Goal: Transaction & Acquisition: Purchase product/service

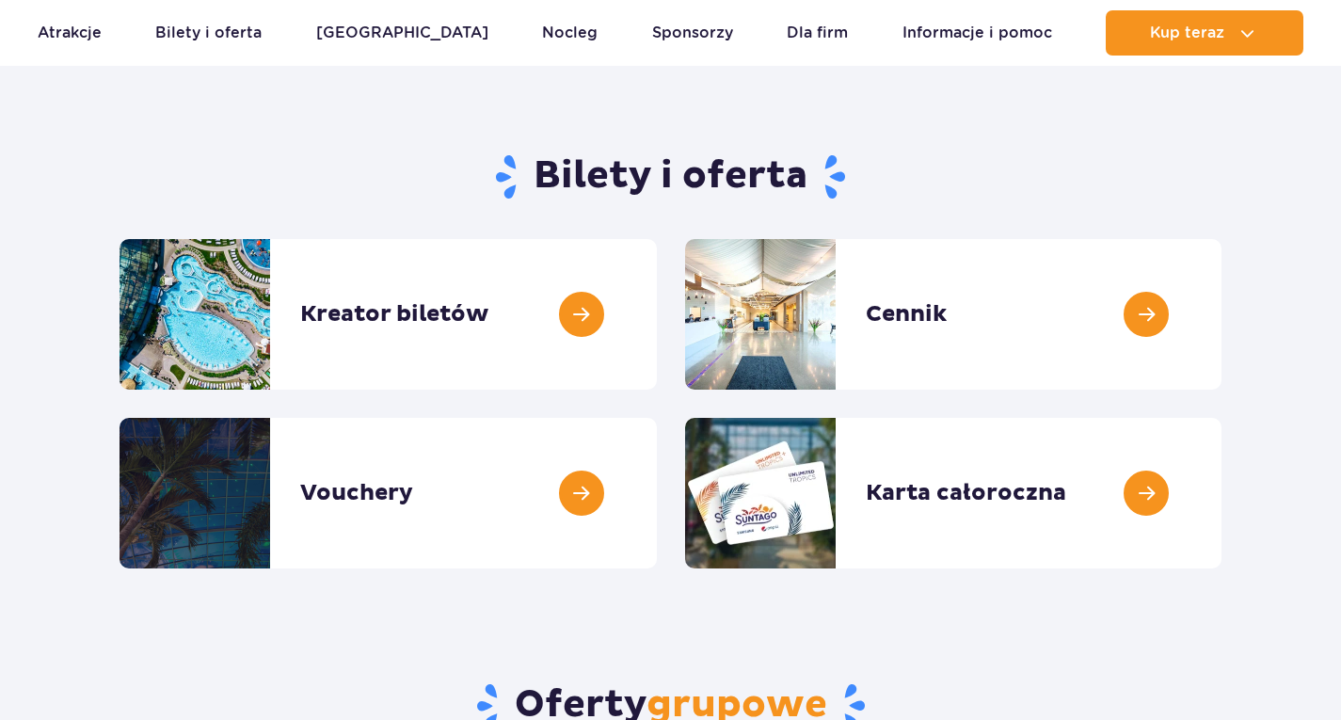
scroll to position [125, 0]
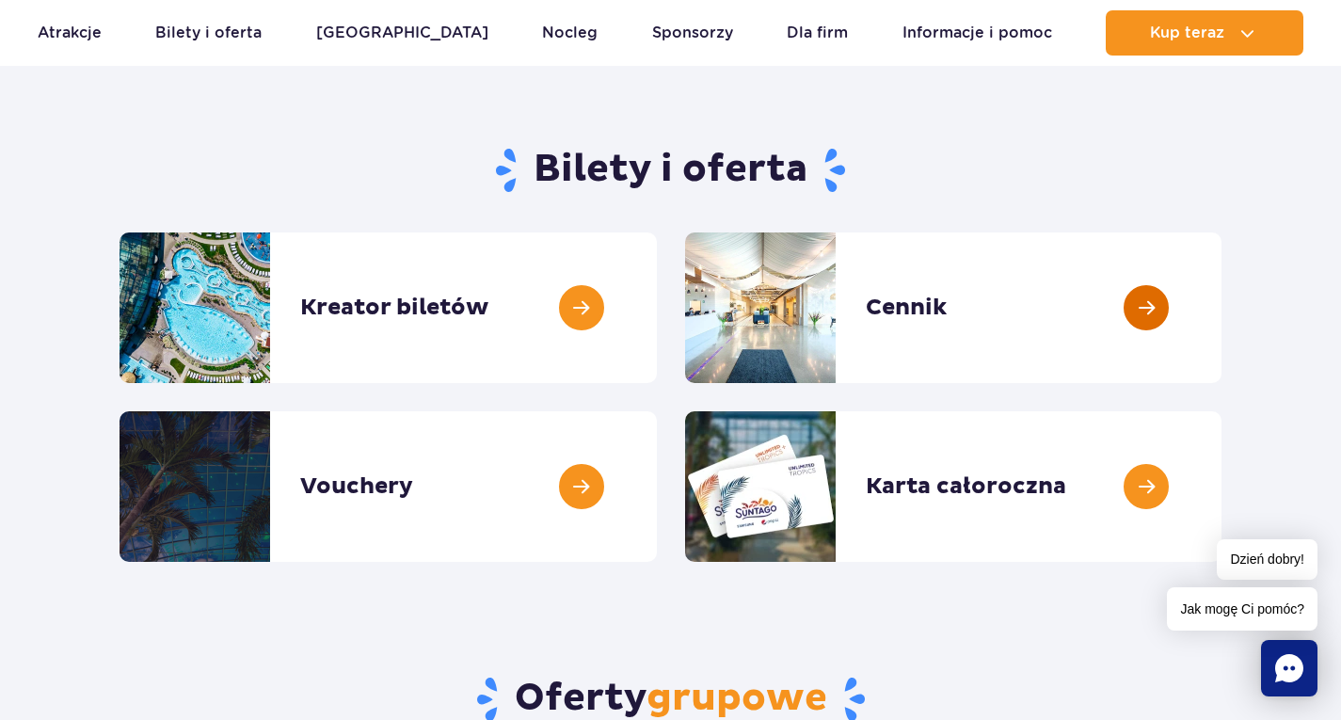
click at [1221, 307] on link at bounding box center [1221, 307] width 0 height 151
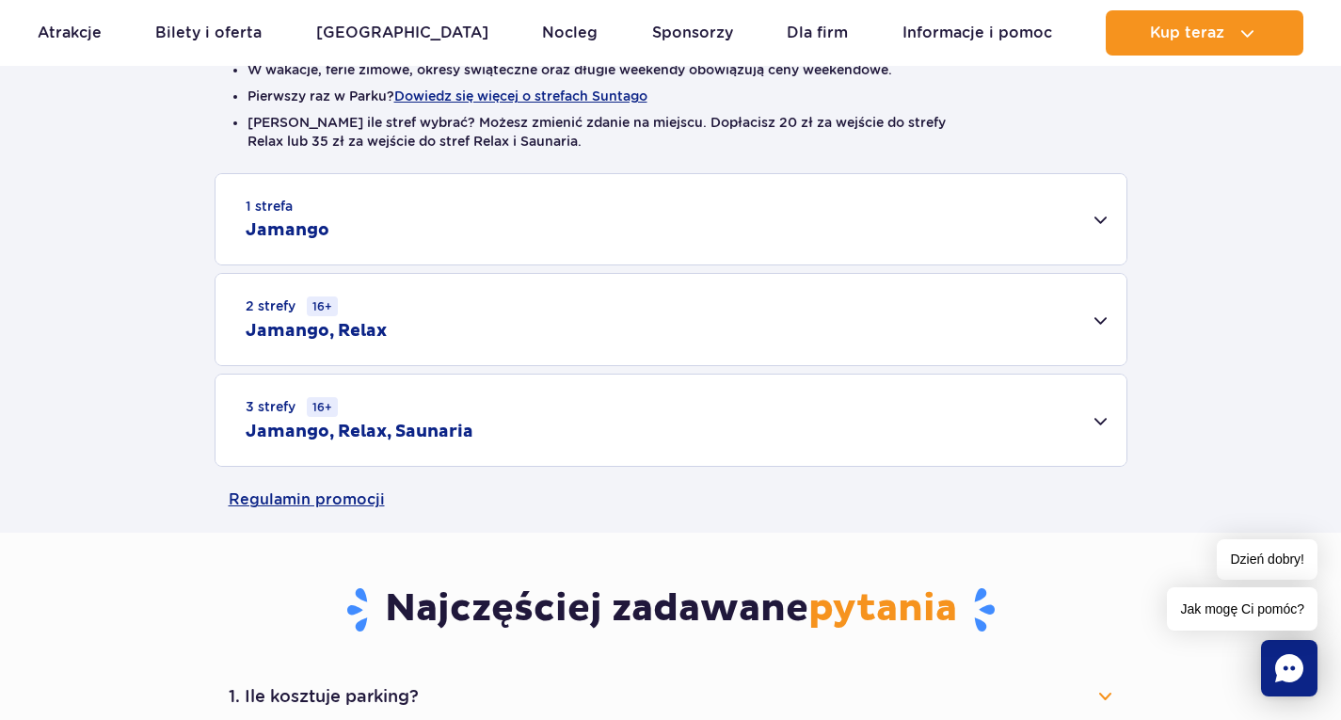
scroll to position [524, 0]
click at [1096, 310] on div "2 strefy 16+ Jamango, Relax" at bounding box center [670, 318] width 911 height 91
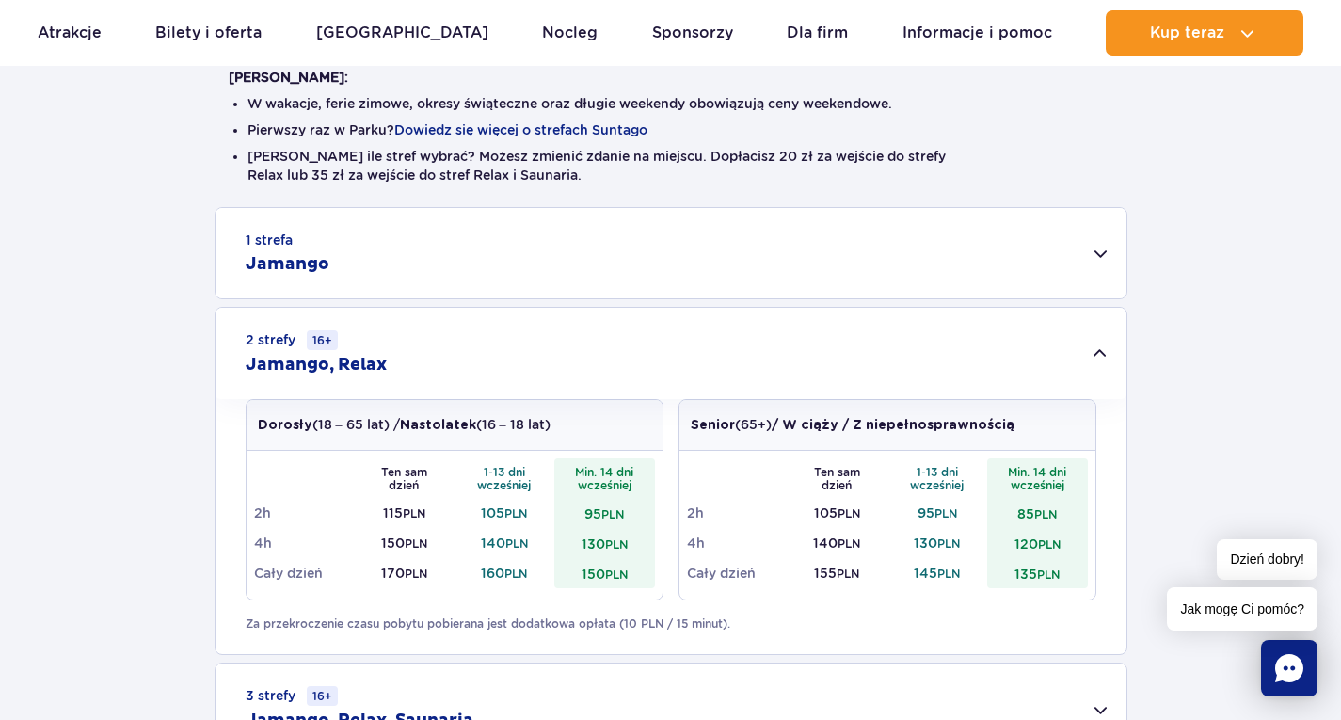
scroll to position [492, 0]
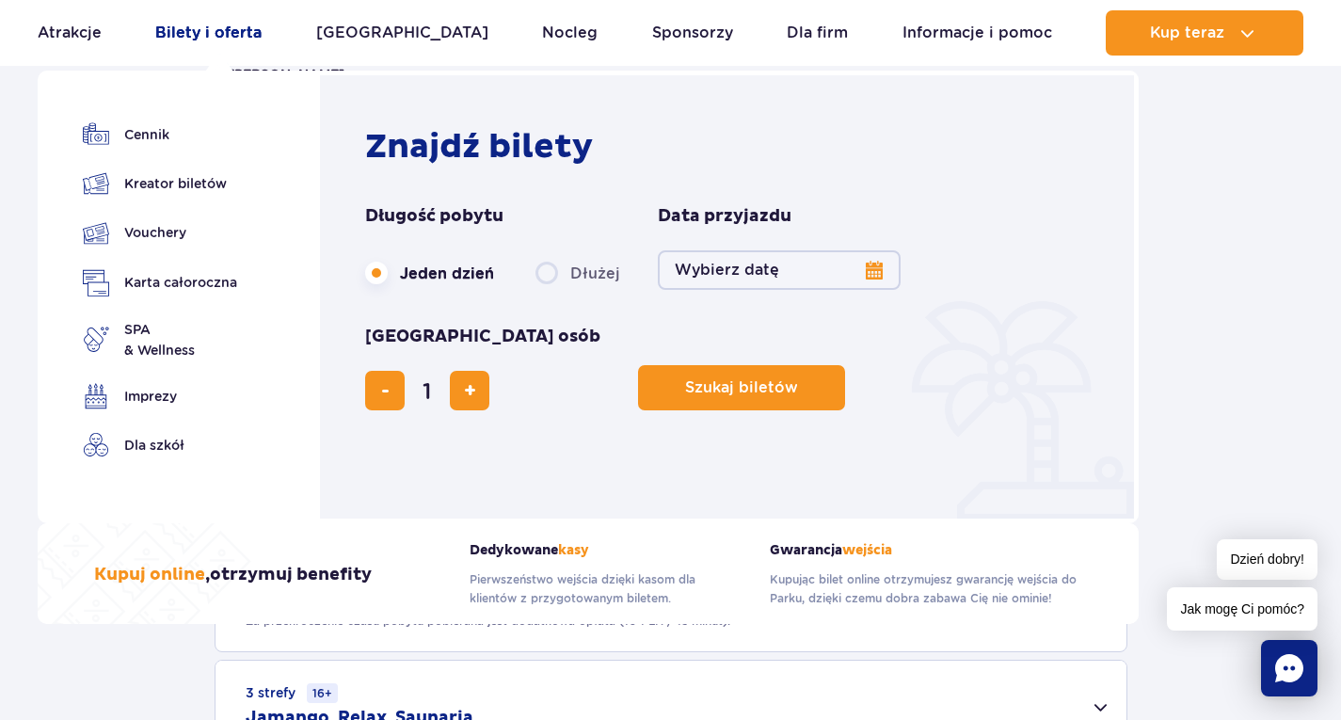
click at [180, 30] on link "Bilety i oferta" at bounding box center [208, 32] width 106 height 45
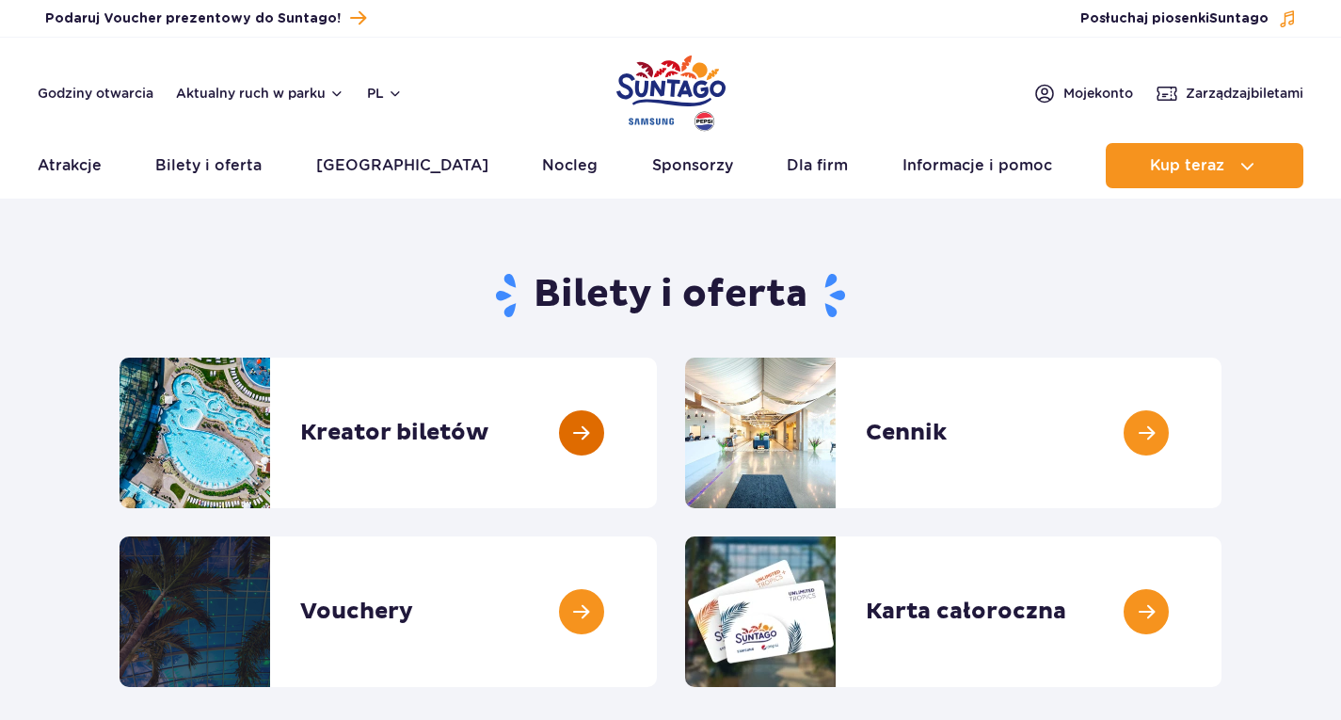
click at [657, 440] on link at bounding box center [657, 432] width 0 height 151
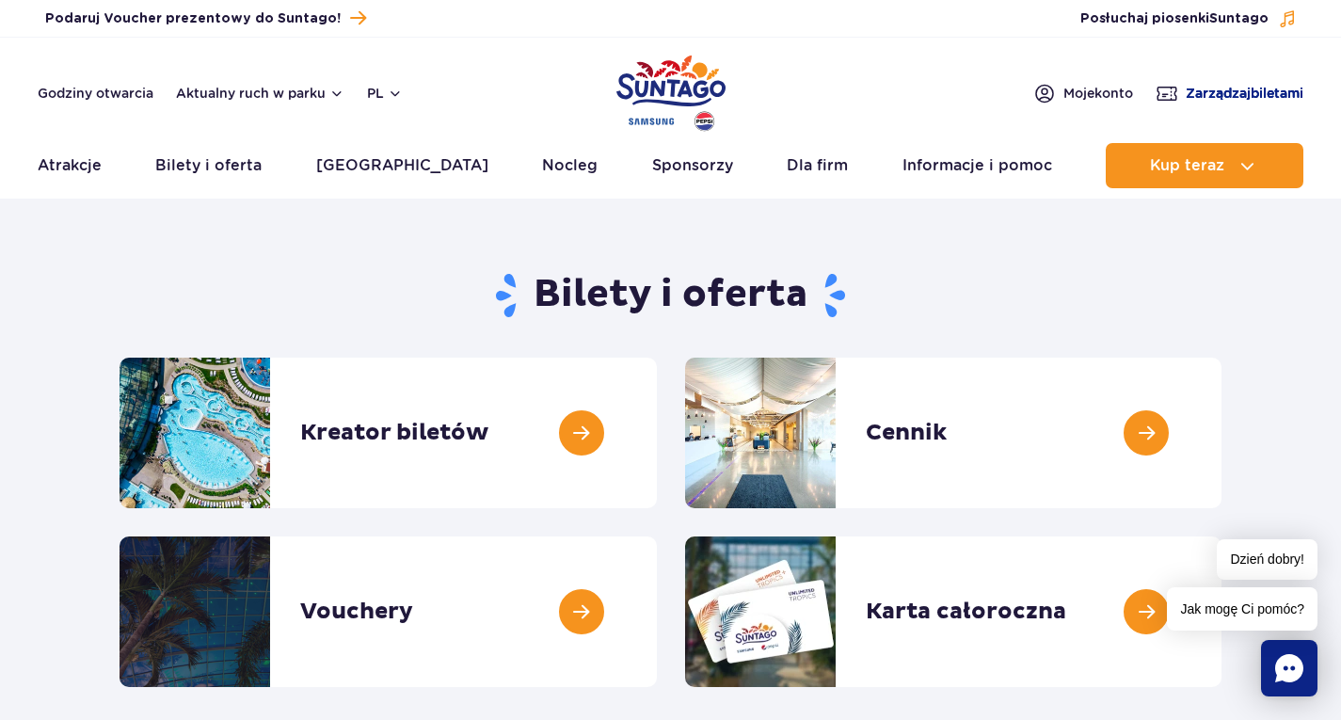
click at [1231, 84] on span "Zarządzaj biletami" at bounding box center [1244, 93] width 118 height 19
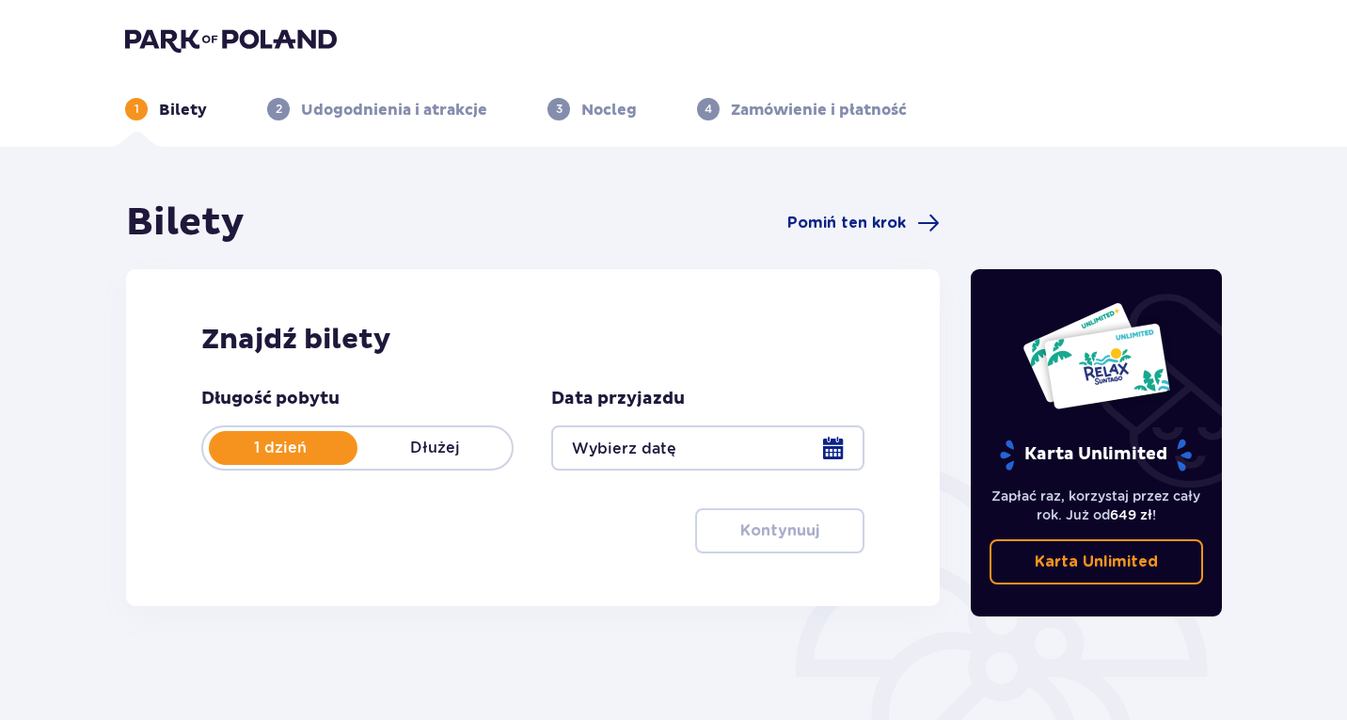
click at [857, 440] on div at bounding box center [707, 447] width 312 height 45
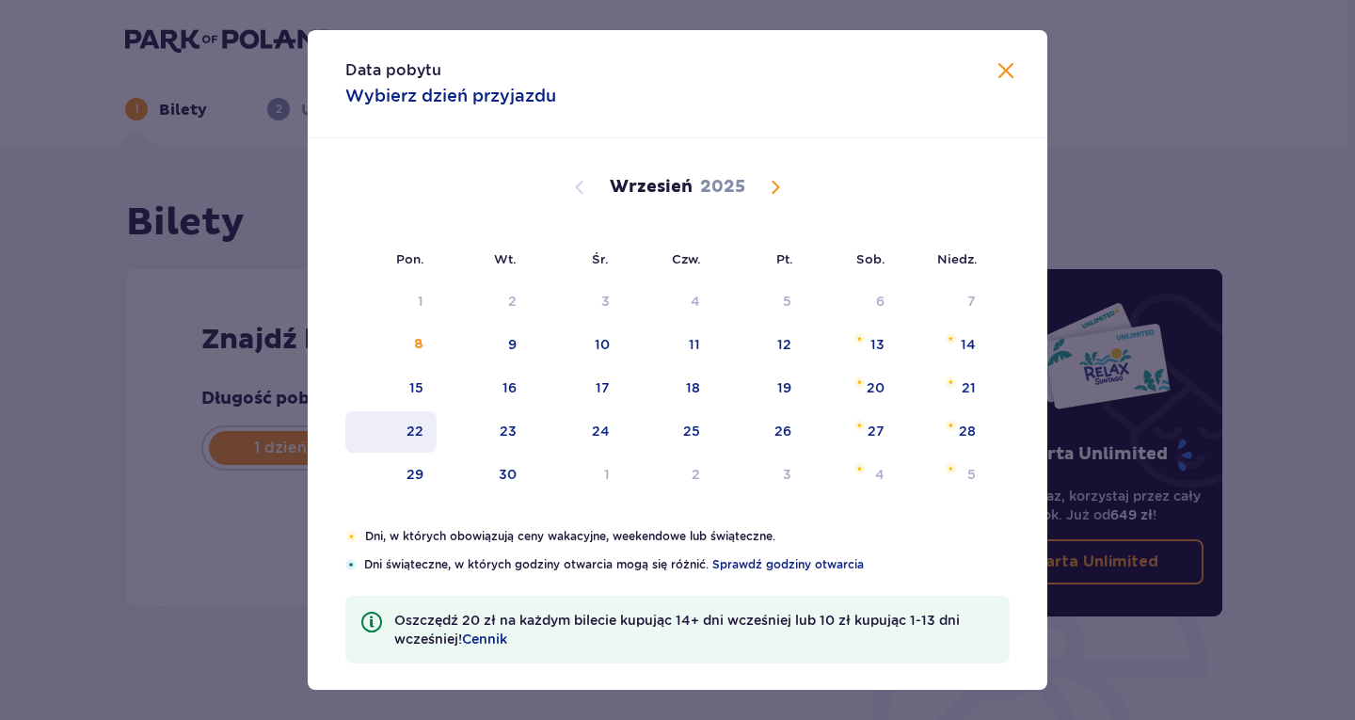
click at [411, 439] on div "22" at bounding box center [414, 430] width 17 height 19
type input "22.09.25"
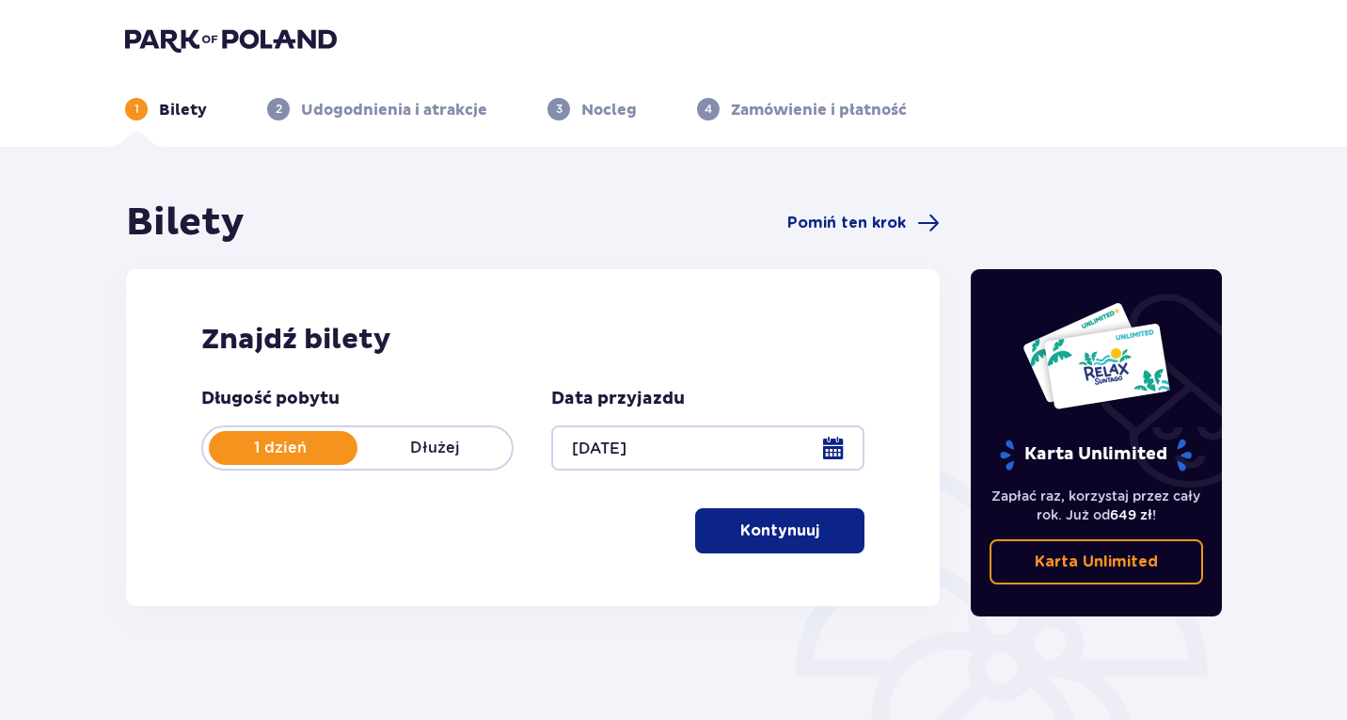
click at [783, 542] on button "Kontynuuj" at bounding box center [779, 530] width 169 height 45
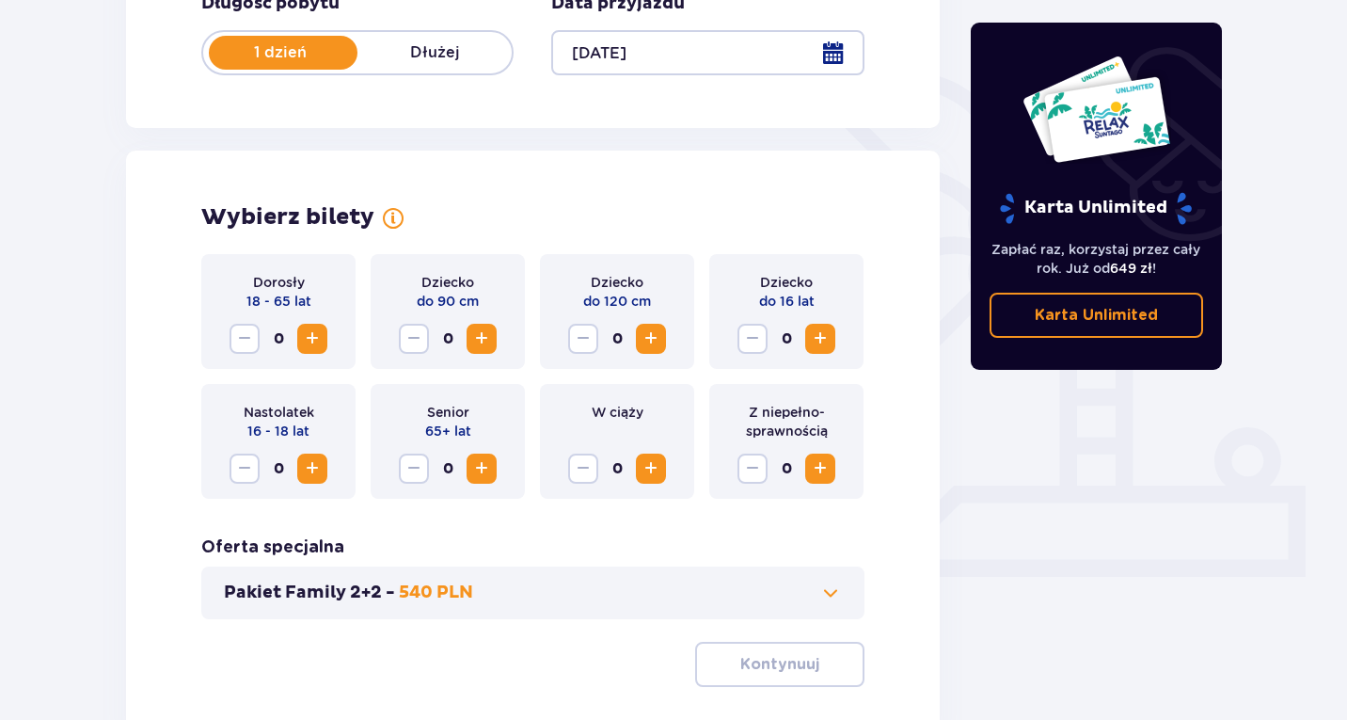
scroll to position [397, 0]
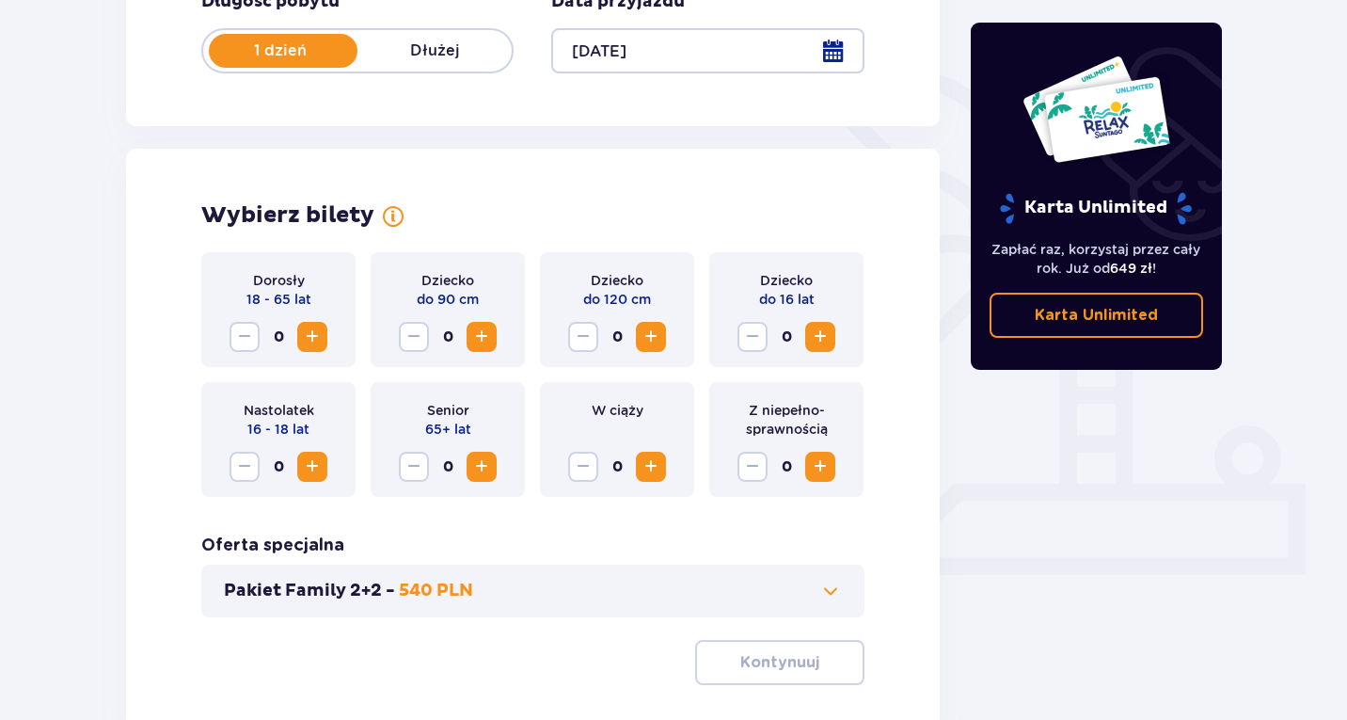
click at [313, 339] on span "Increase" at bounding box center [312, 337] width 23 height 23
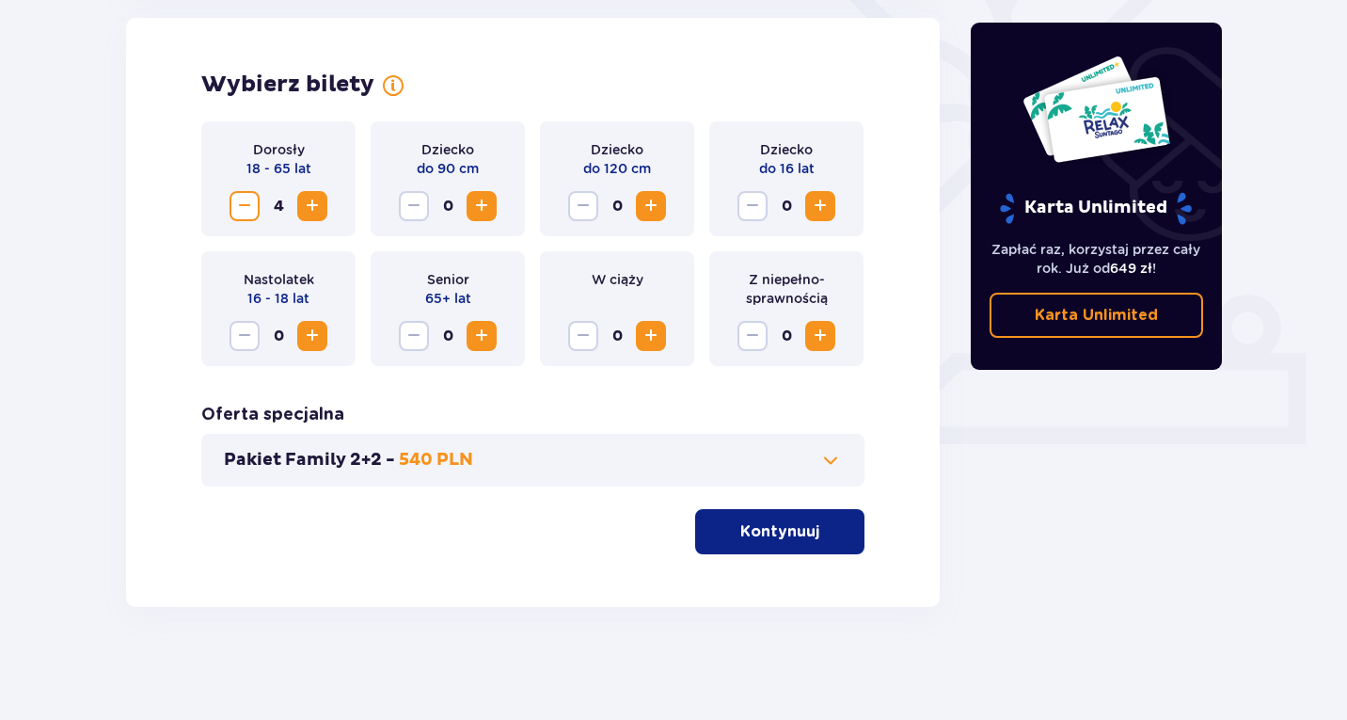
click at [786, 533] on p "Kontynuuj" at bounding box center [779, 531] width 79 height 21
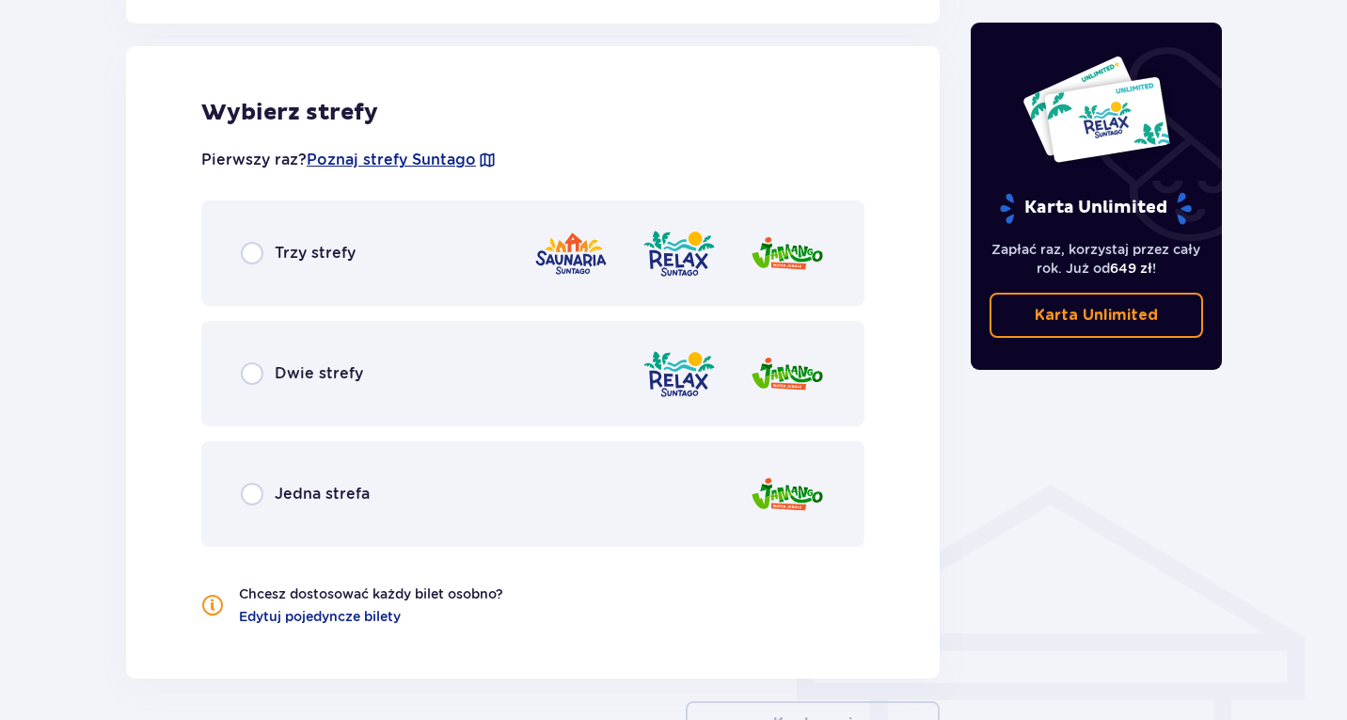
scroll to position [1044, 0]
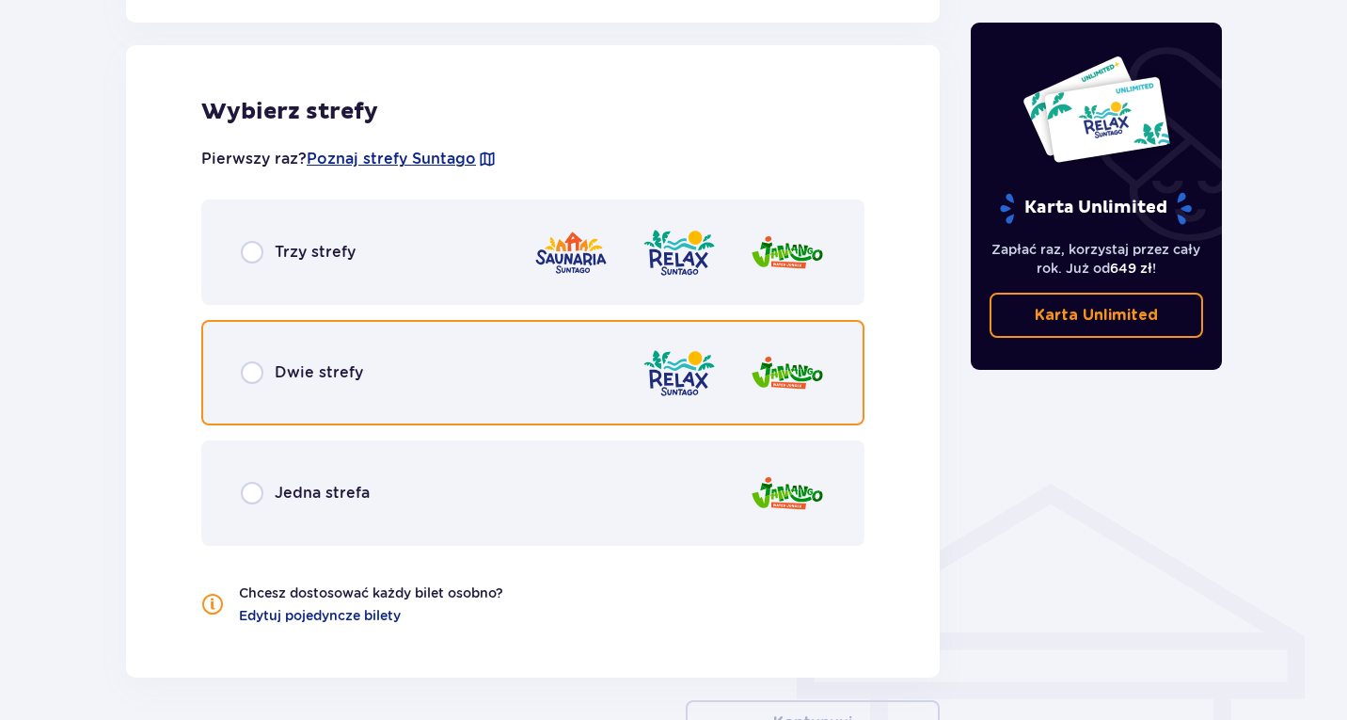
click at [244, 367] on input "radio" at bounding box center [252, 372] width 23 height 23
radio input "true"
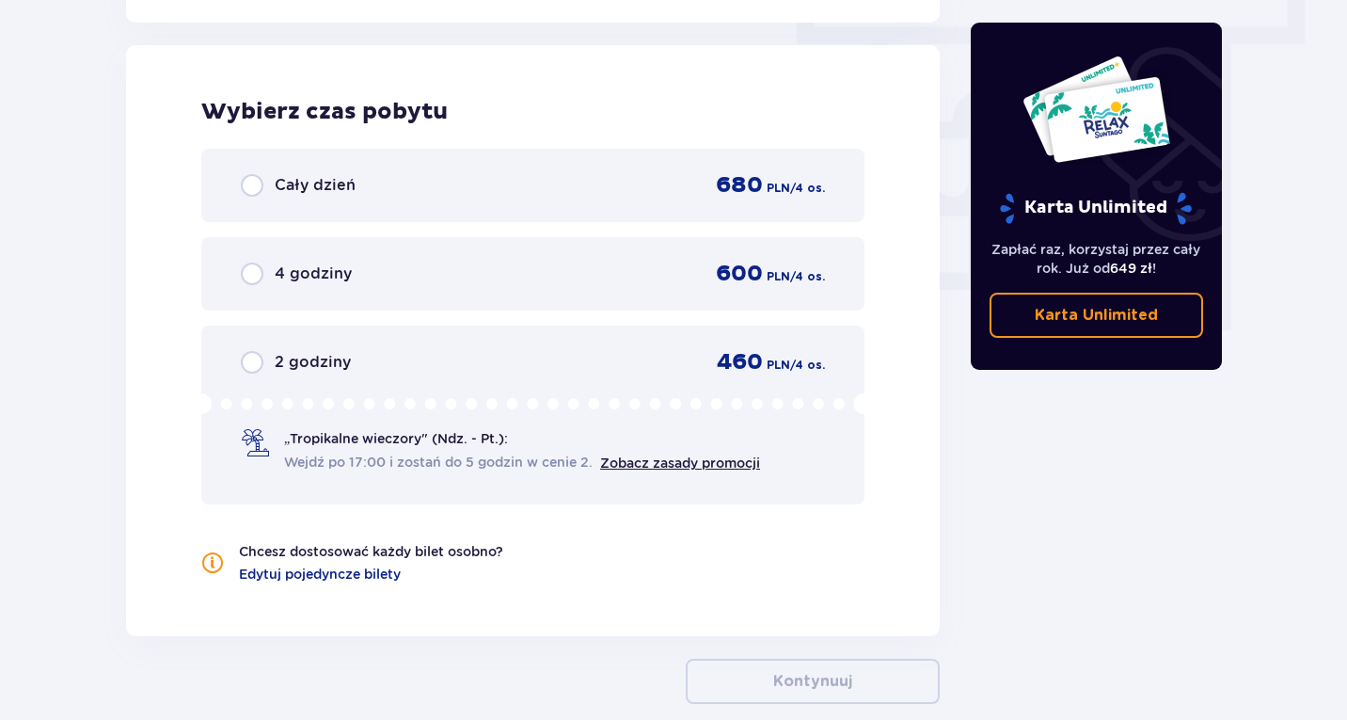
scroll to position [1754, 0]
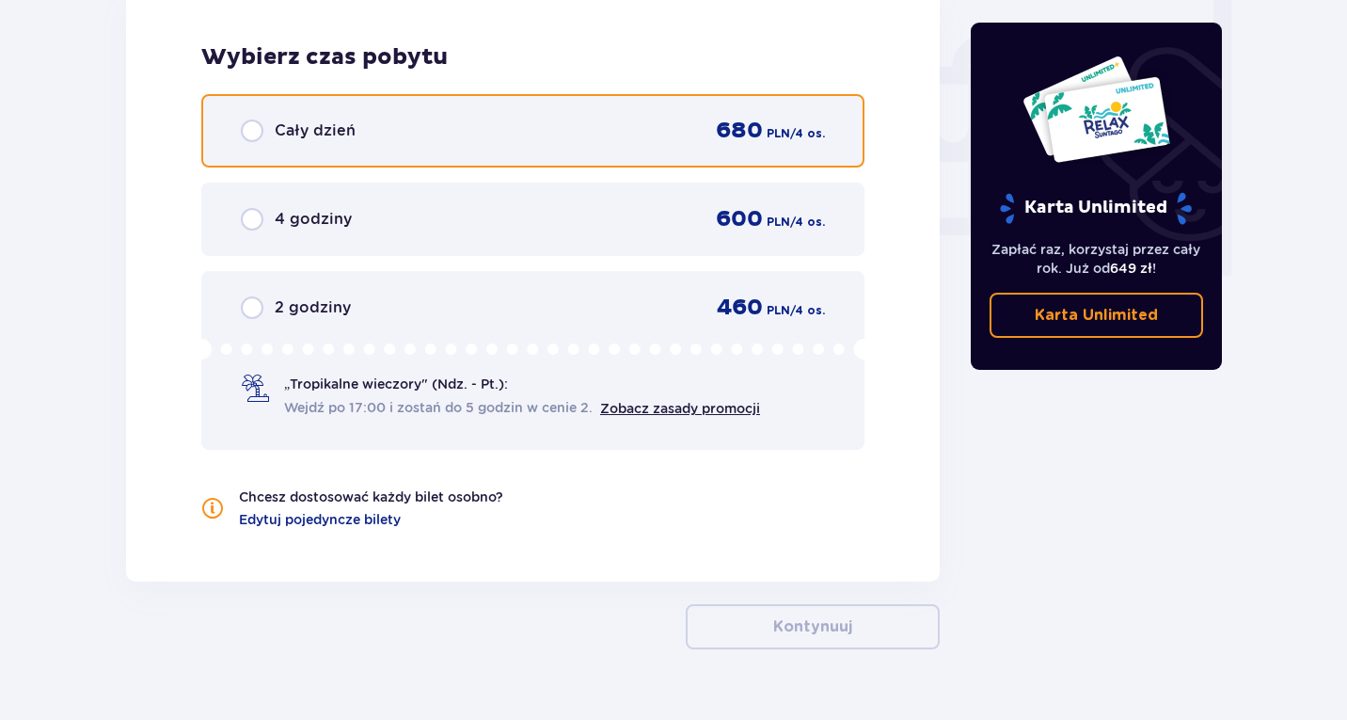
click at [250, 128] on input "radio" at bounding box center [252, 130] width 23 height 23
radio input "true"
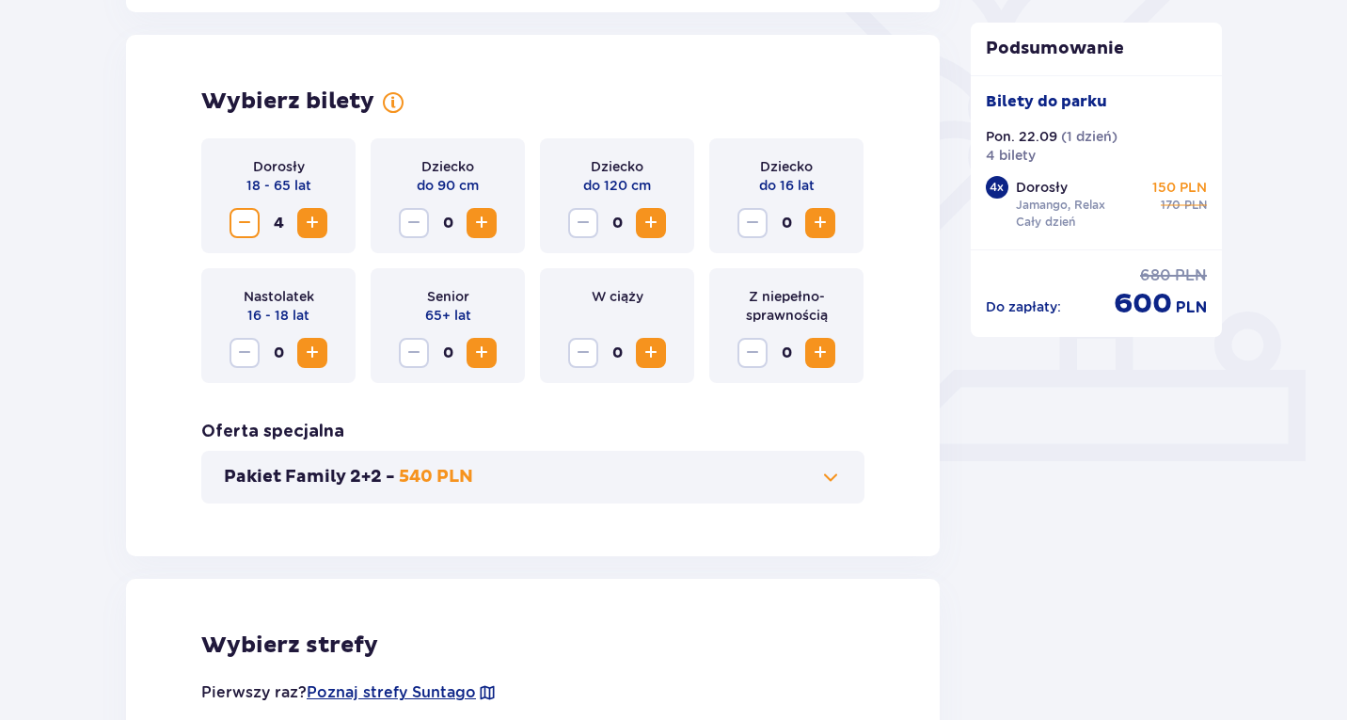
scroll to position [507, 0]
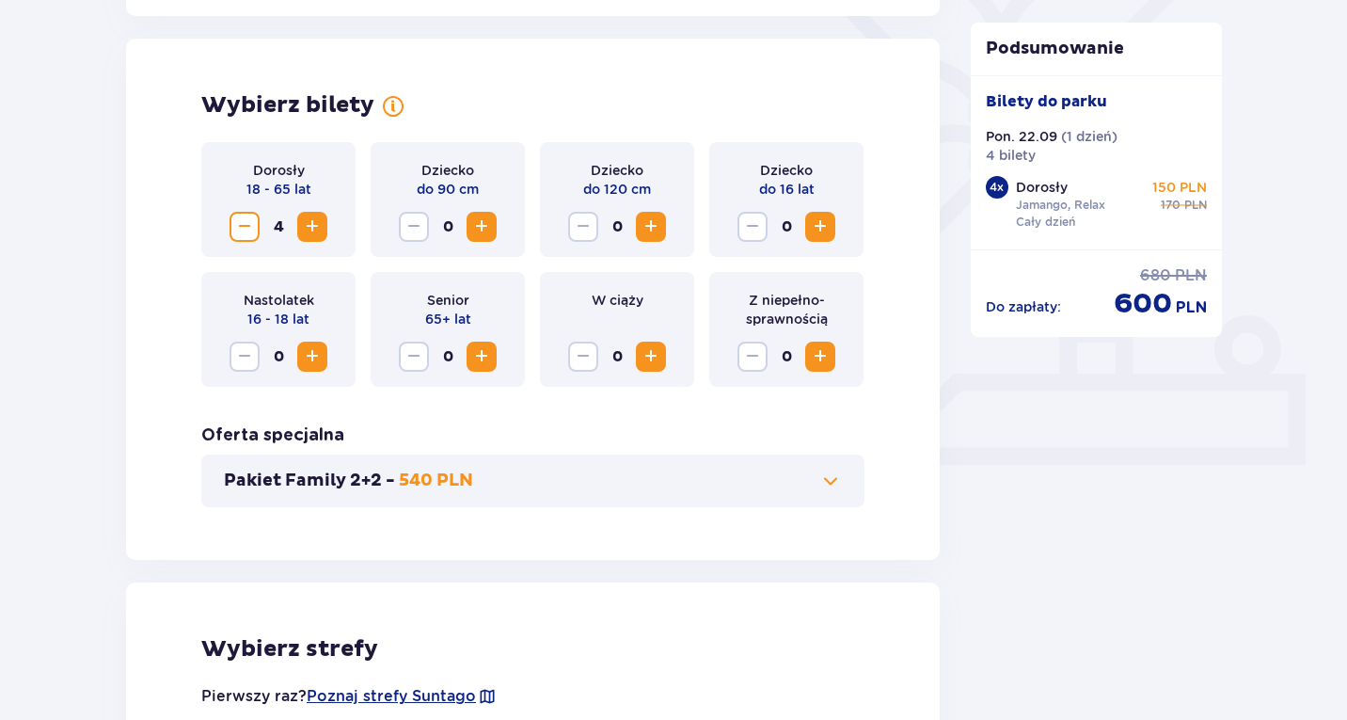
click at [250, 223] on span "Decrease" at bounding box center [244, 226] width 23 height 23
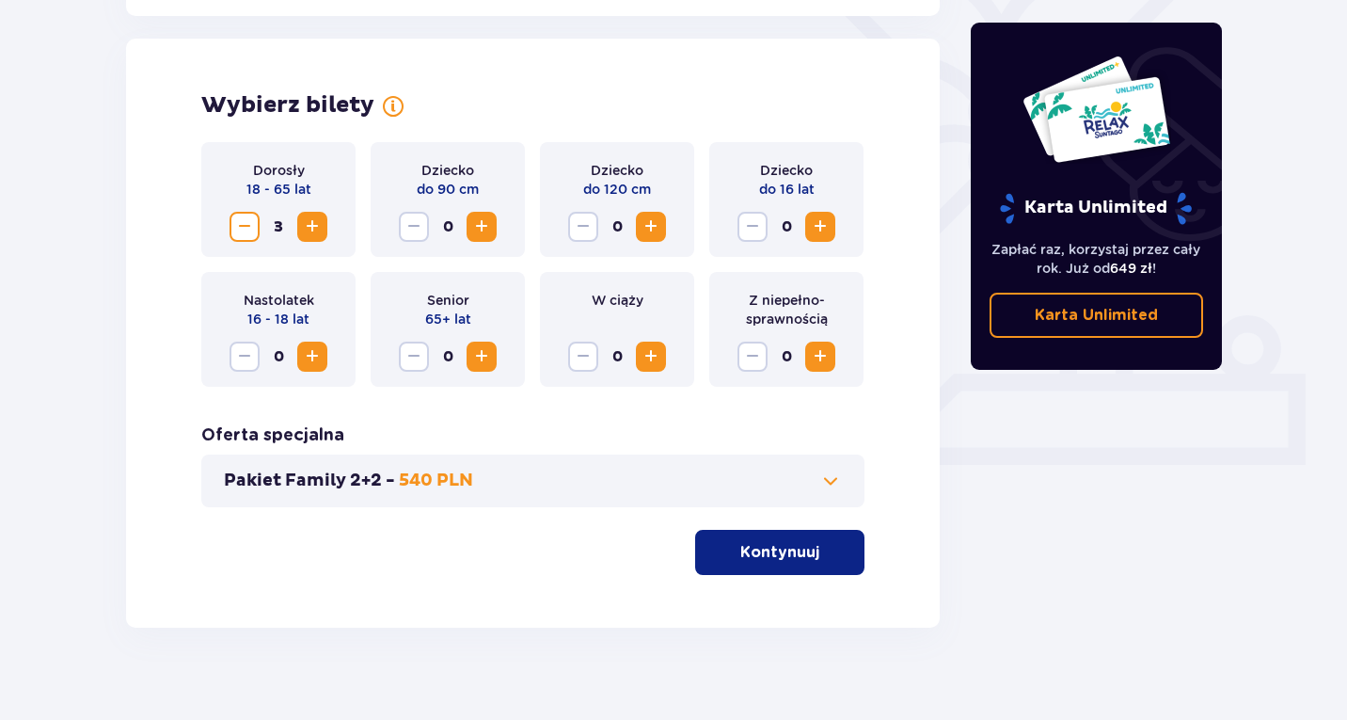
click at [250, 223] on span "Decrease" at bounding box center [244, 226] width 23 height 23
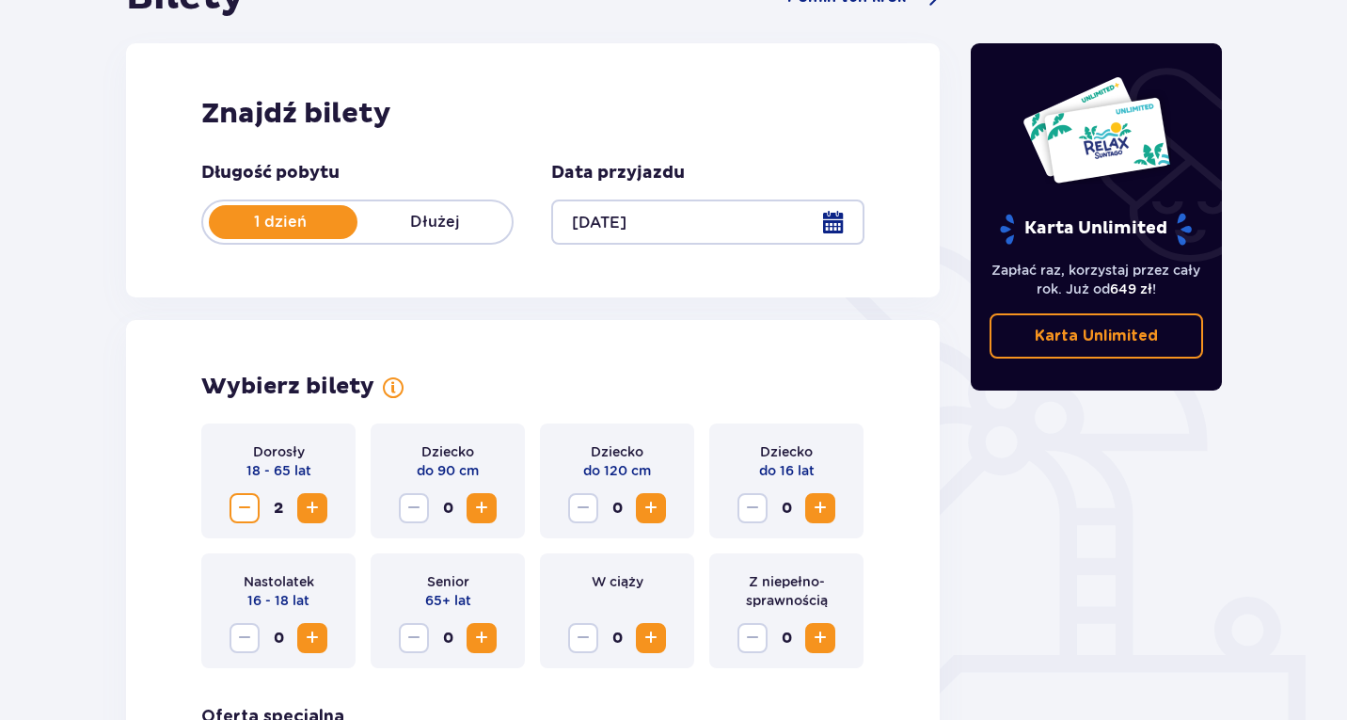
scroll to position [528, 0]
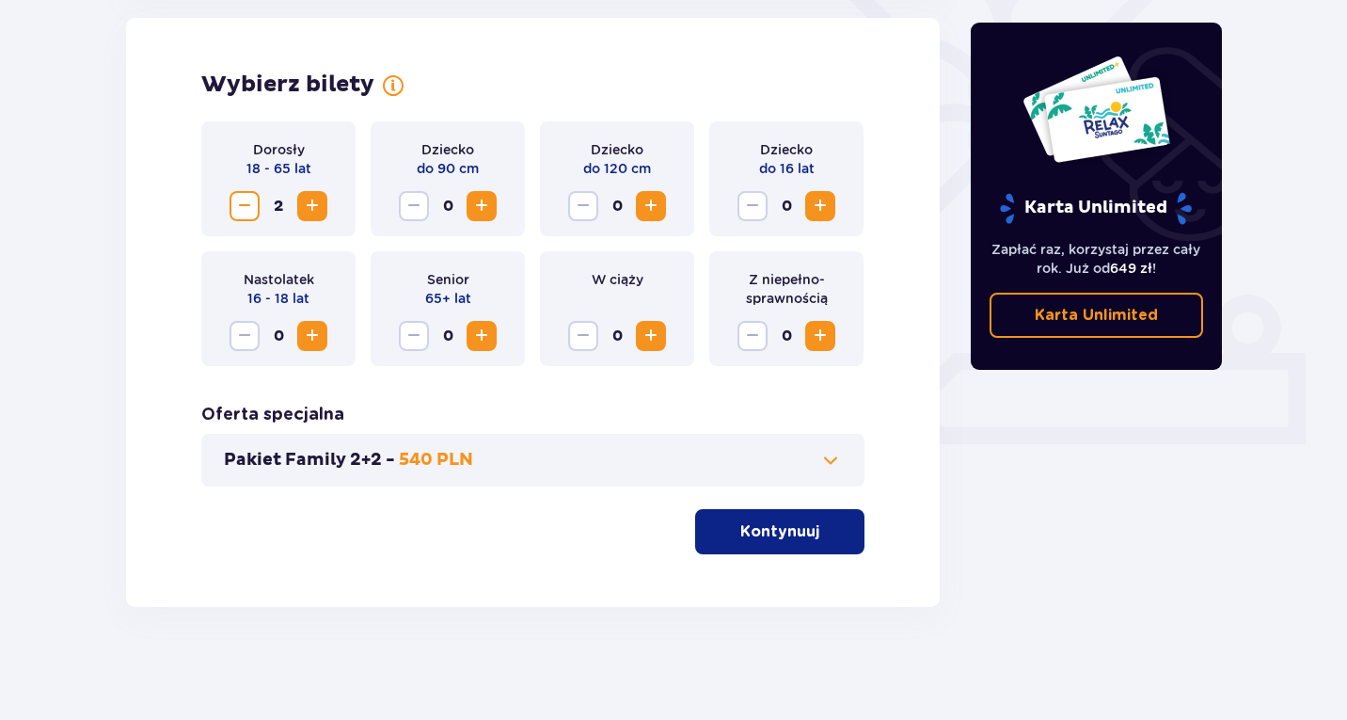
click at [792, 541] on p "Kontynuuj" at bounding box center [779, 531] width 79 height 21
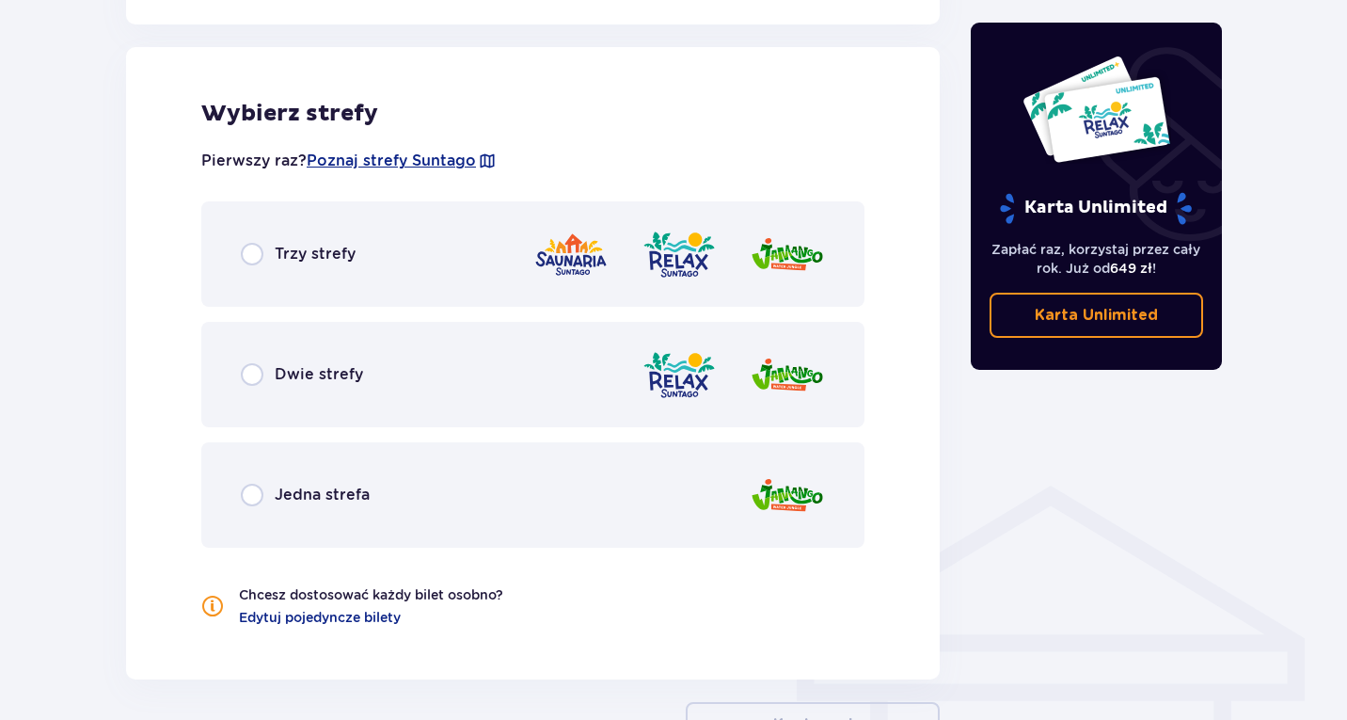
scroll to position [1044, 0]
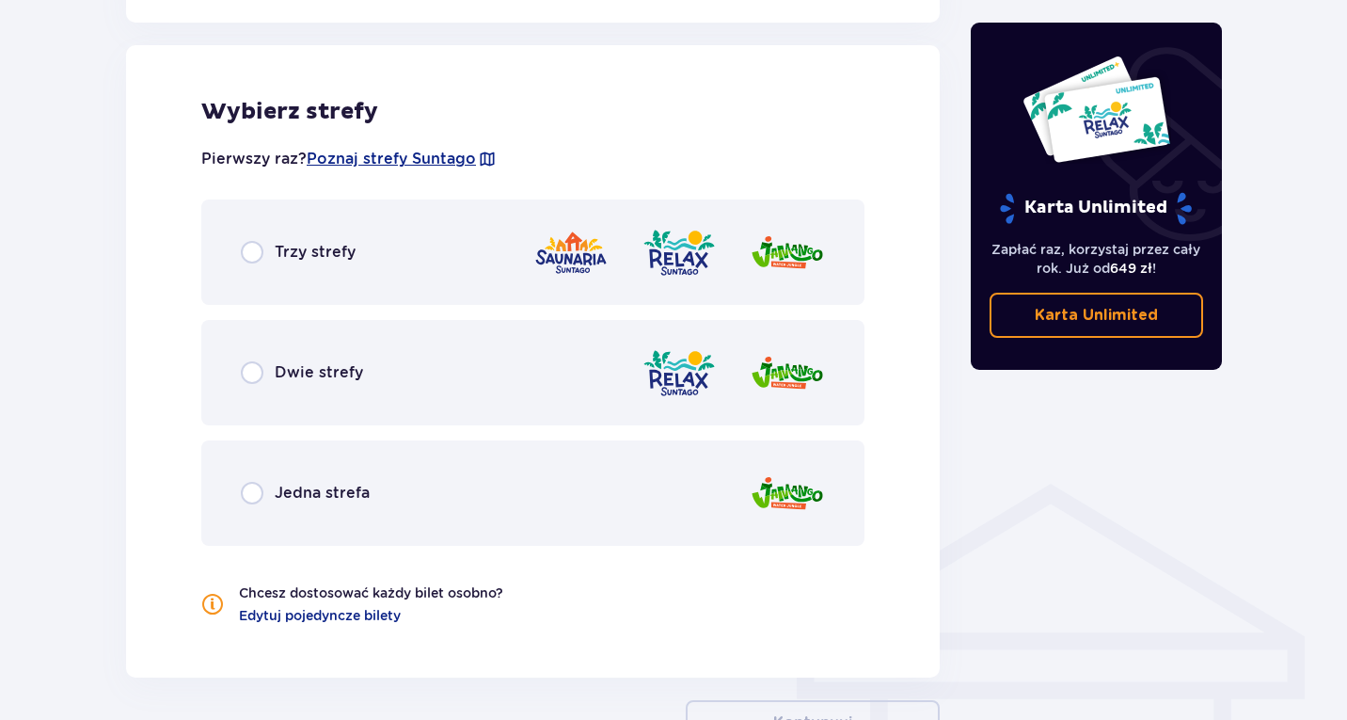
click at [589, 382] on div "Dwie strefy" at bounding box center [532, 372] width 663 height 105
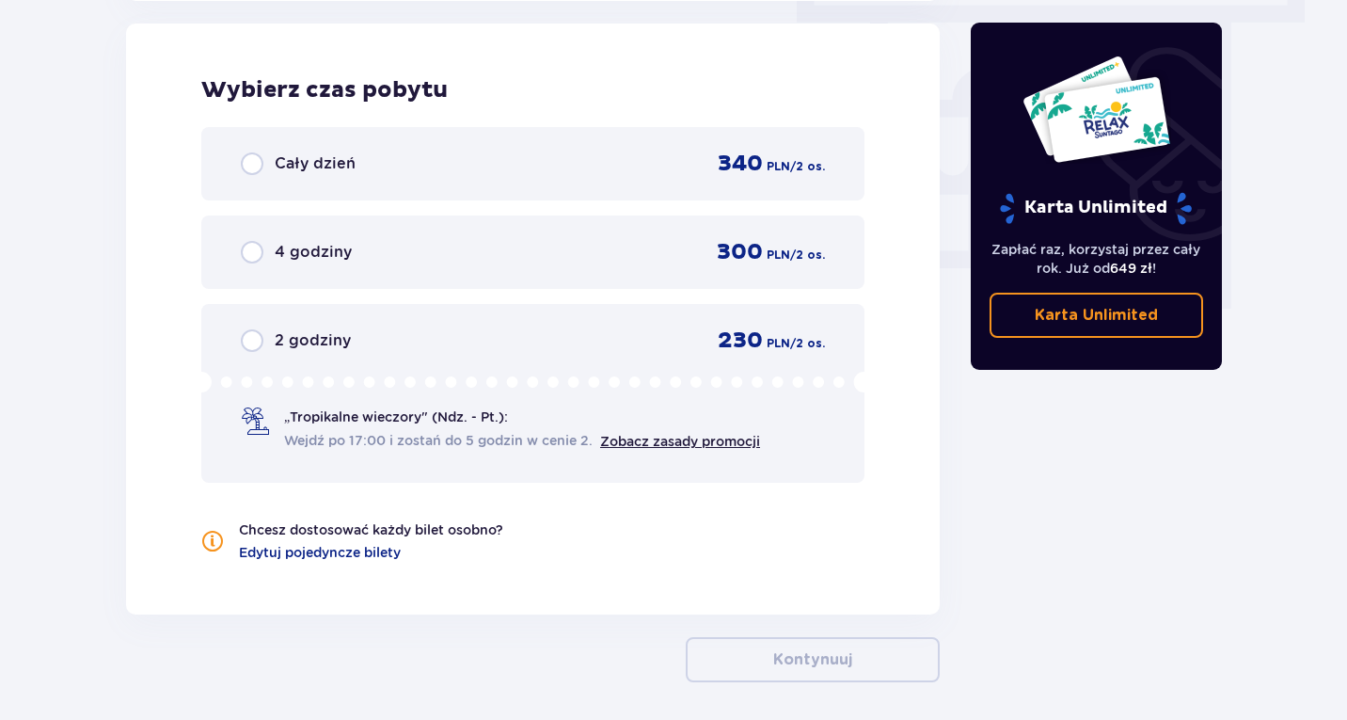
scroll to position [1722, 0]
click at [269, 152] on div "Cały dzień" at bounding box center [298, 162] width 115 height 23
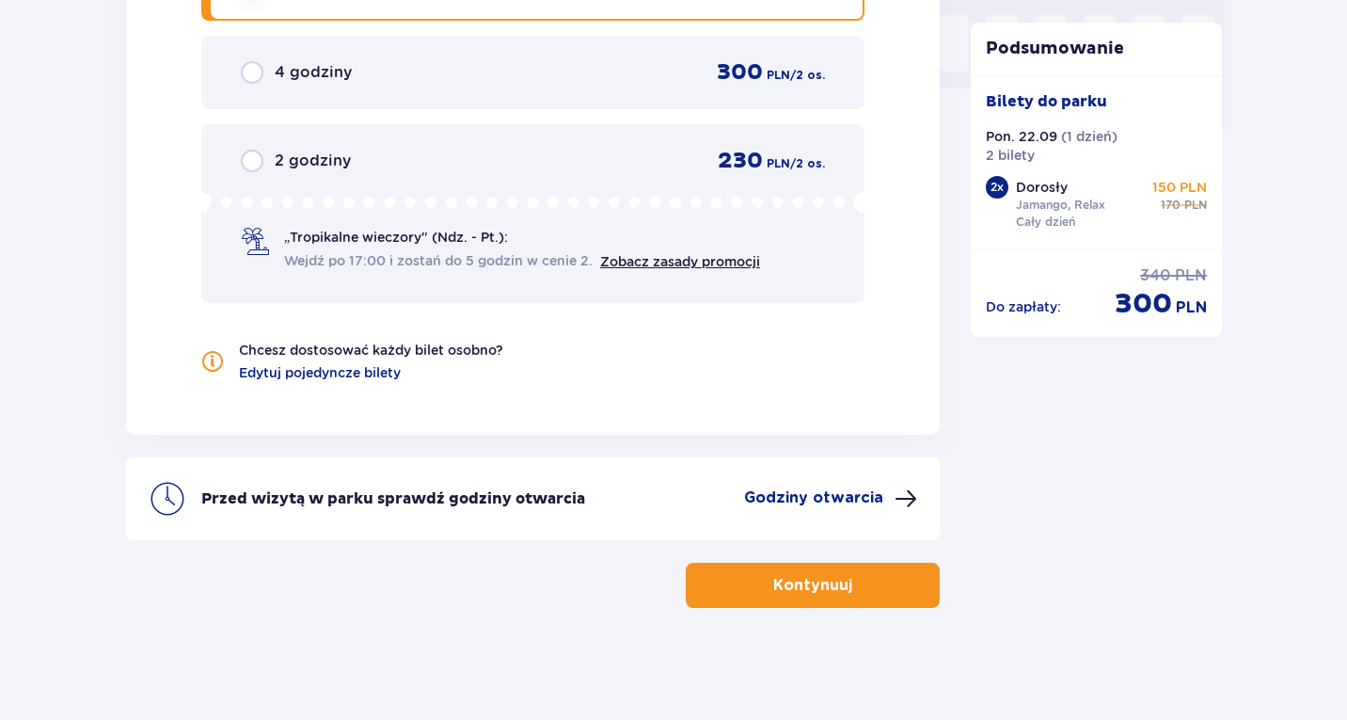
scroll to position [1901, 0]
click at [802, 593] on p "Kontynuuj" at bounding box center [812, 584] width 79 height 21
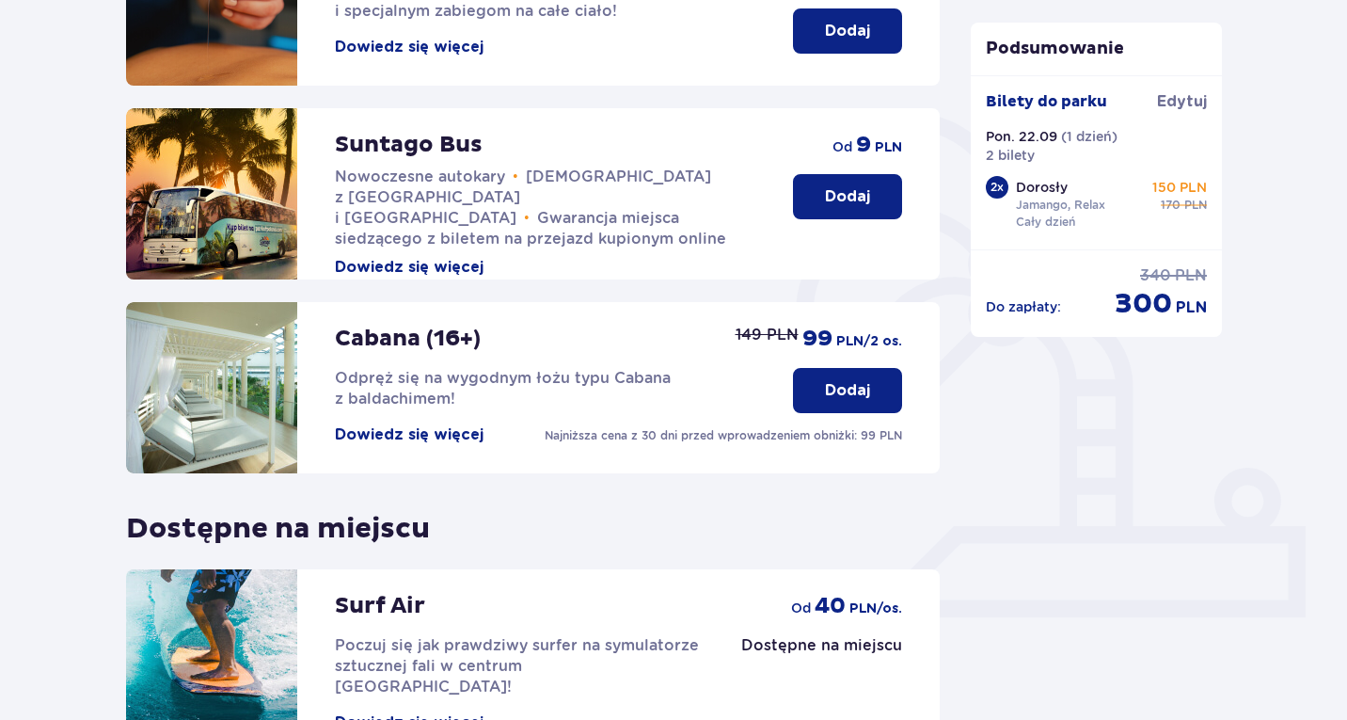
scroll to position [556, 0]
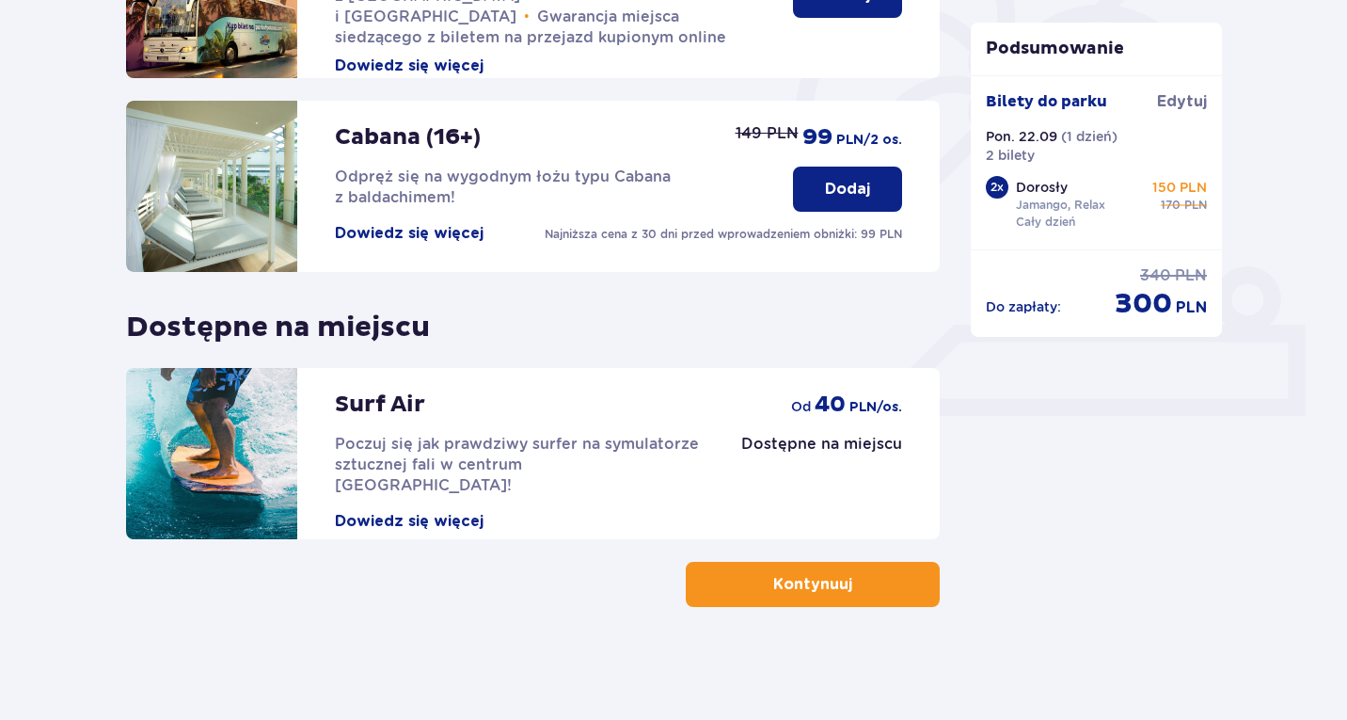
click at [802, 579] on p "Kontynuuj" at bounding box center [812, 584] width 79 height 21
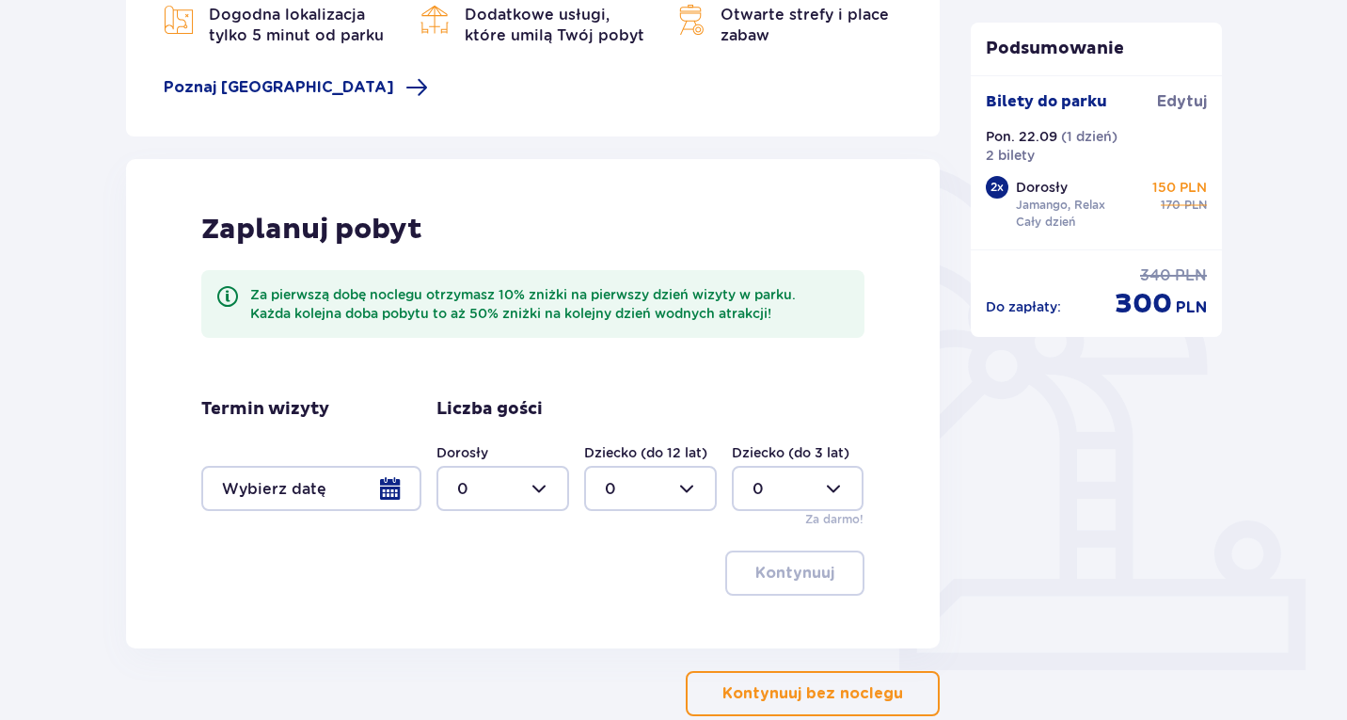
scroll to position [411, 0]
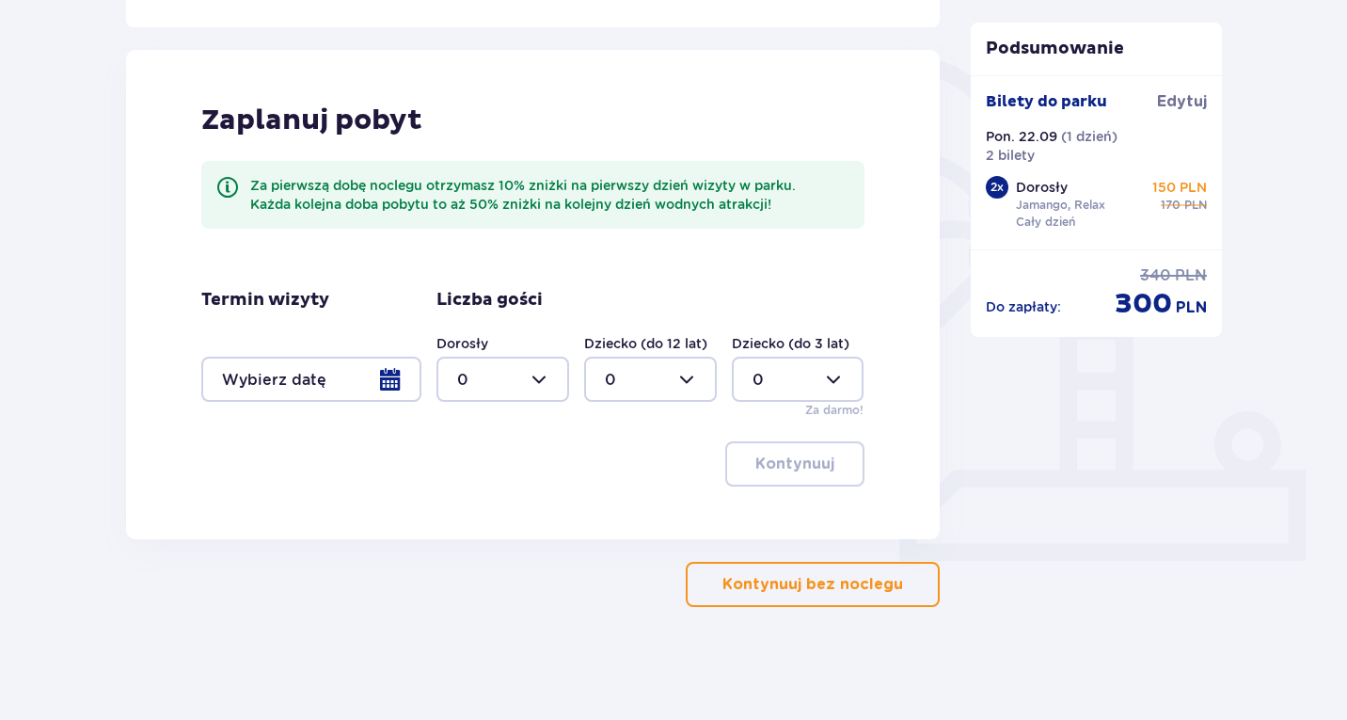
click at [802, 584] on p "Kontynuuj bez noclegu" at bounding box center [813, 584] width 181 height 21
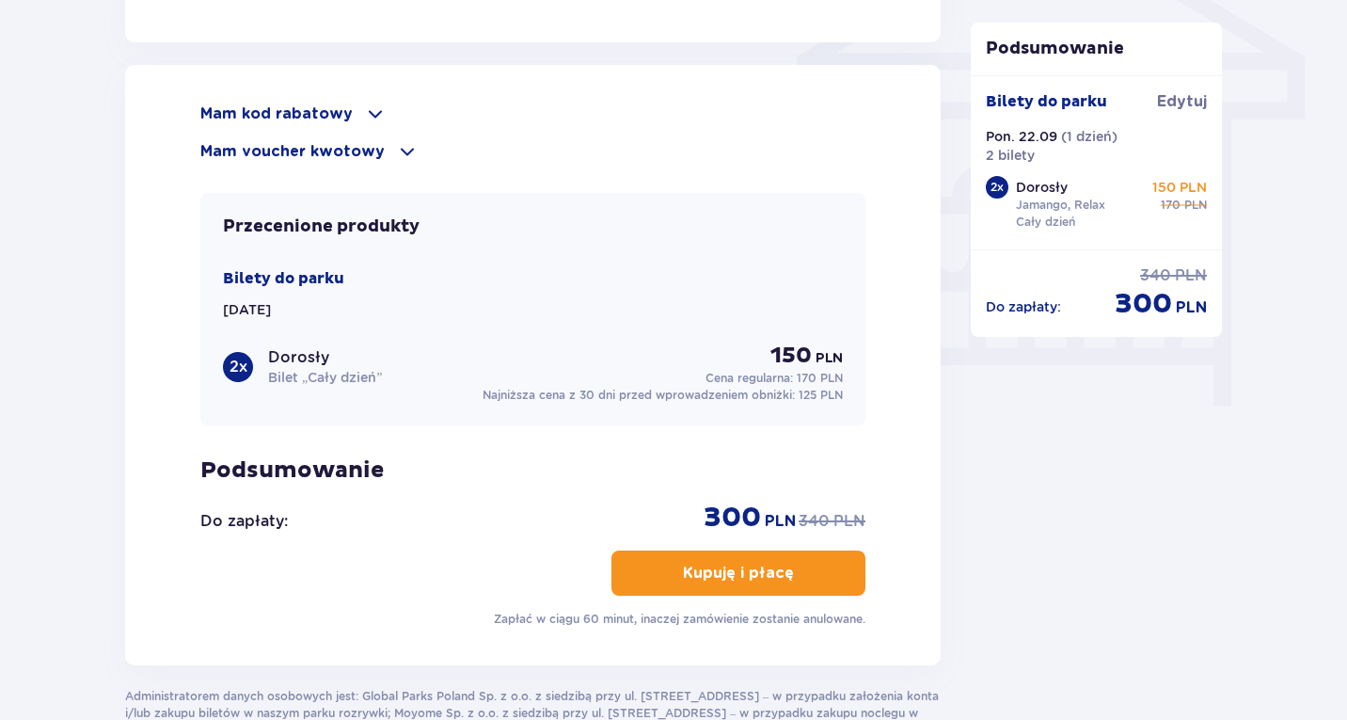
scroll to position [1628, 0]
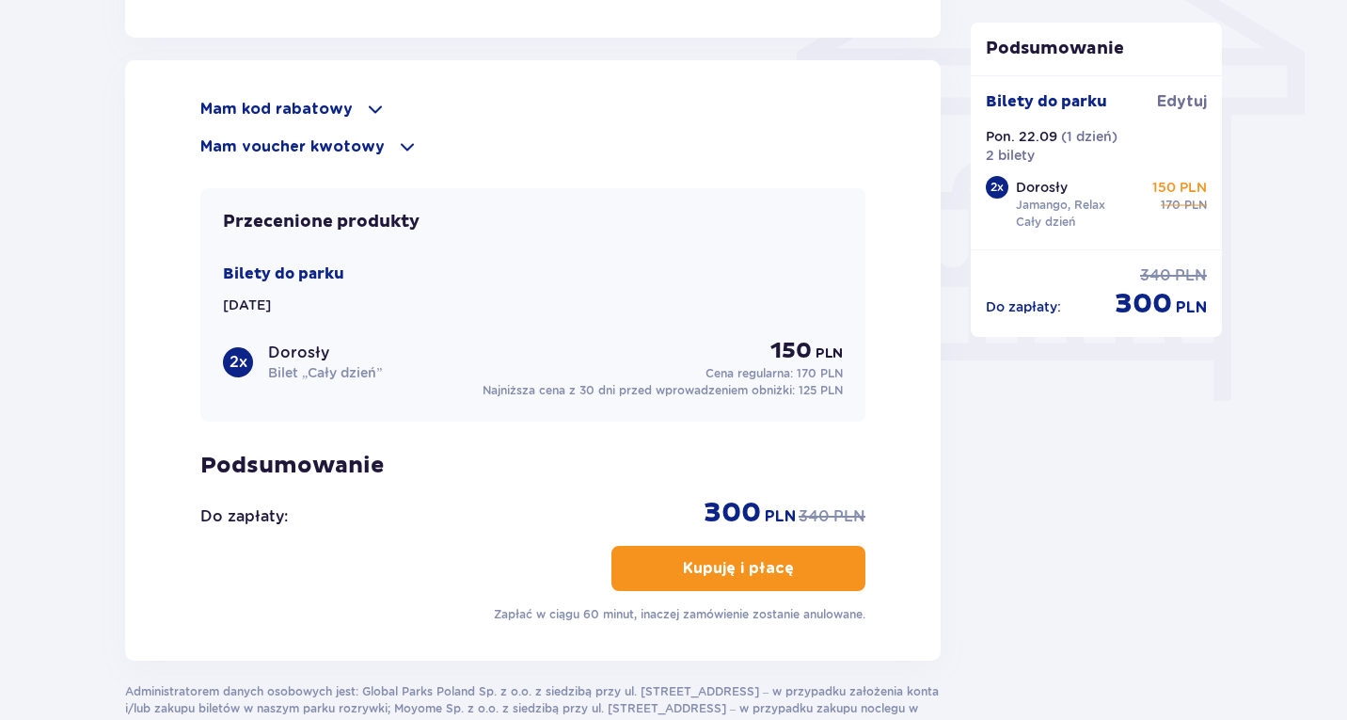
click at [462, 425] on div "Mam kod rabatowy Zastosuj Mam voucher kwotowy Zastosuj Przecenione produkty Bil…" at bounding box center [532, 360] width 665 height 525
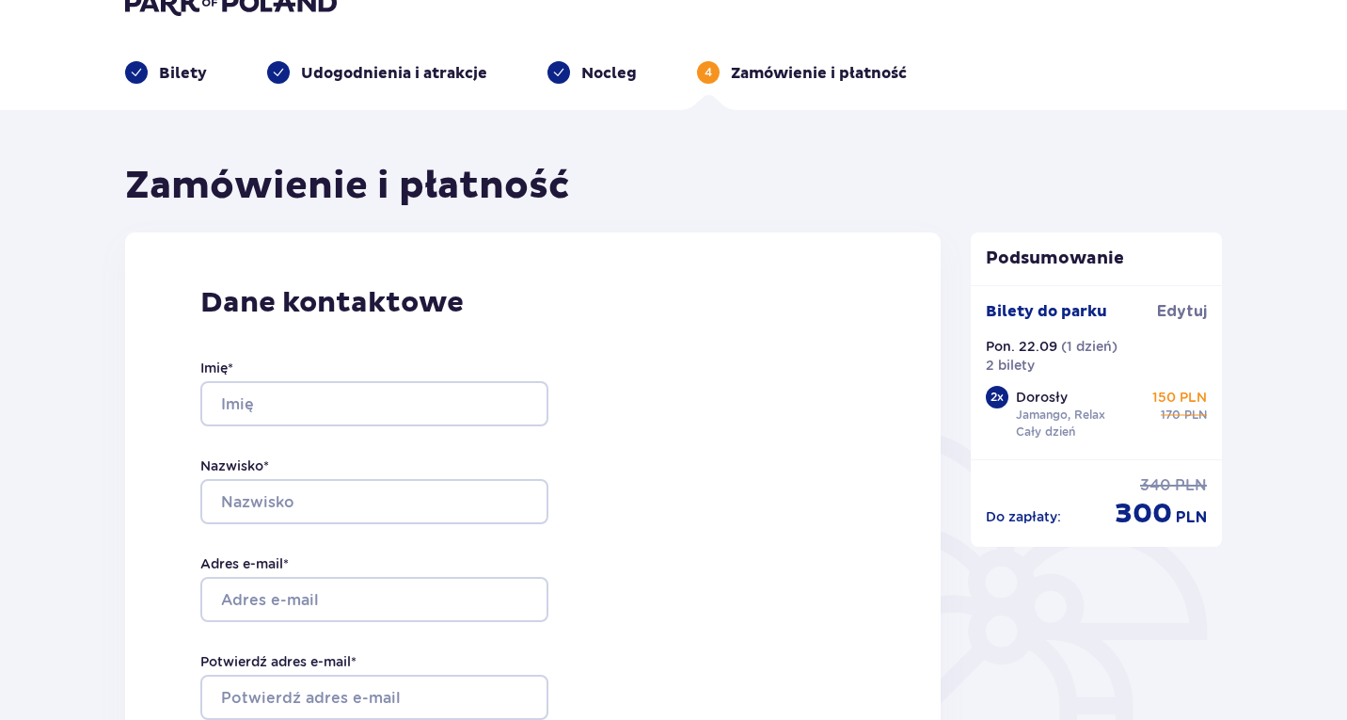
scroll to position [0, 0]
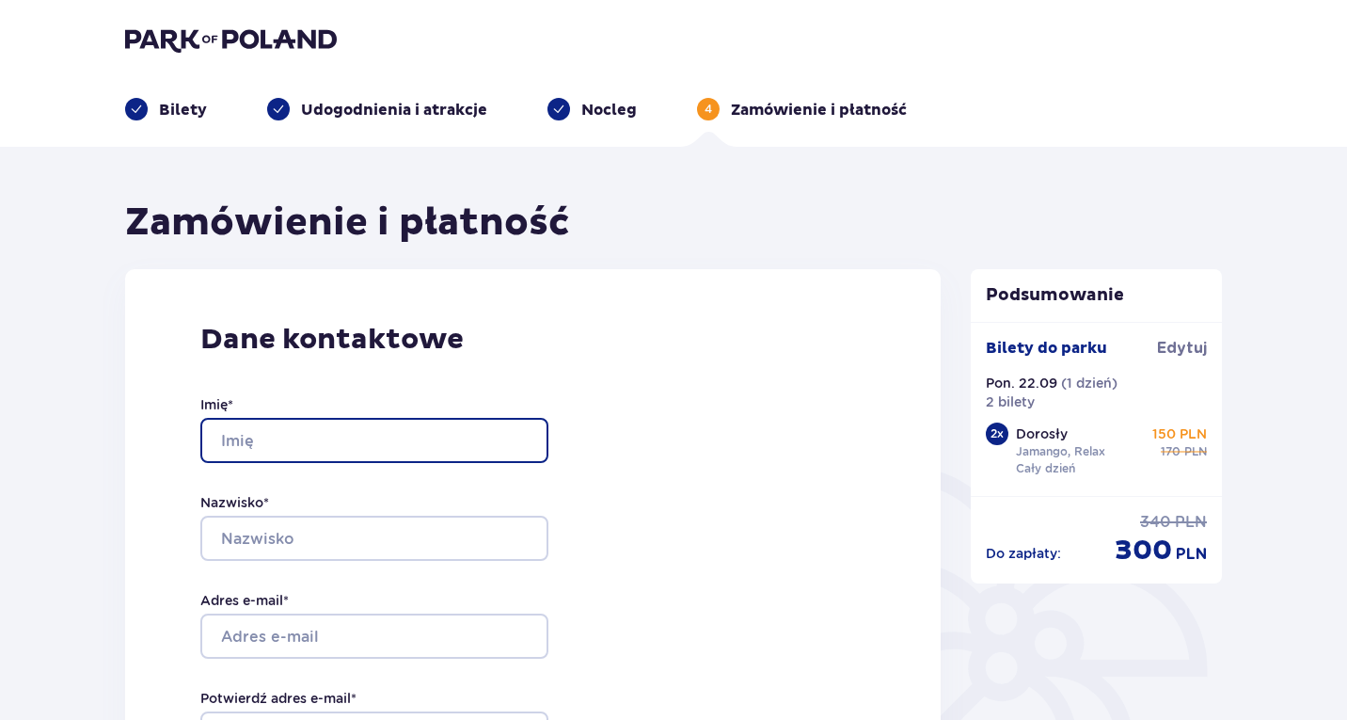
click at [471, 441] on input "Imię *" at bounding box center [374, 440] width 348 height 45
type input "Marta"
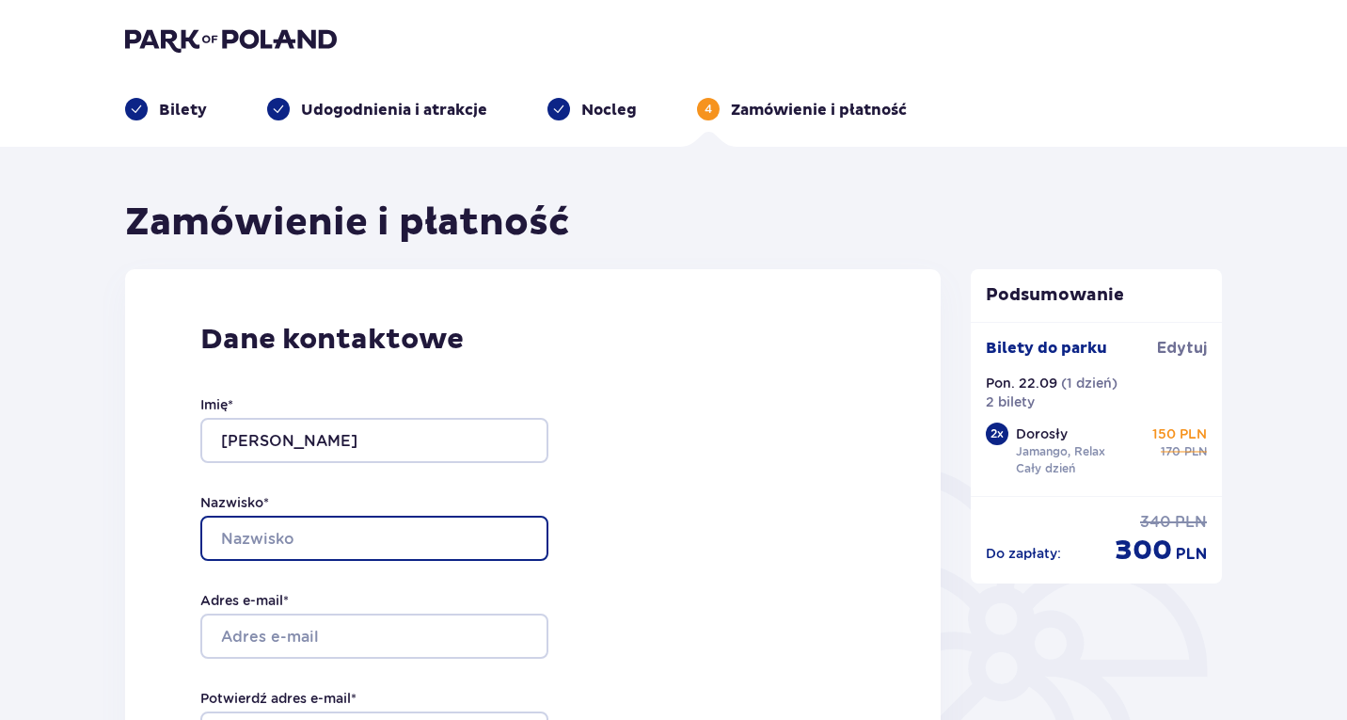
click at [351, 536] on input "Nazwisko *" at bounding box center [374, 538] width 348 height 45
type input "Piotrowska"
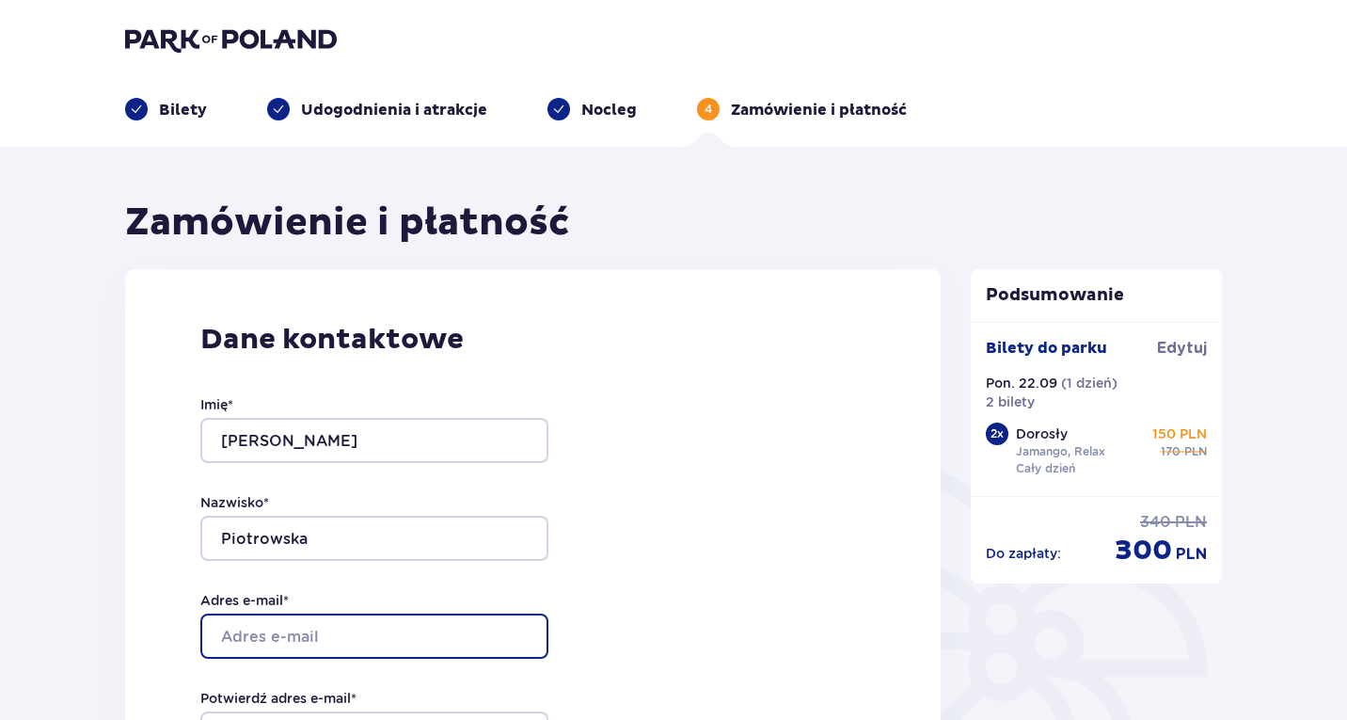
click at [341, 626] on input "Adres e-mail *" at bounding box center [374, 635] width 348 height 45
type input "martapiotrowskq@gmail.com"
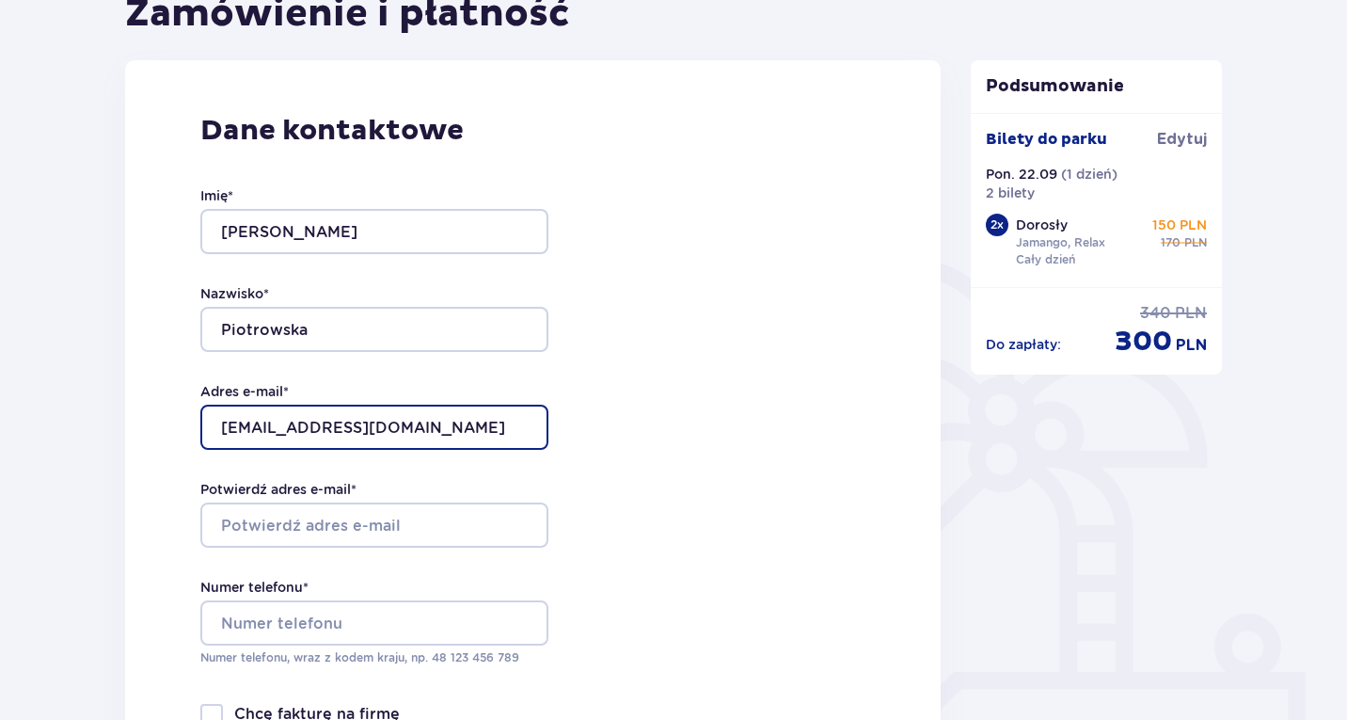
scroll to position [212, 0]
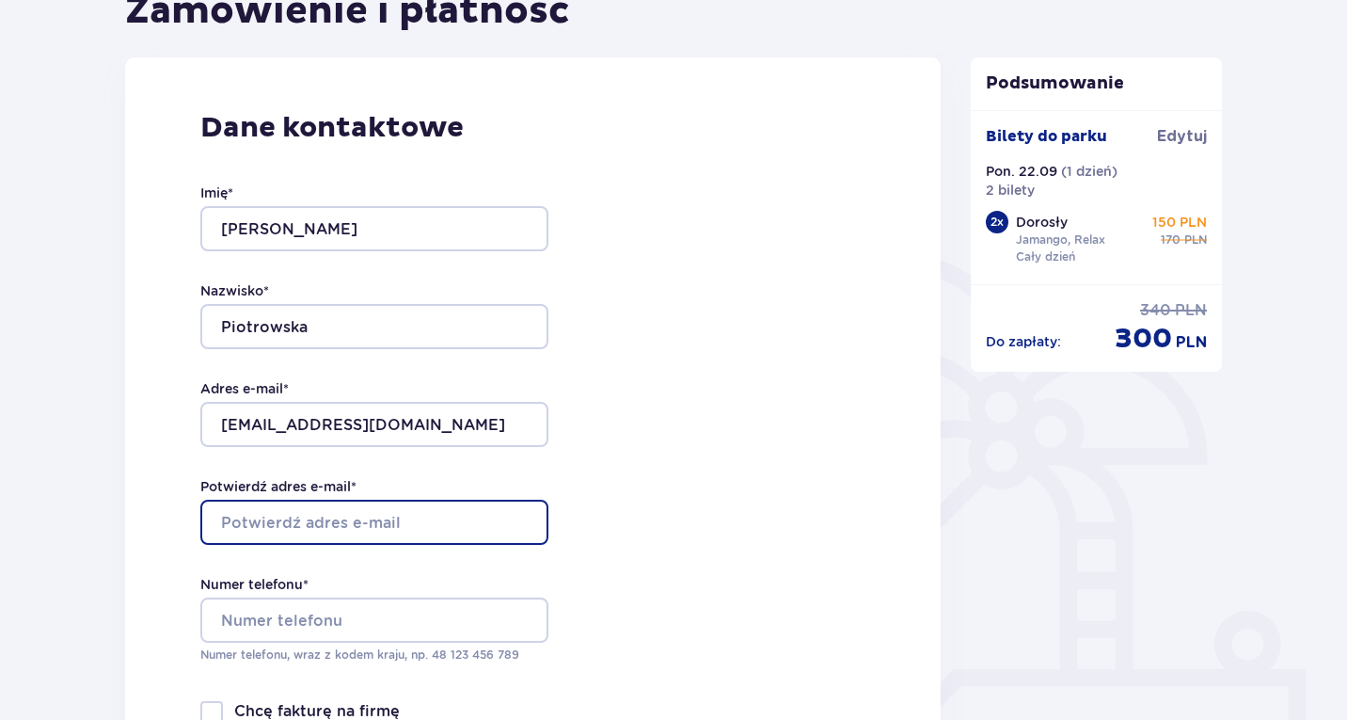
click at [401, 535] on input "Potwierdź adres e-mail *" at bounding box center [374, 522] width 348 height 45
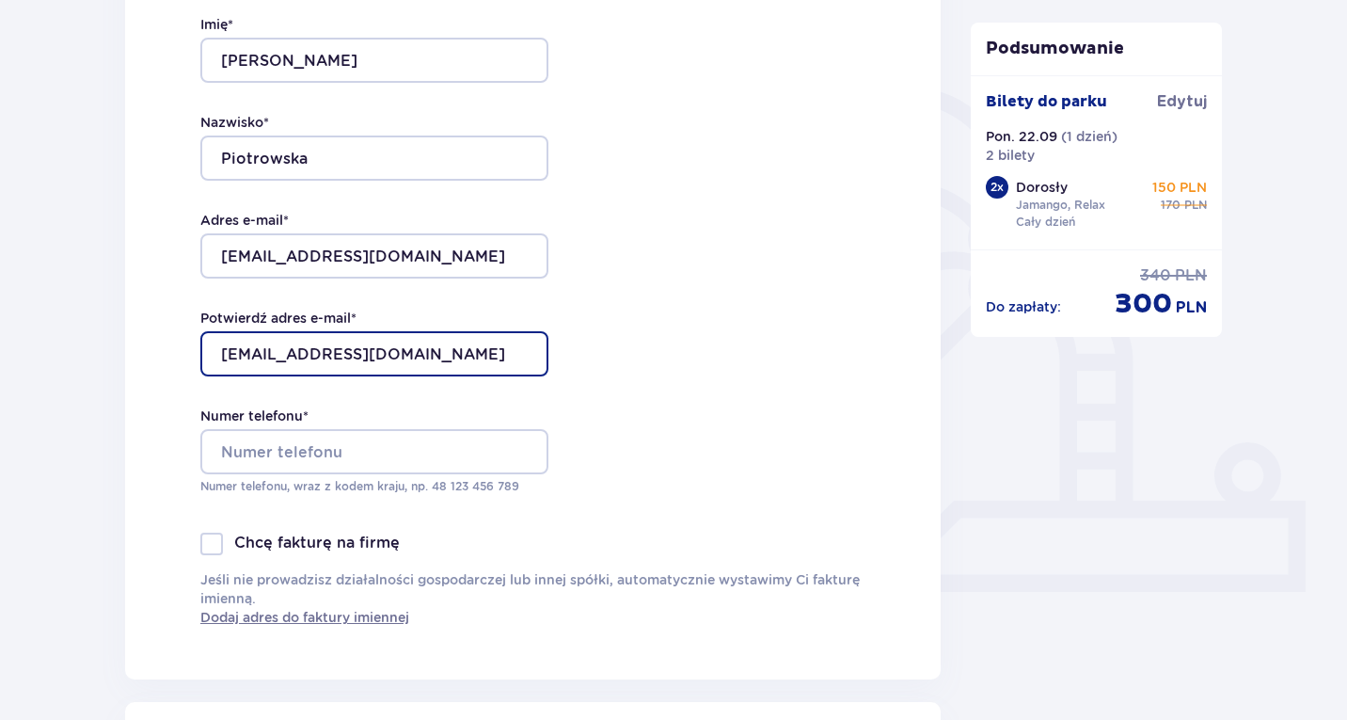
scroll to position [381, 0]
type input "martapiotrowskq@gmail.com"
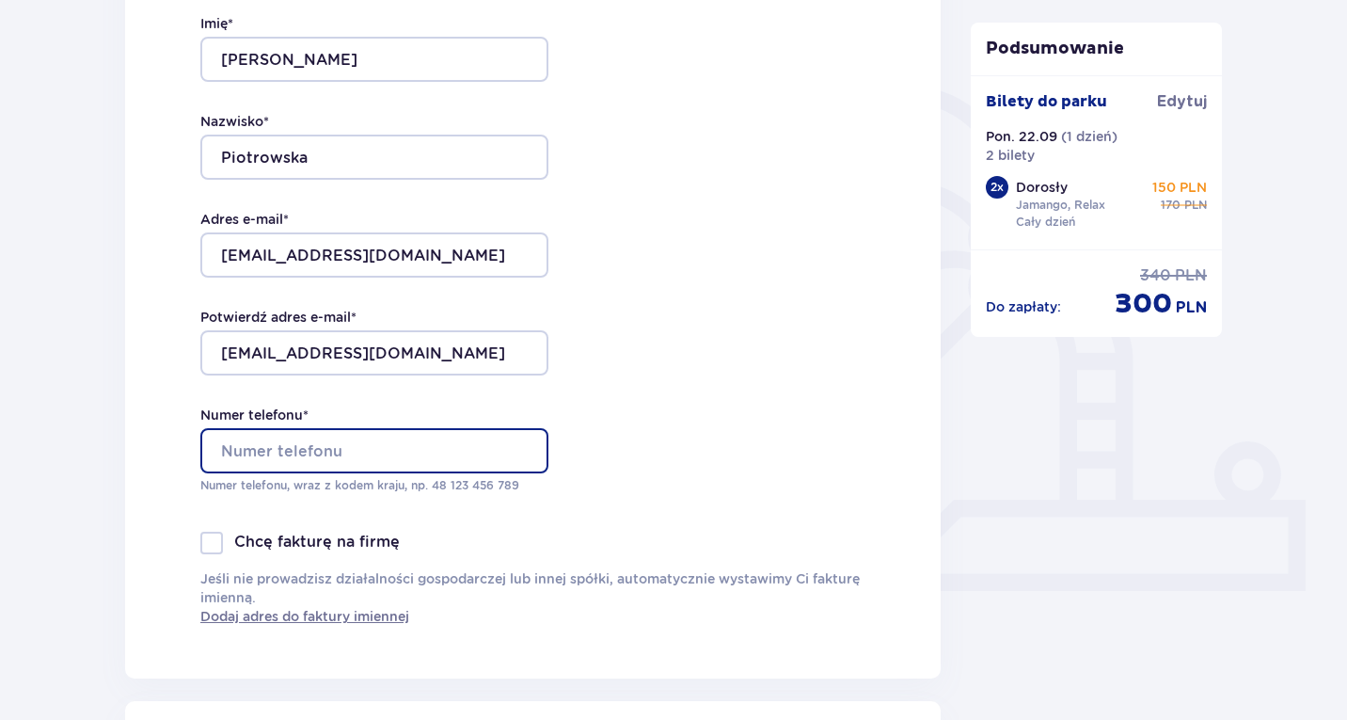
click at [435, 448] on input "Numer telefonu *" at bounding box center [374, 450] width 348 height 45
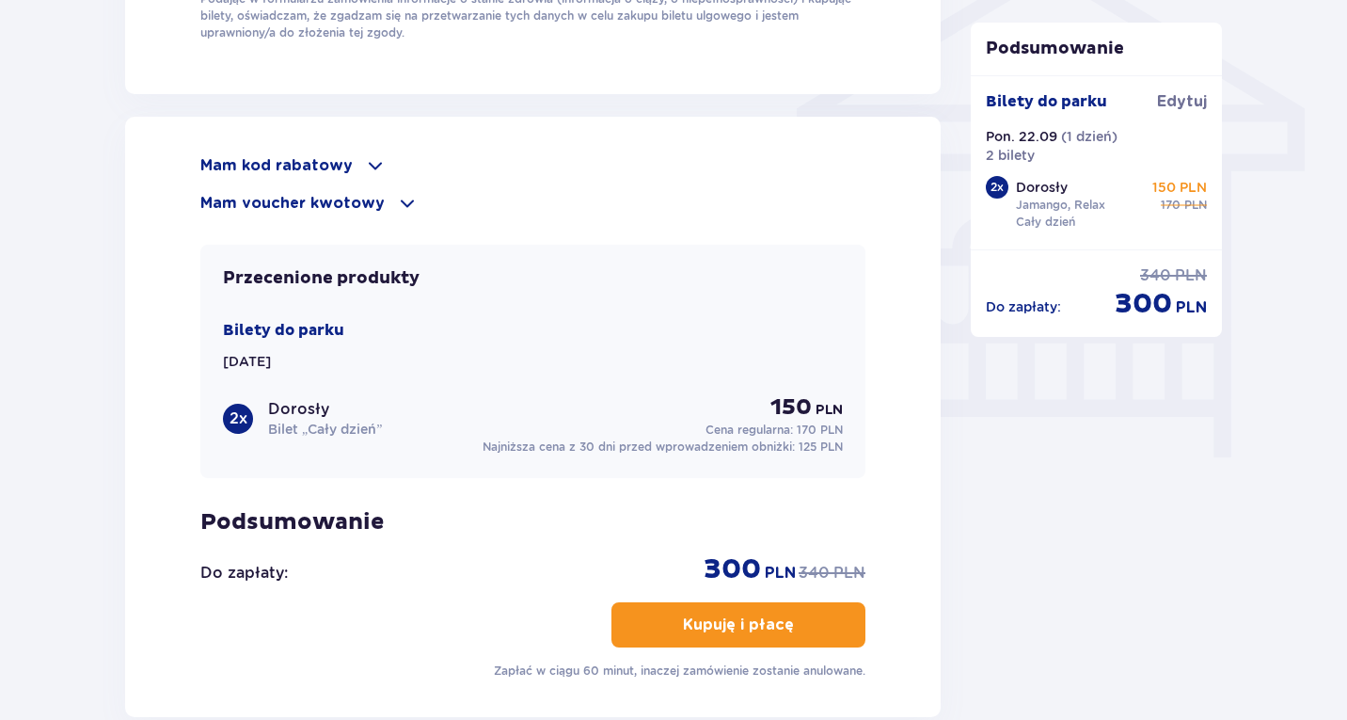
scroll to position [1573, 0]
type input "789305540"
click at [364, 163] on span at bounding box center [375, 164] width 23 height 23
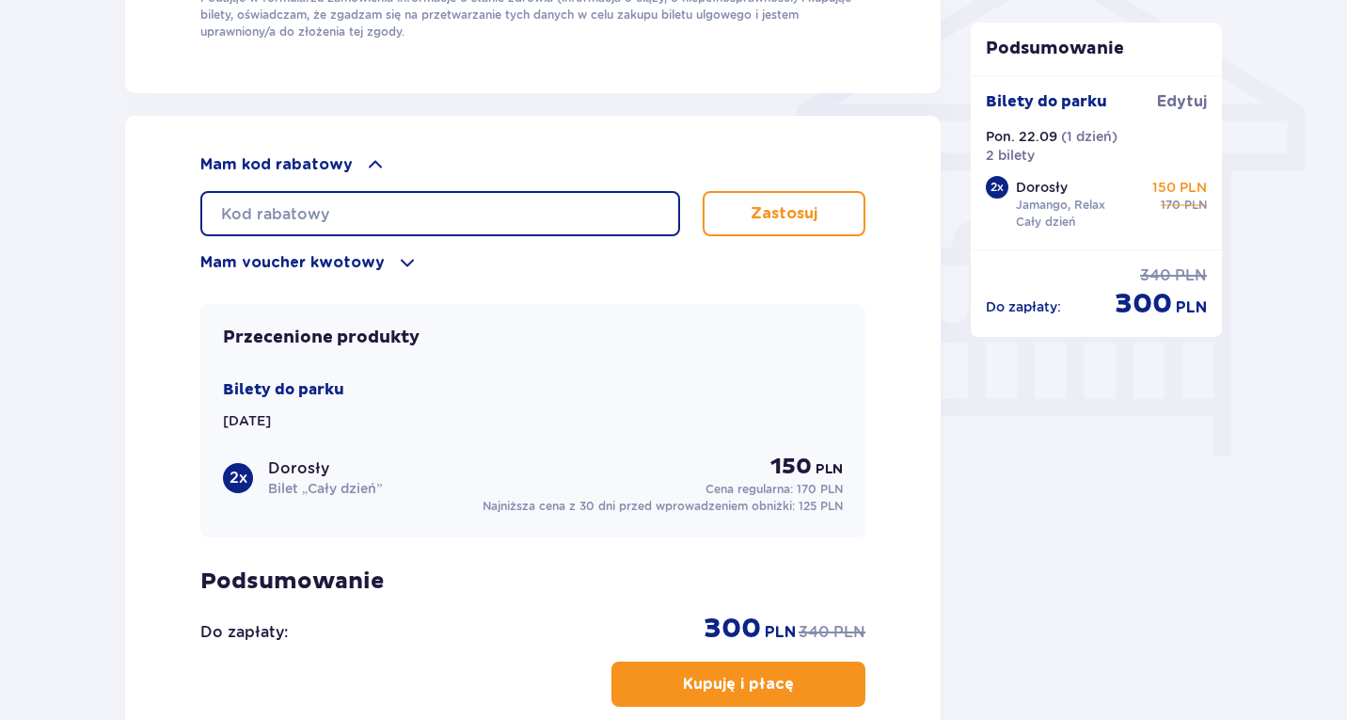
click at [342, 211] on input "text" at bounding box center [440, 213] width 480 height 45
type input "STUDENT30"
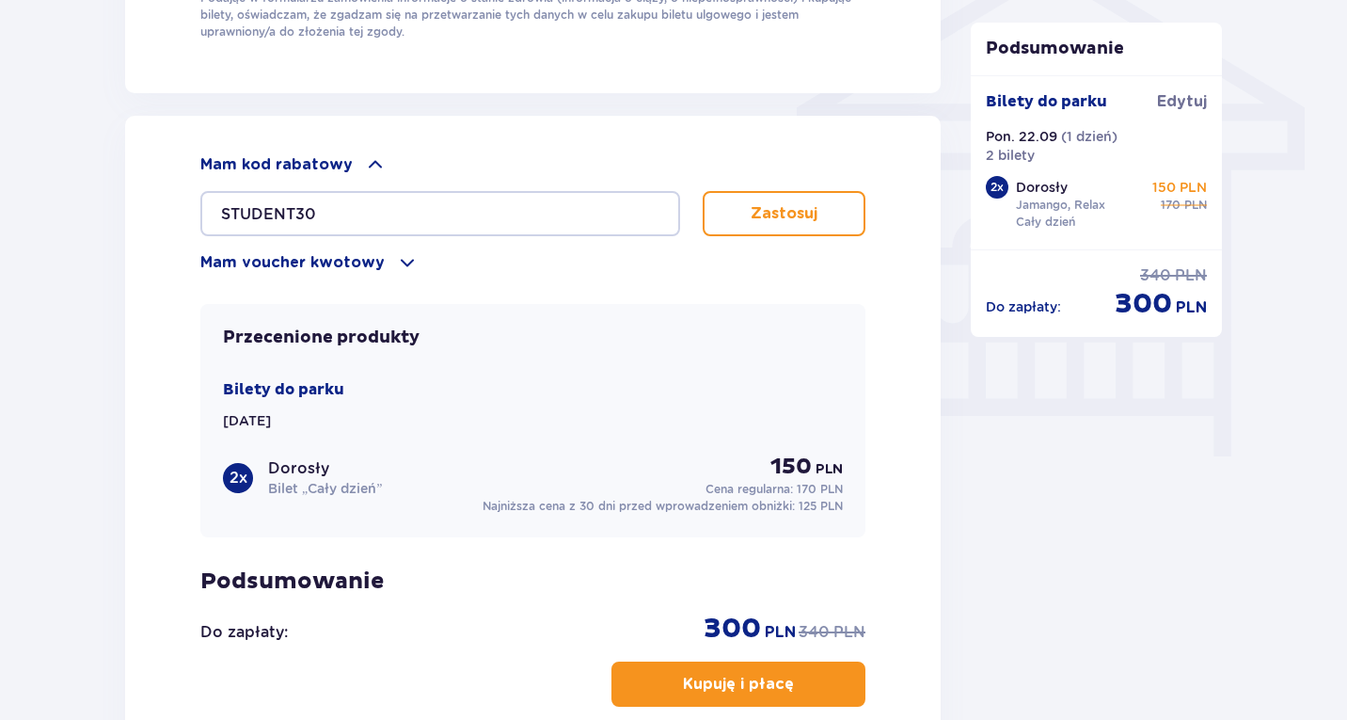
click at [774, 203] on p "Zastosuj" at bounding box center [784, 213] width 67 height 21
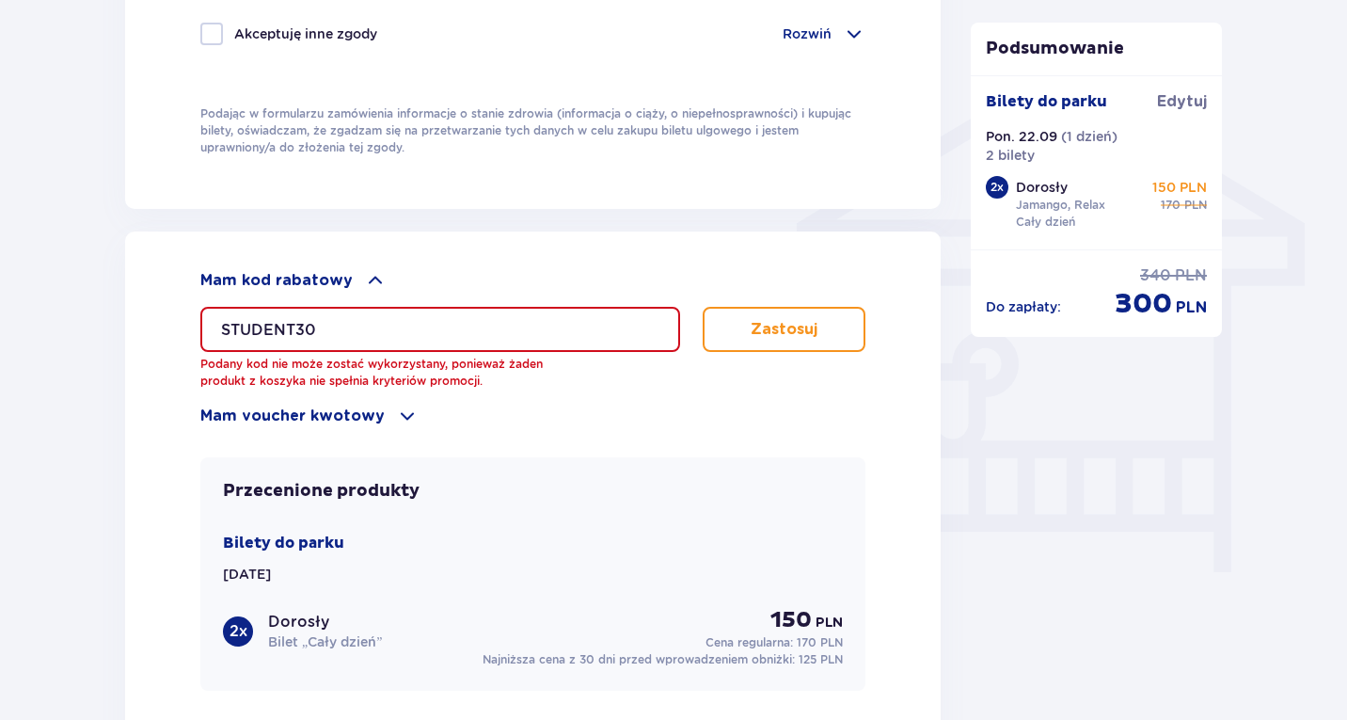
scroll to position [1456, 0]
click at [378, 405] on div "Mam voucher kwotowy" at bounding box center [532, 416] width 665 height 23
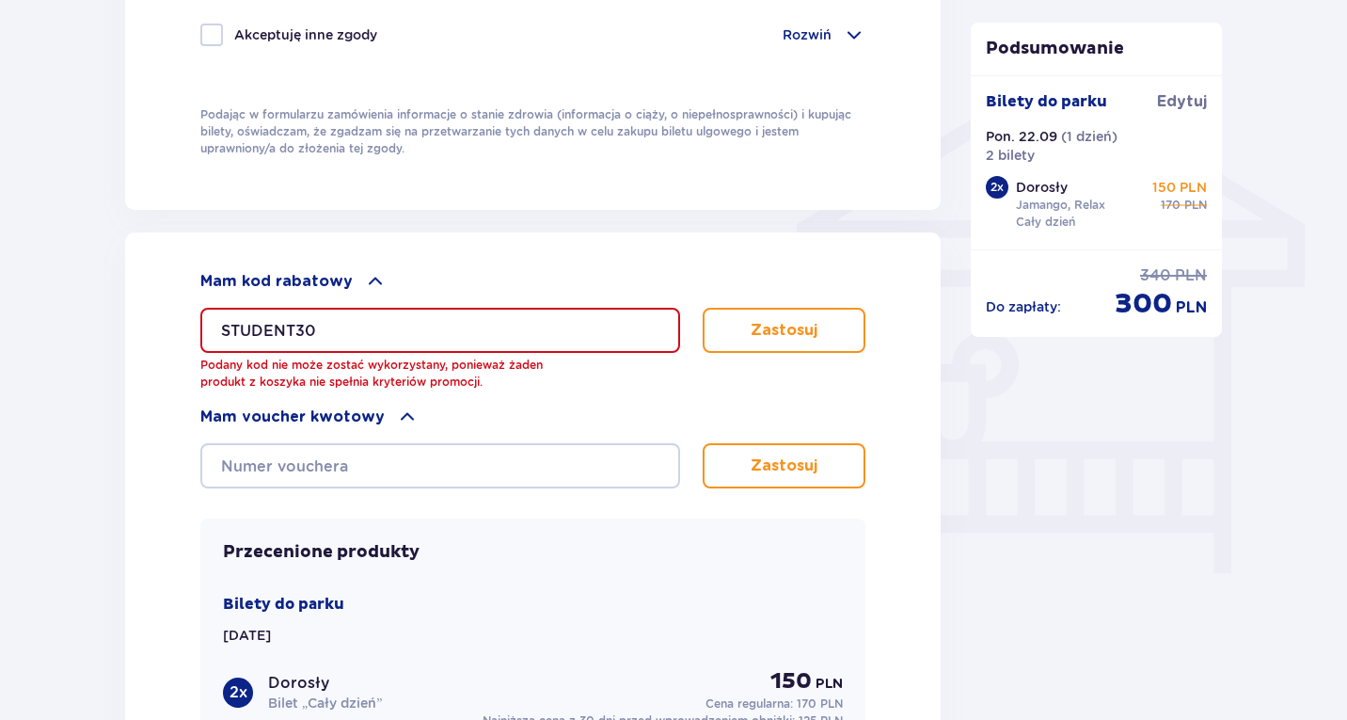
click at [378, 405] on div "Mam voucher kwotowy" at bounding box center [532, 416] width 665 height 23
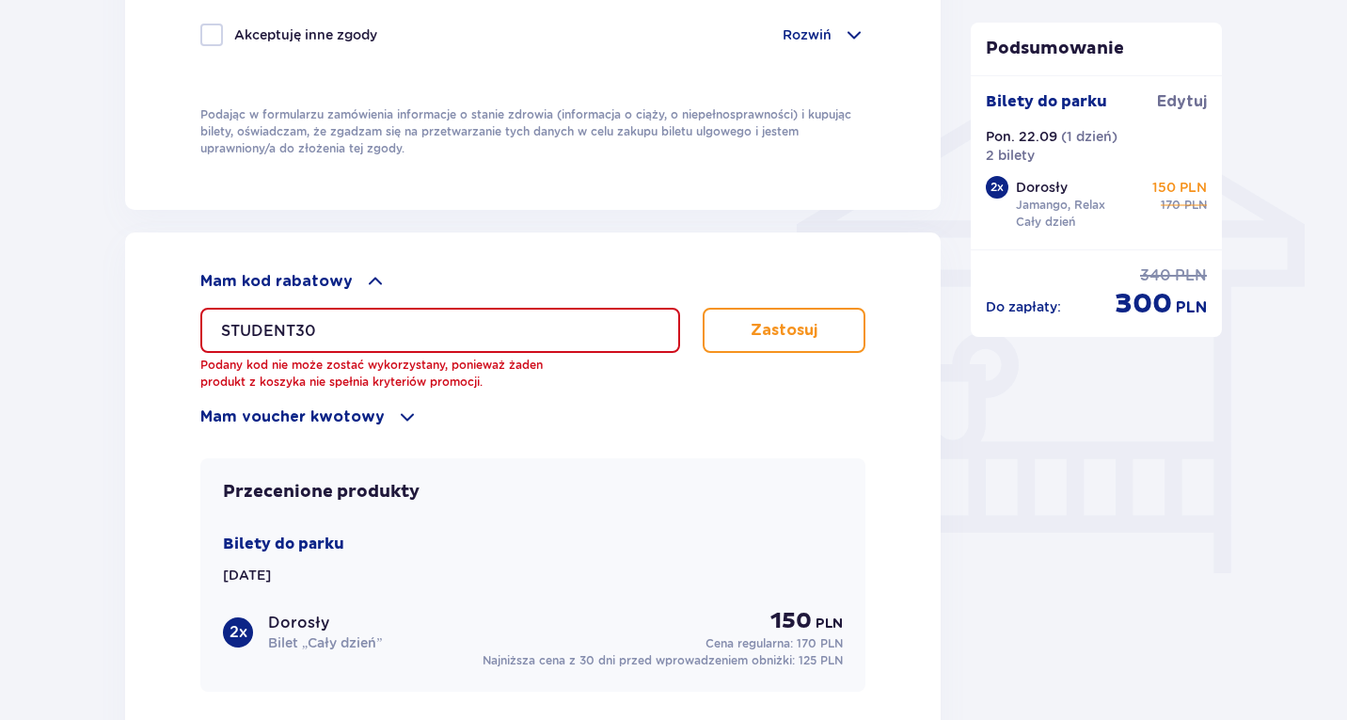
click at [450, 339] on input "STUDENT30" at bounding box center [440, 330] width 480 height 45
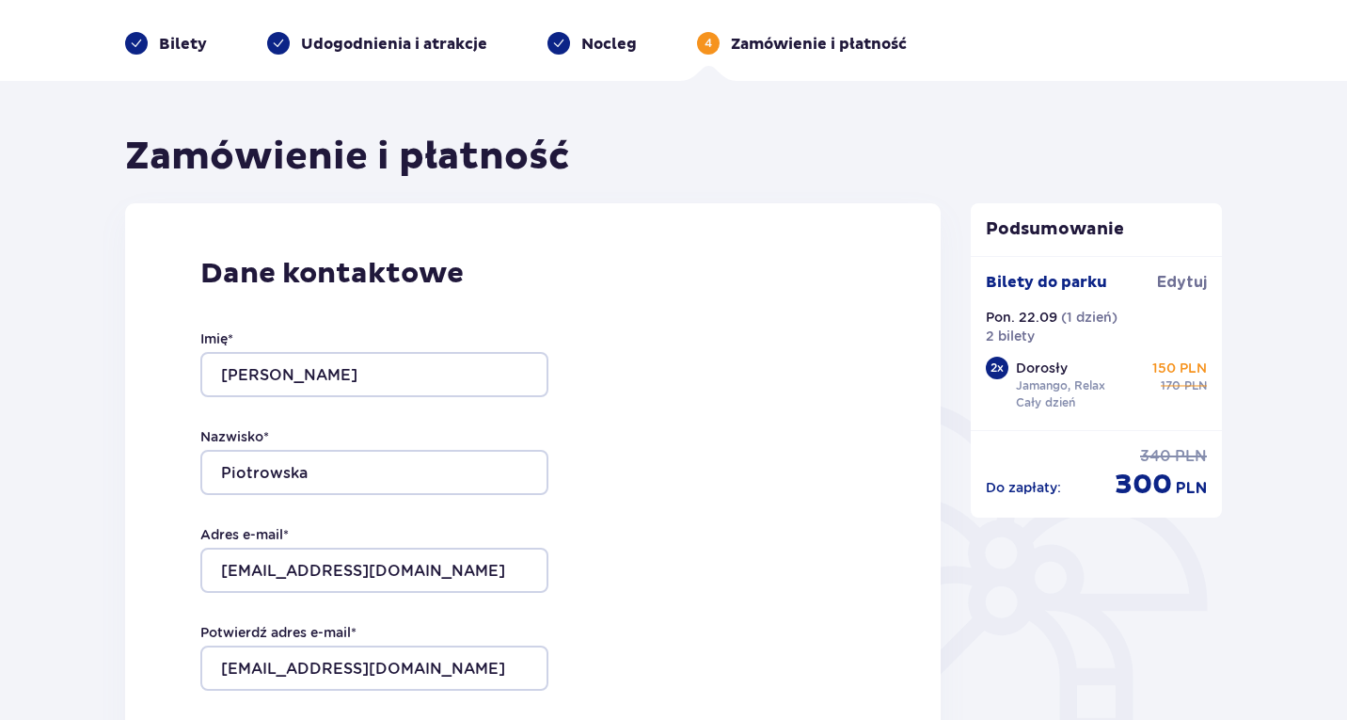
scroll to position [0, 0]
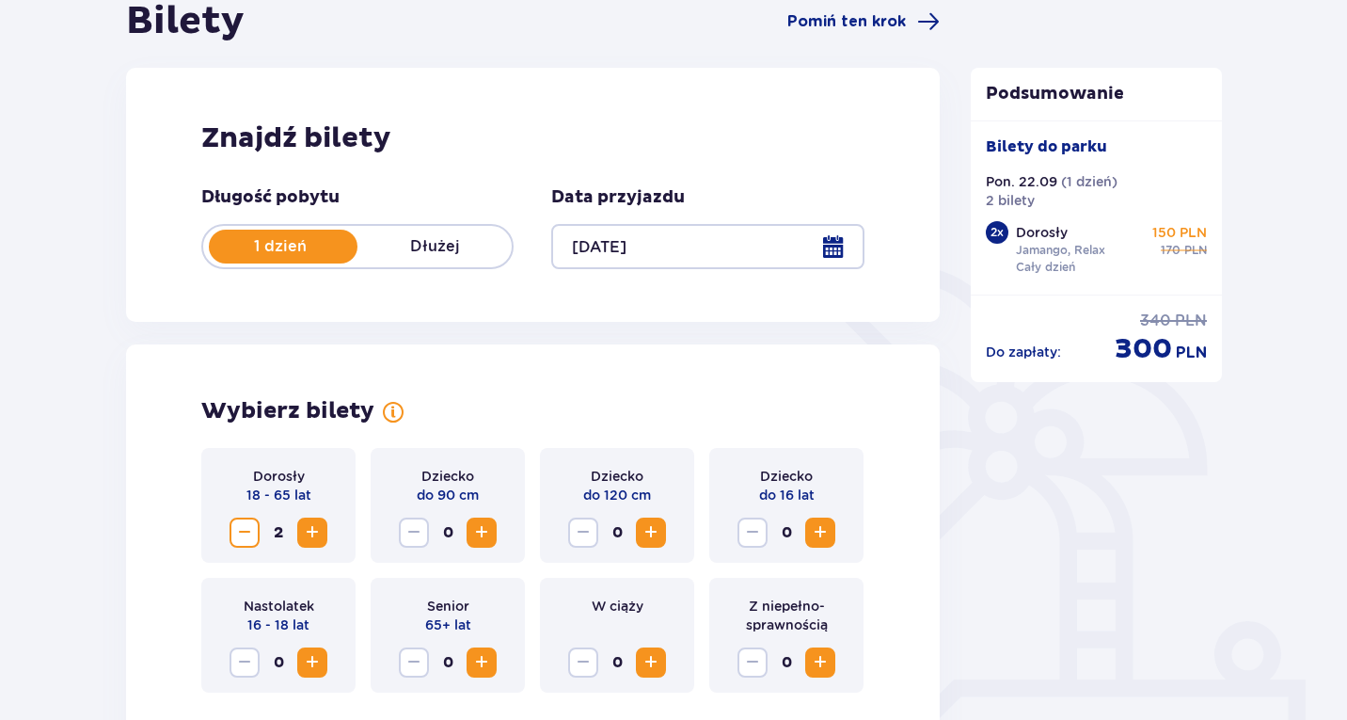
scroll to position [206, 0]
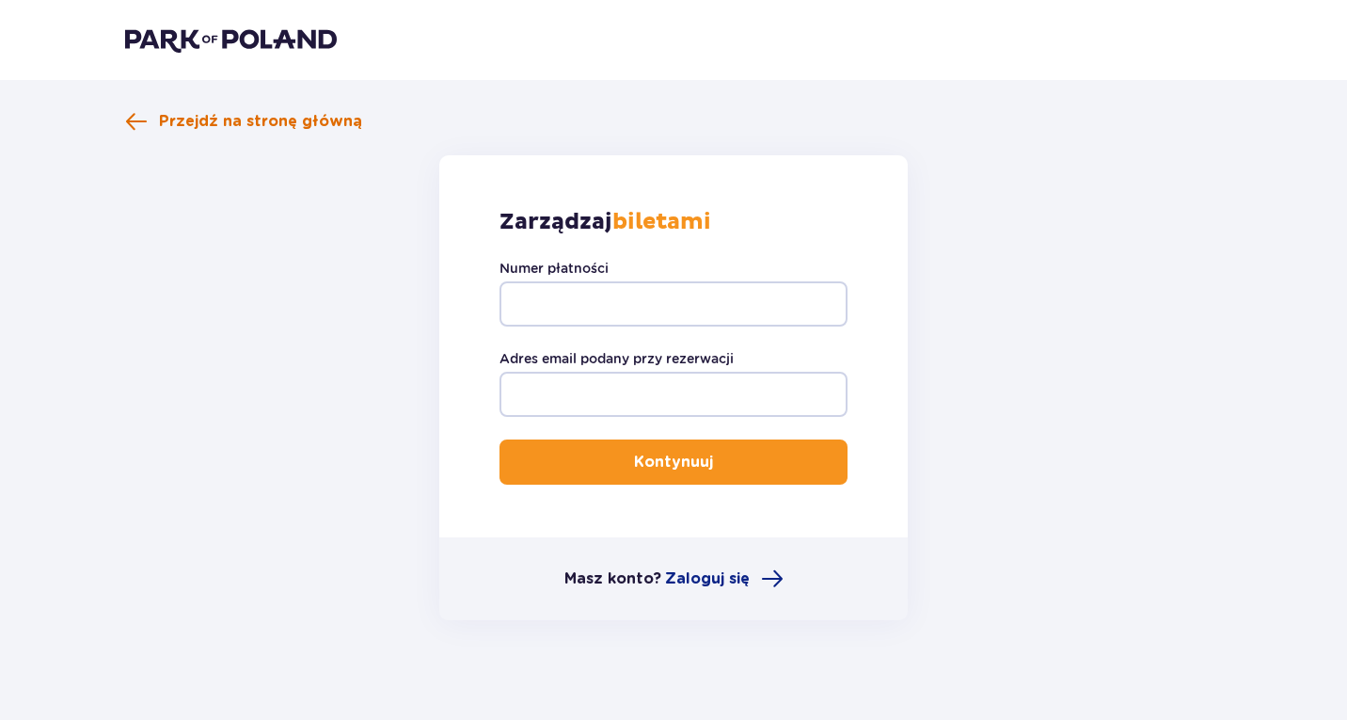
click at [151, 115] on span "Przejdź na stronę główną" at bounding box center [243, 121] width 237 height 23
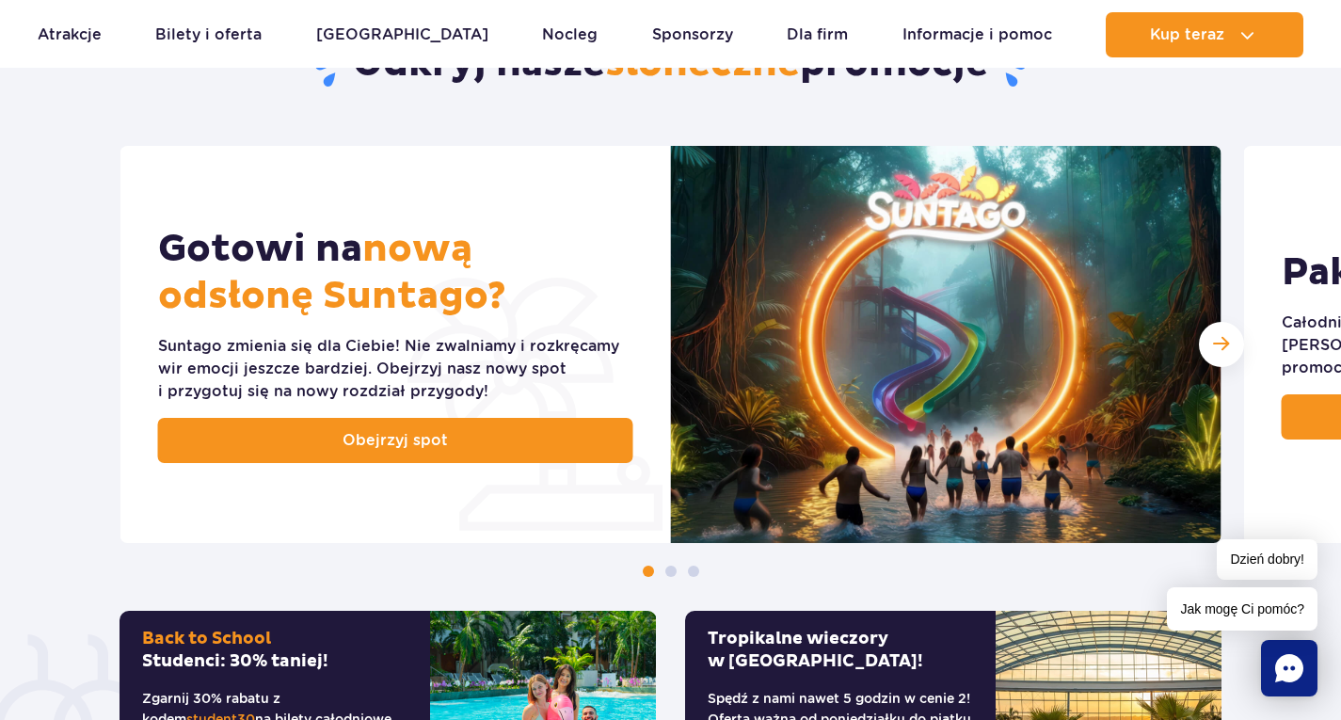
scroll to position [728, 0]
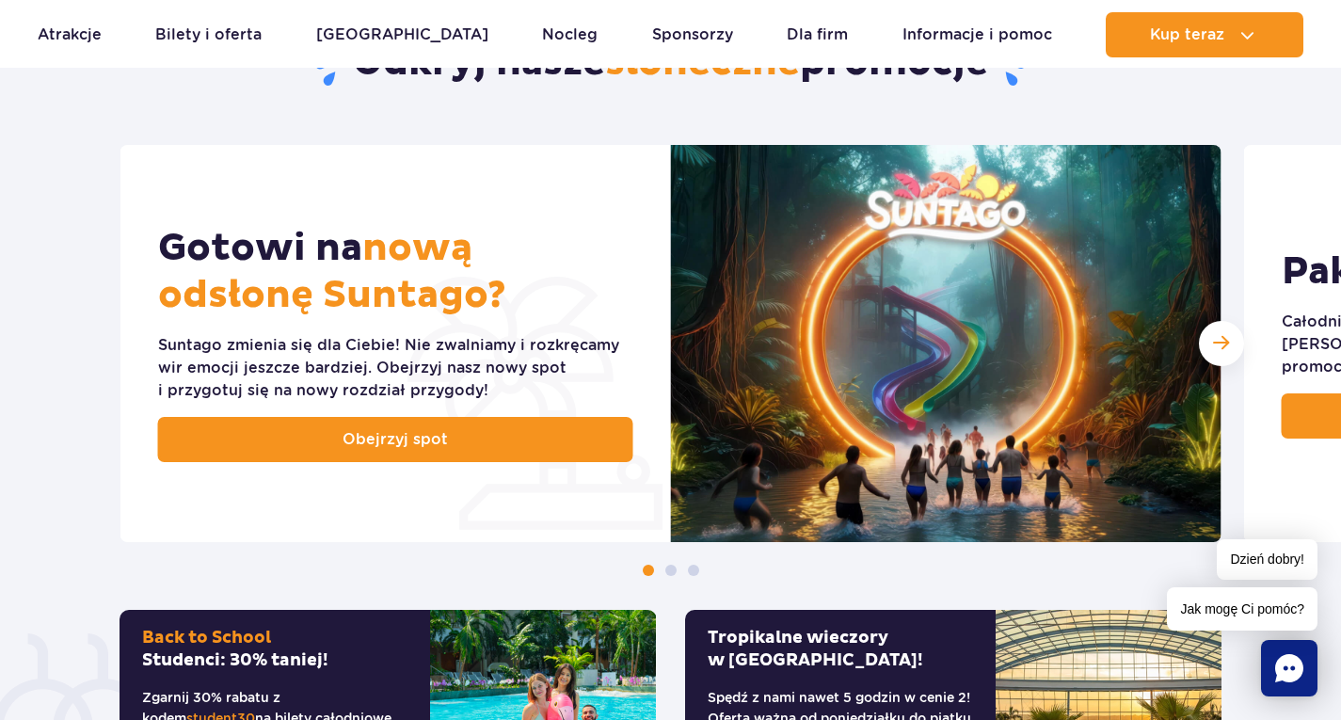
click at [879, 427] on img at bounding box center [946, 343] width 550 height 397
click at [1228, 342] on span "Następny slajd" at bounding box center [1221, 343] width 16 height 18
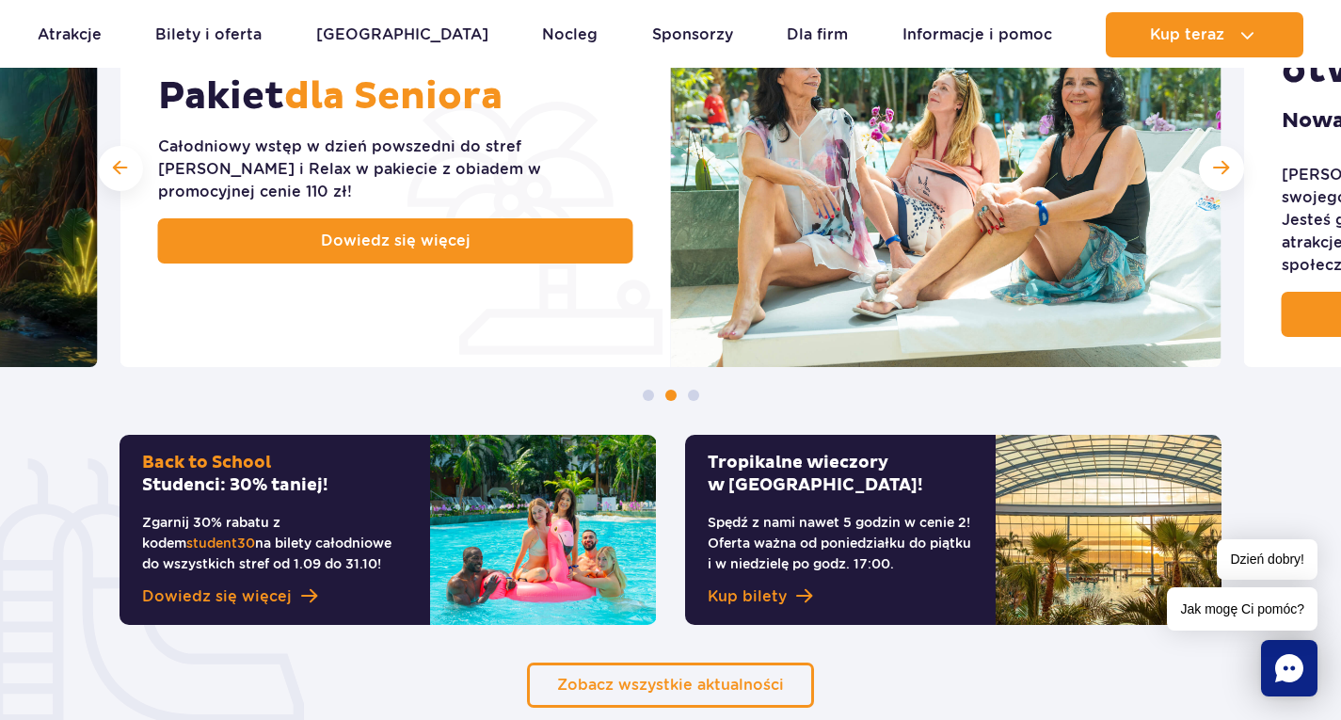
scroll to position [906, 0]
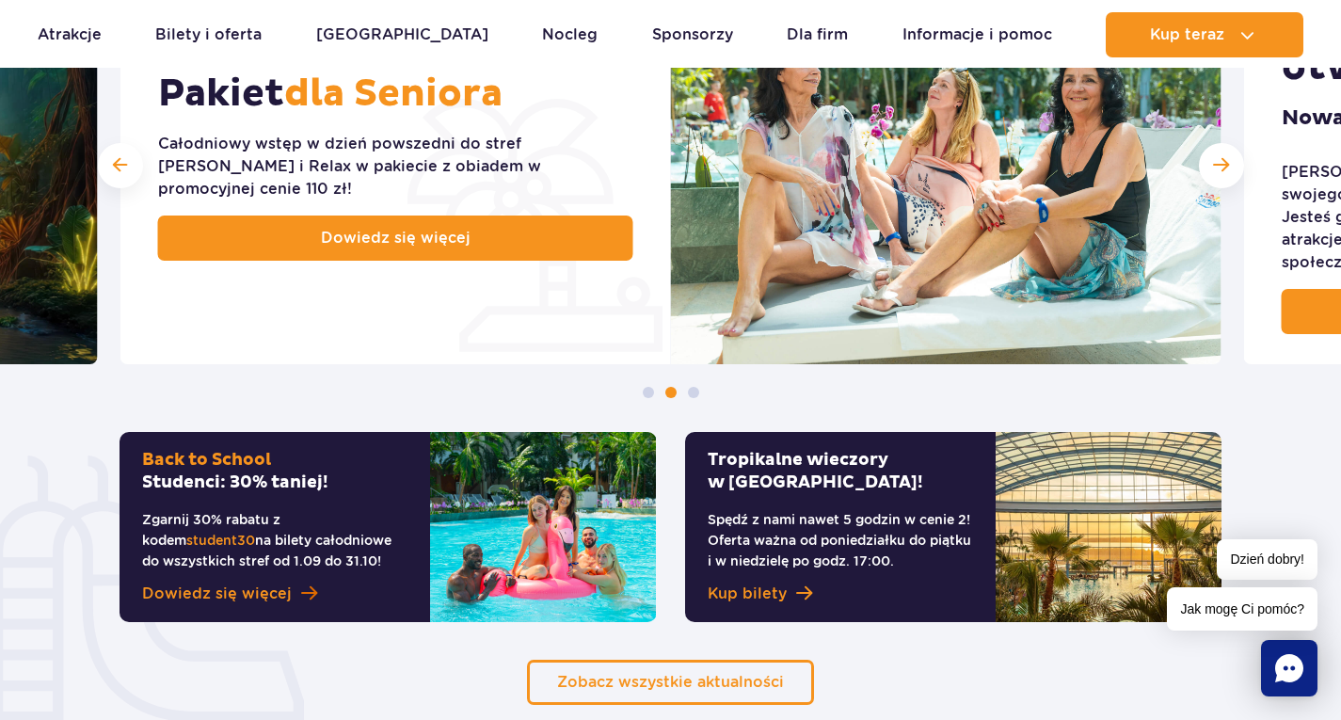
click at [301, 591] on span at bounding box center [309, 593] width 16 height 18
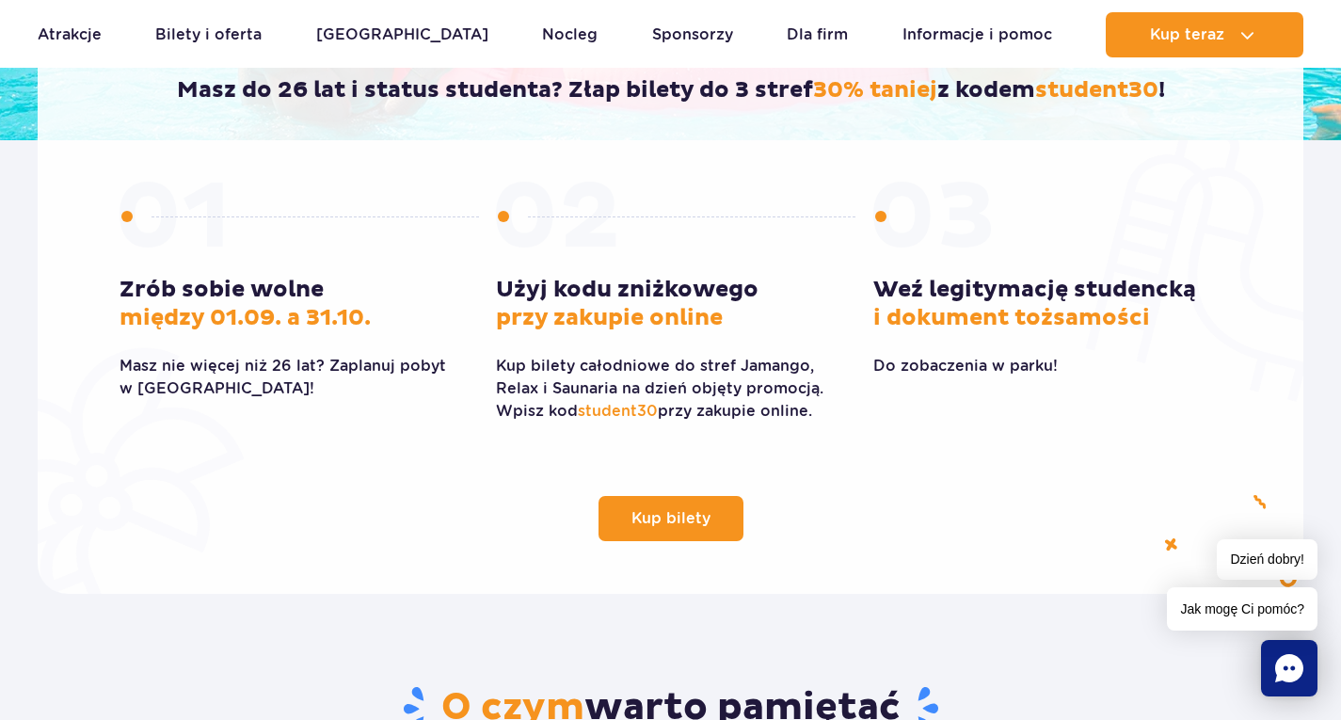
scroll to position [487, 0]
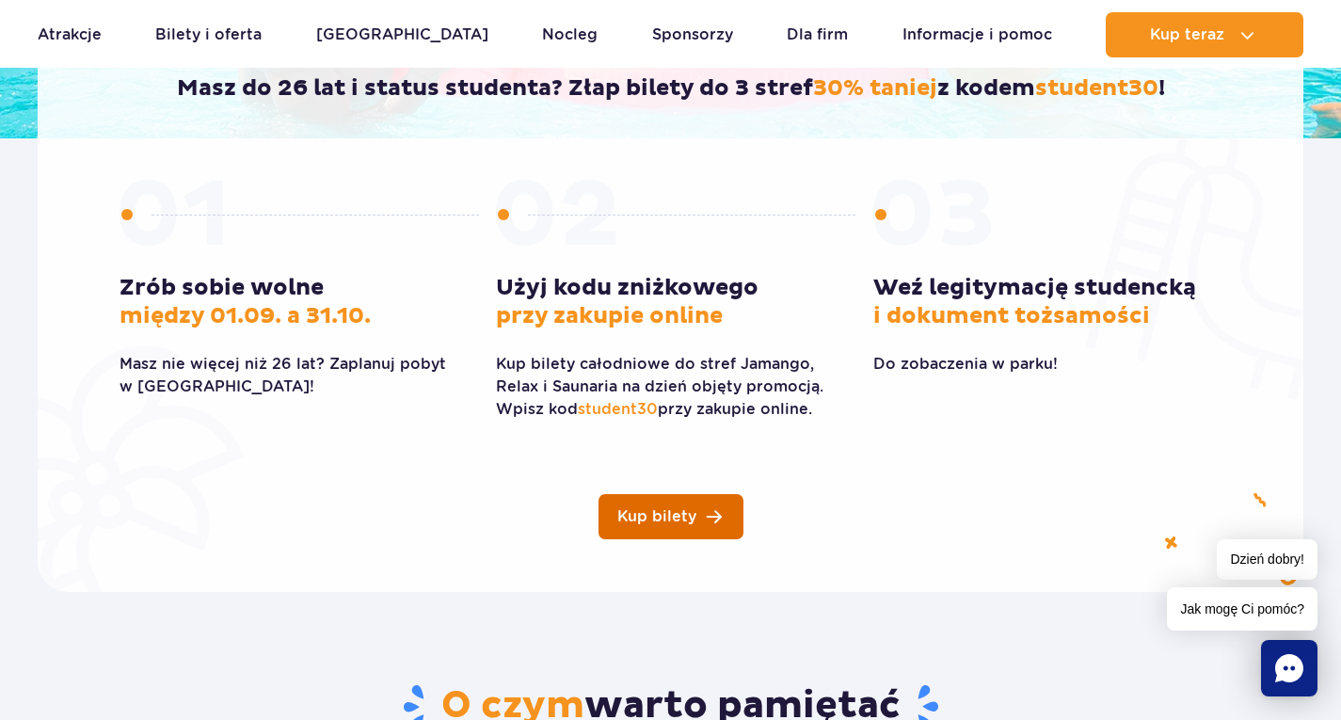
click at [695, 528] on link "Kup bilety" at bounding box center [670, 516] width 145 height 45
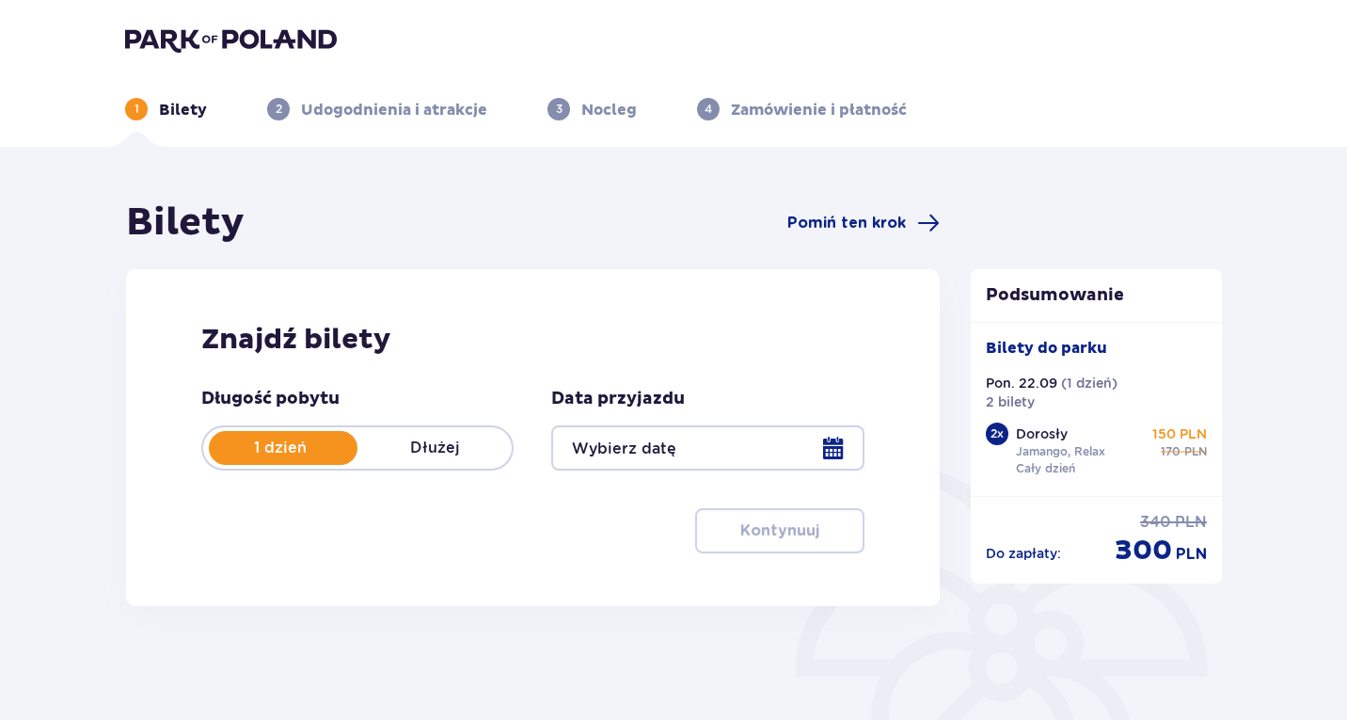
type input "[DATE]"
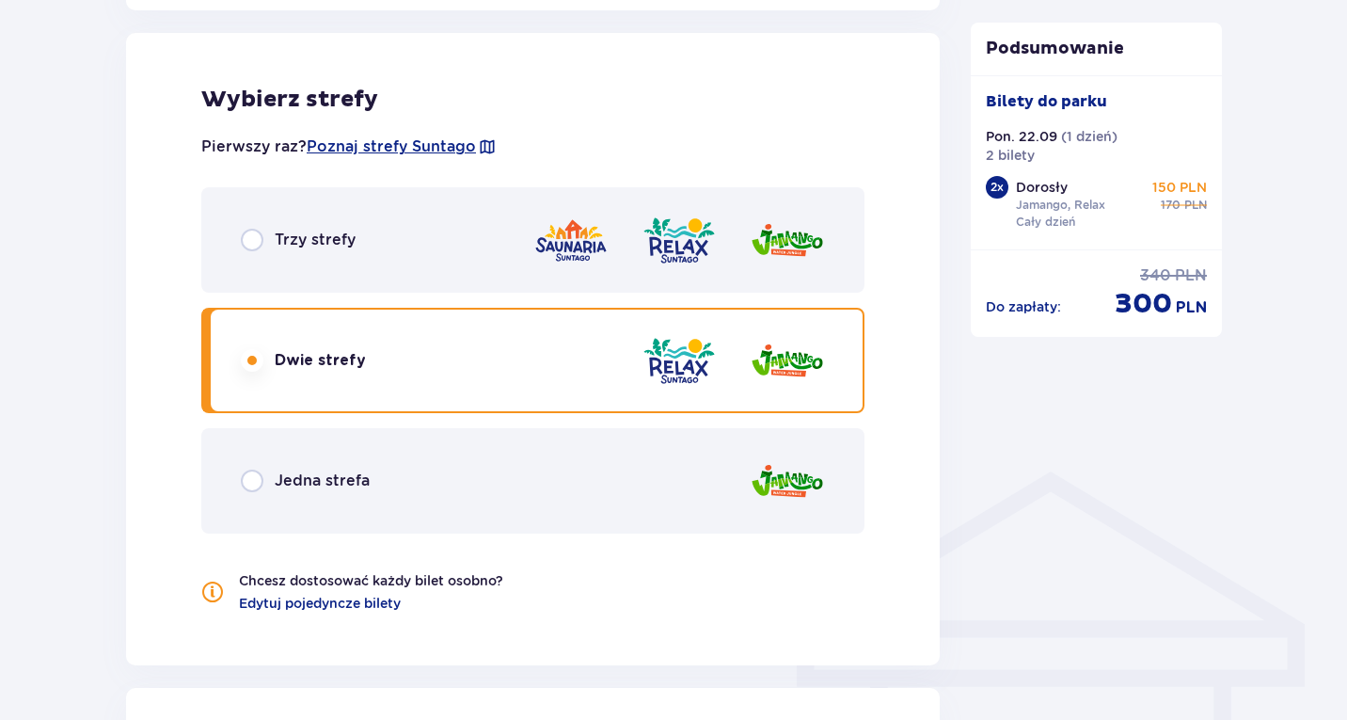
scroll to position [1057, 0]
click at [342, 484] on p "Jedna strefa" at bounding box center [322, 479] width 95 height 21
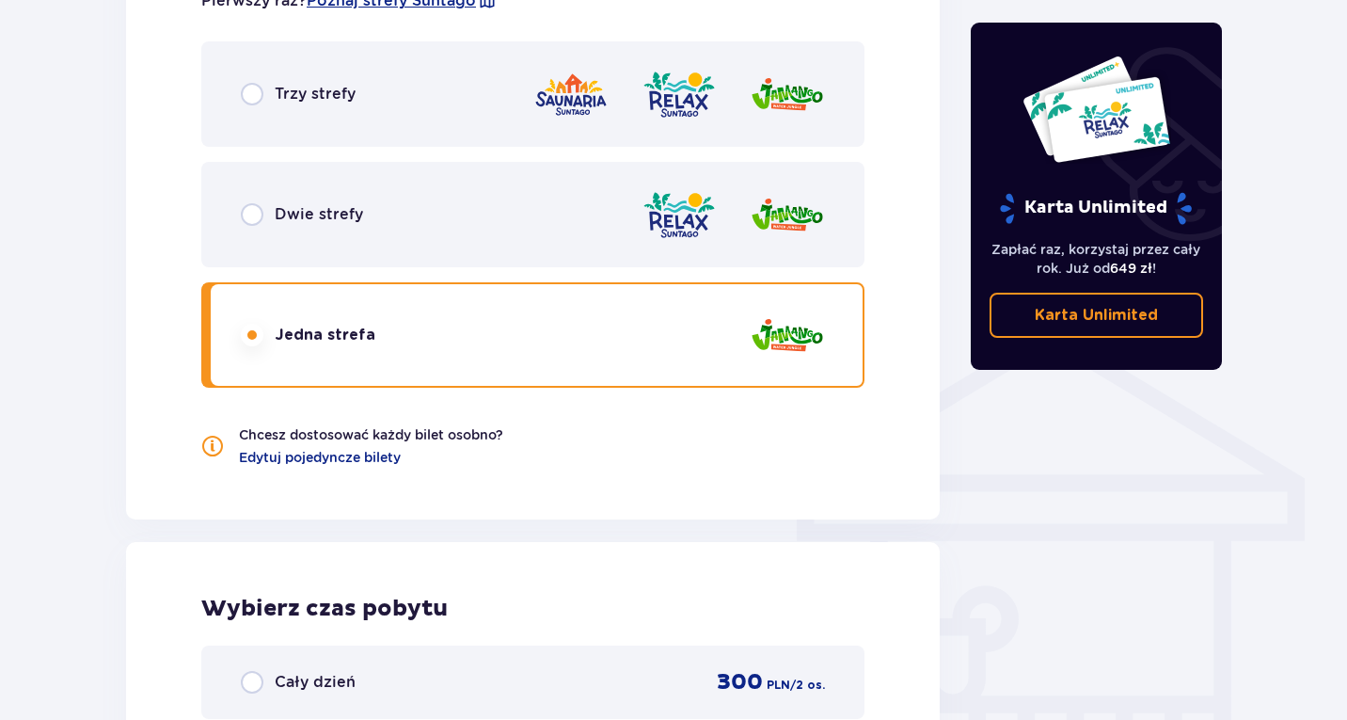
scroll to position [1183, 0]
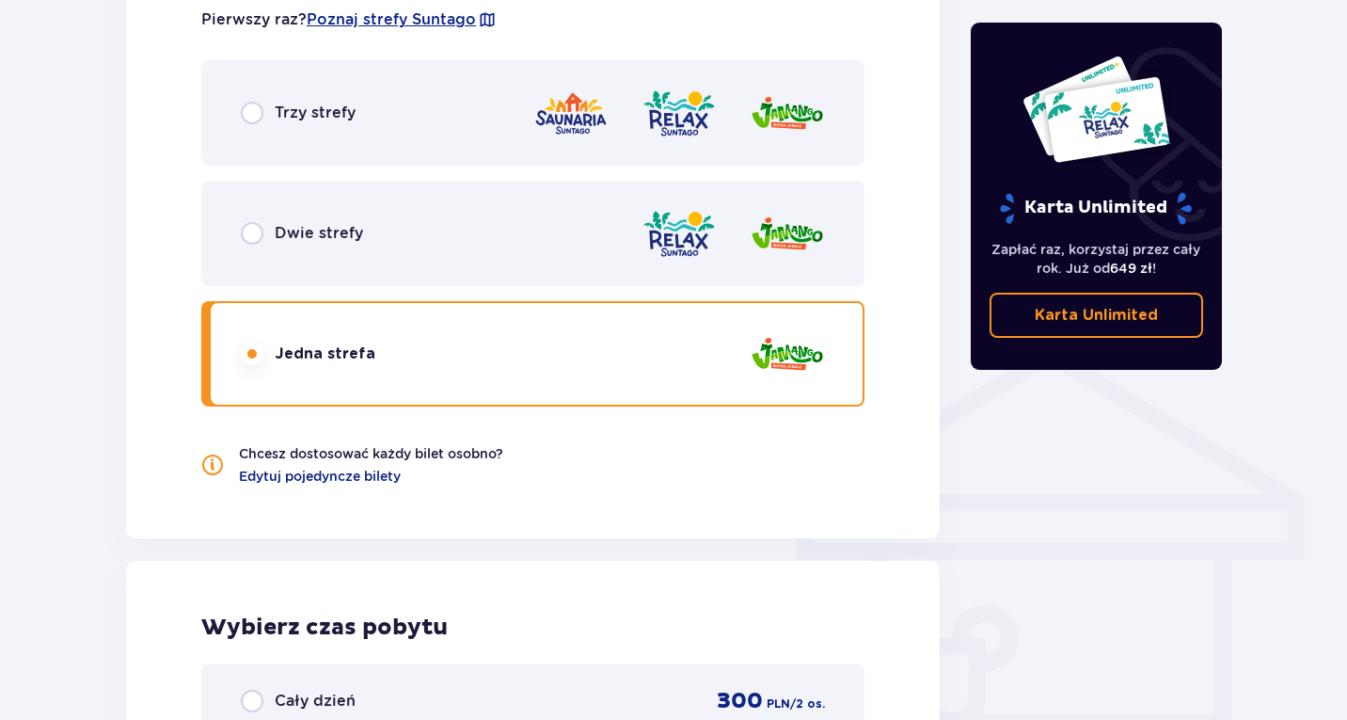
click at [428, 99] on div "Trzy strefy" at bounding box center [532, 112] width 663 height 105
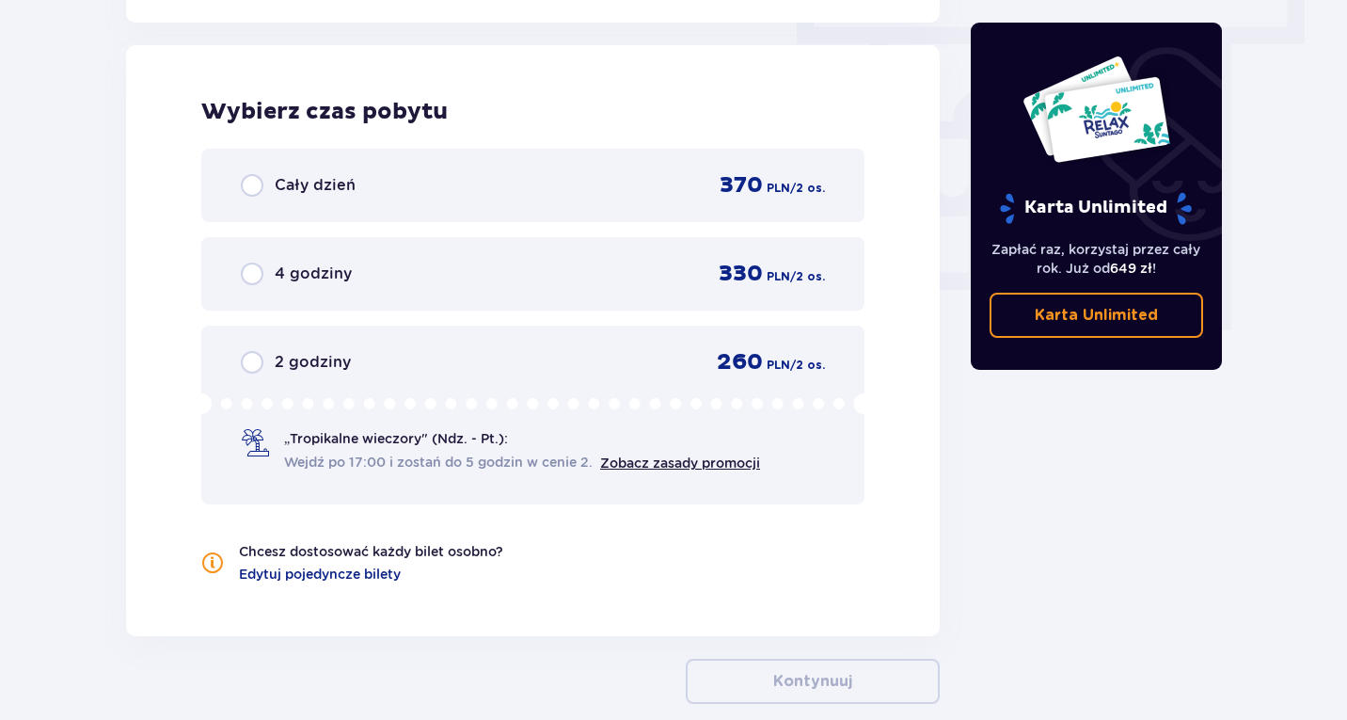
scroll to position [1703, 0]
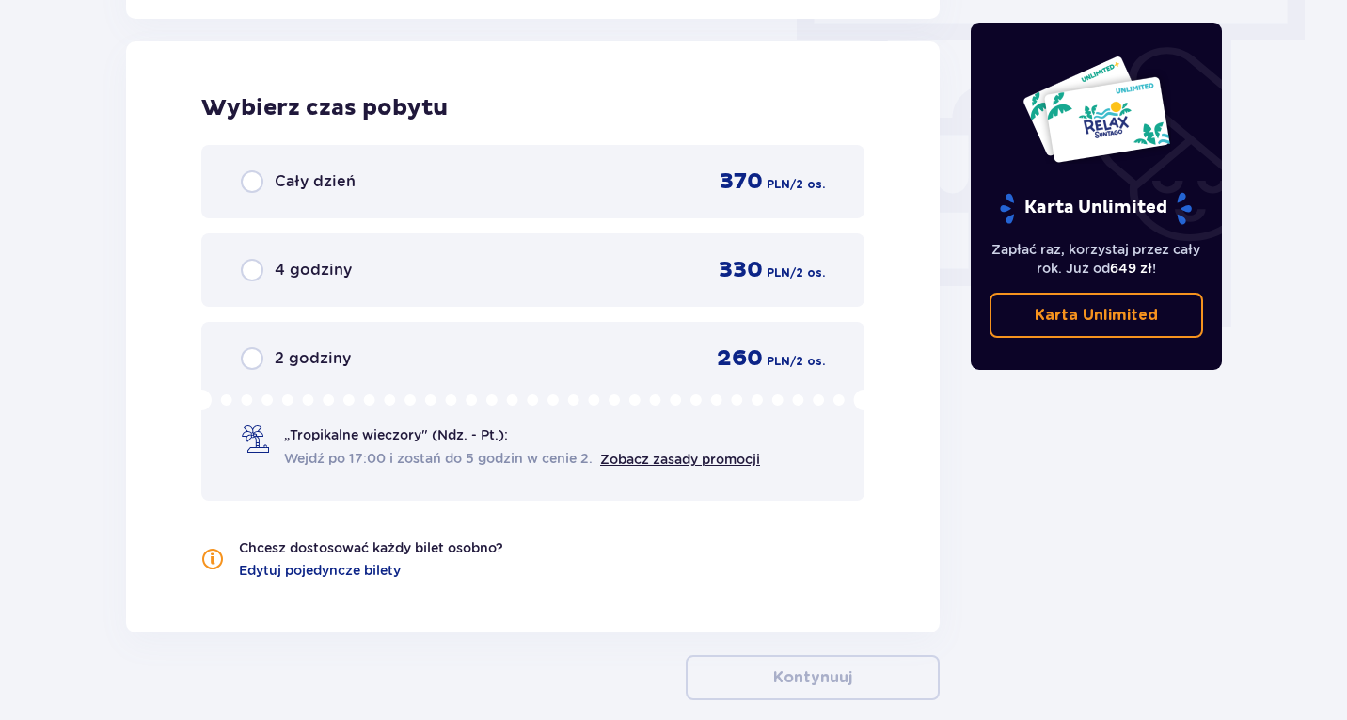
click at [326, 178] on p "Cały dzień" at bounding box center [315, 181] width 81 height 21
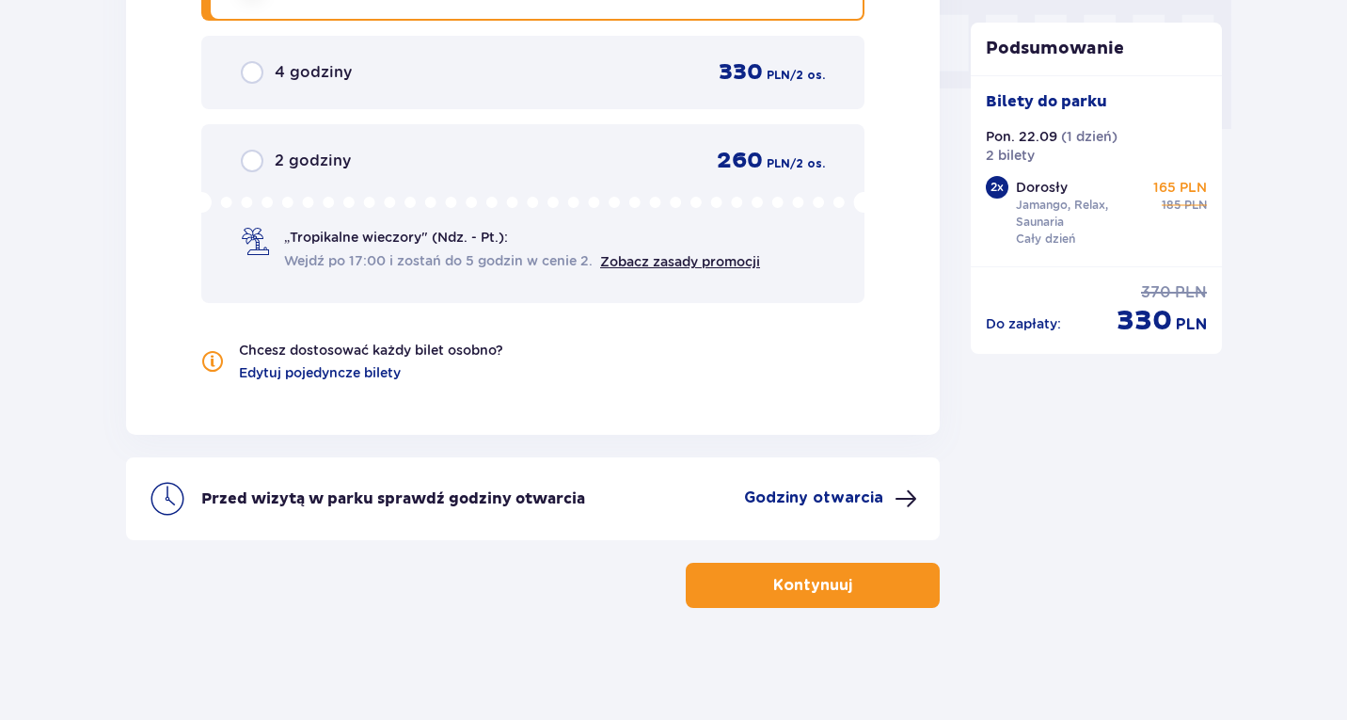
scroll to position [1901, 0]
click at [827, 596] on button "Kontynuuj" at bounding box center [813, 584] width 254 height 45
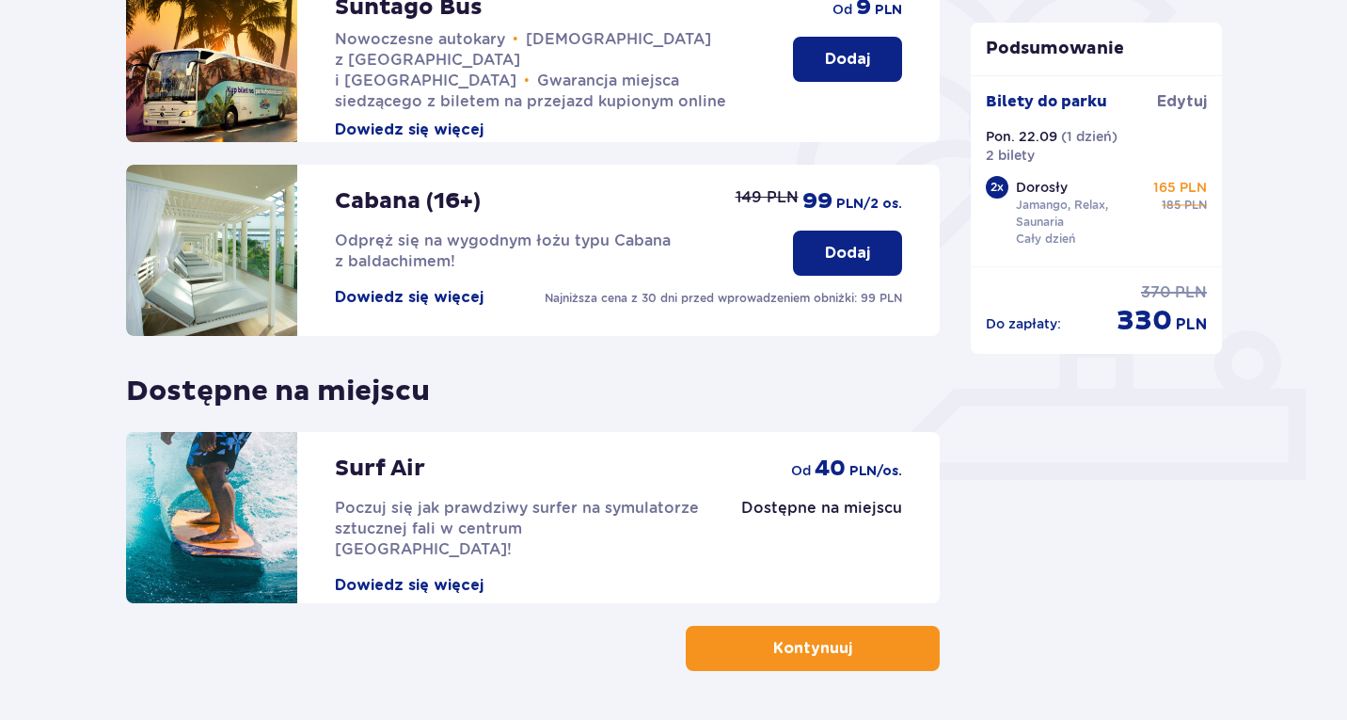
scroll to position [556, 0]
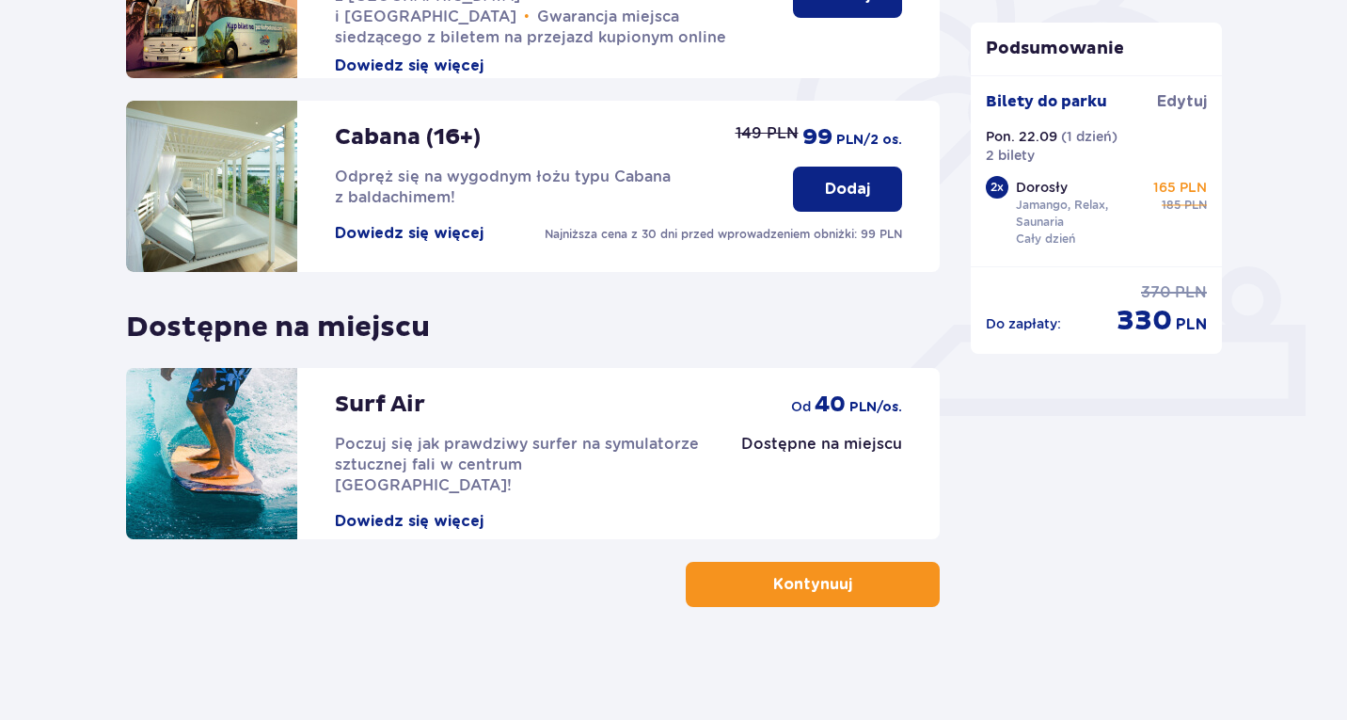
click at [784, 576] on p "Kontynuuj" at bounding box center [812, 584] width 79 height 21
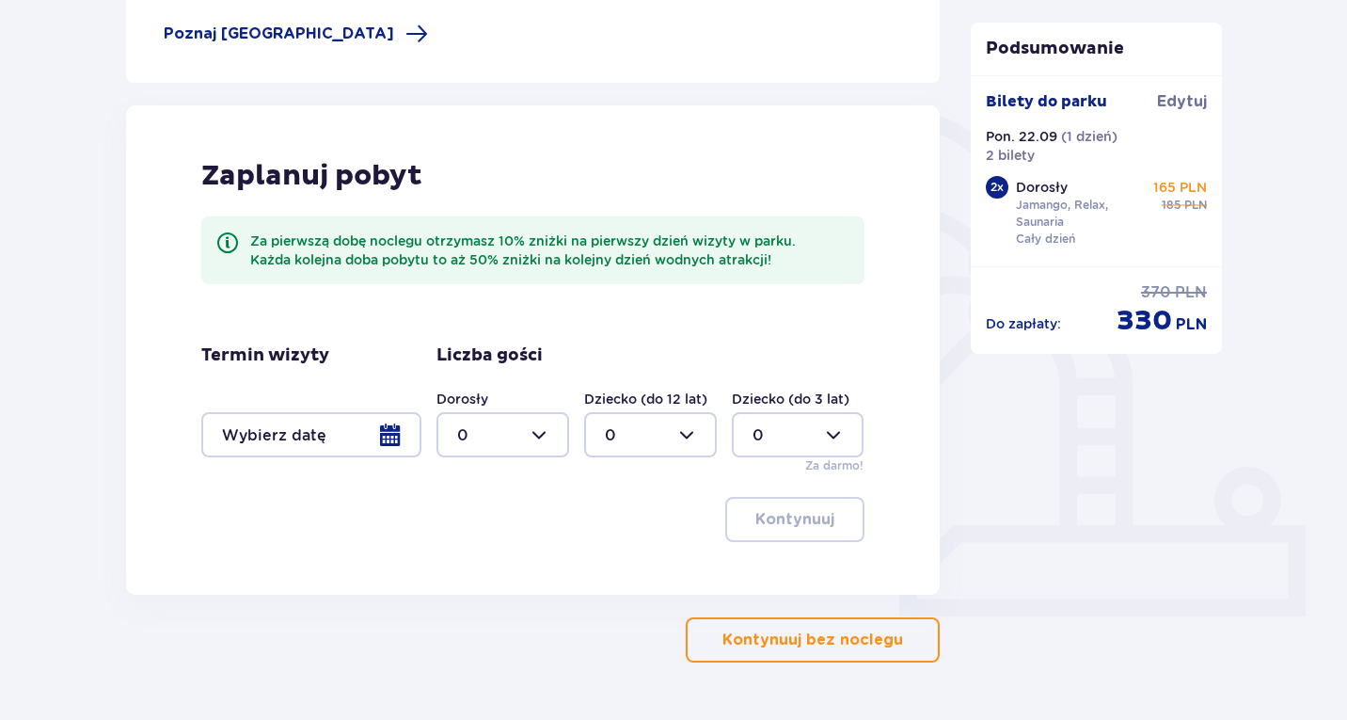
scroll to position [411, 0]
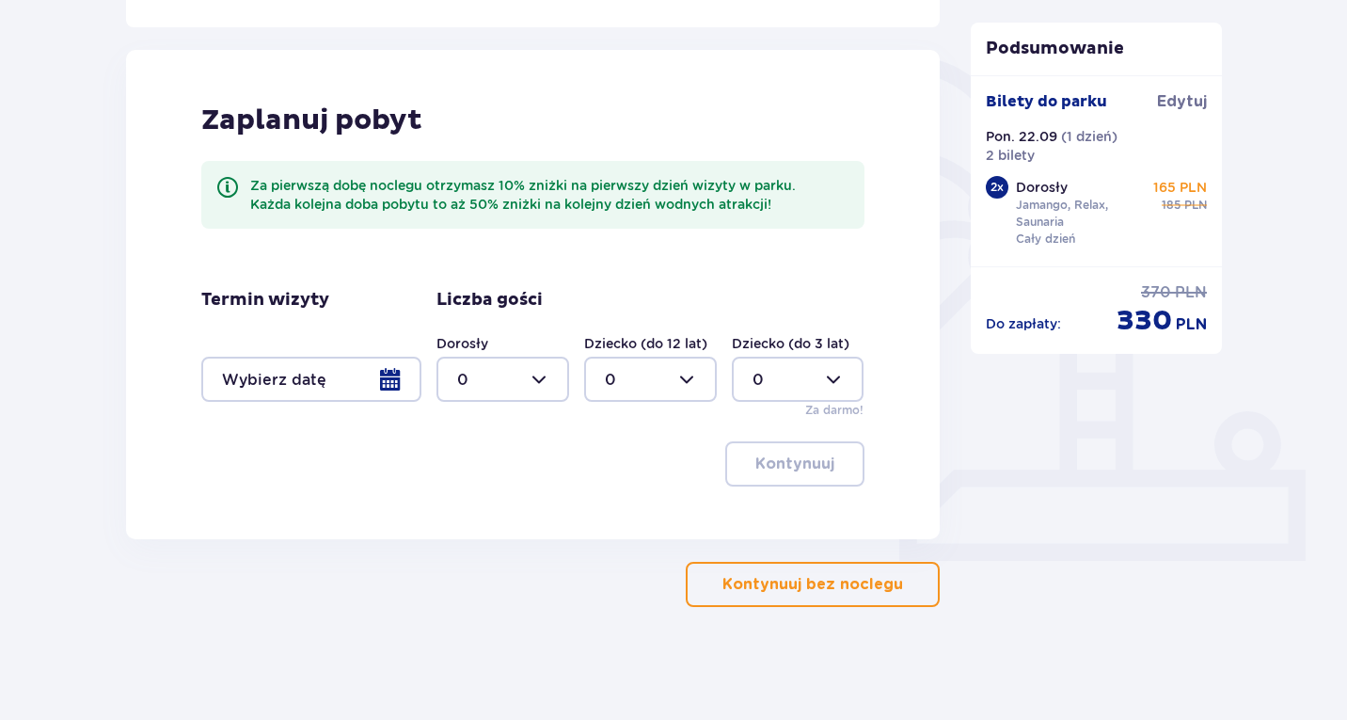
click at [723, 576] on p "Kontynuuj bez noclegu" at bounding box center [813, 584] width 181 height 21
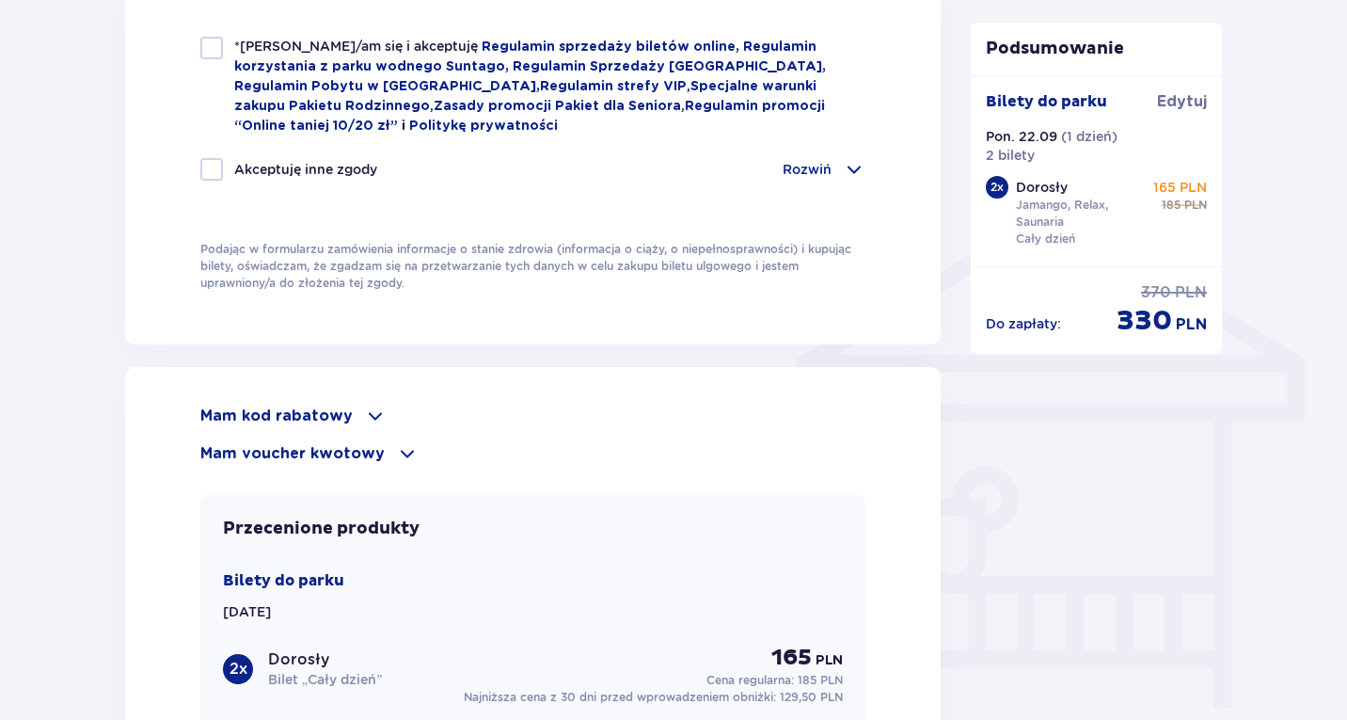
scroll to position [1331, 0]
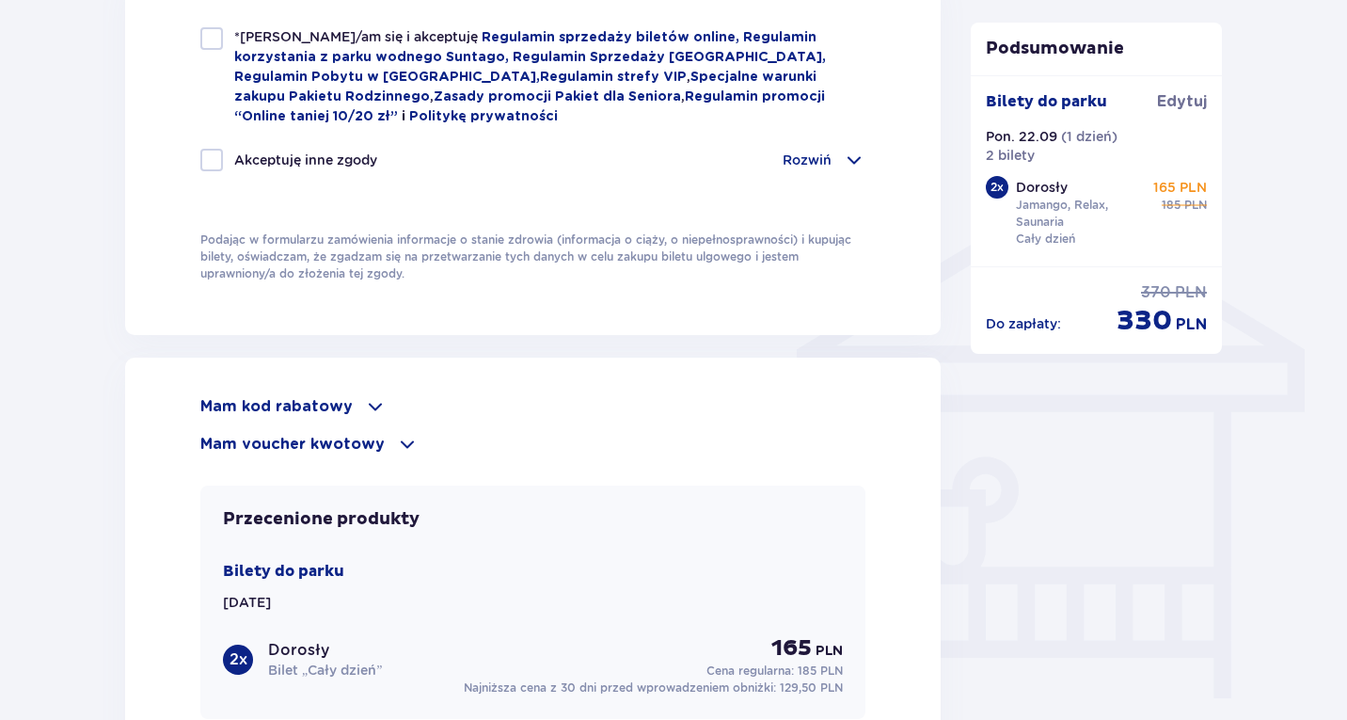
click at [366, 399] on span at bounding box center [375, 406] width 23 height 23
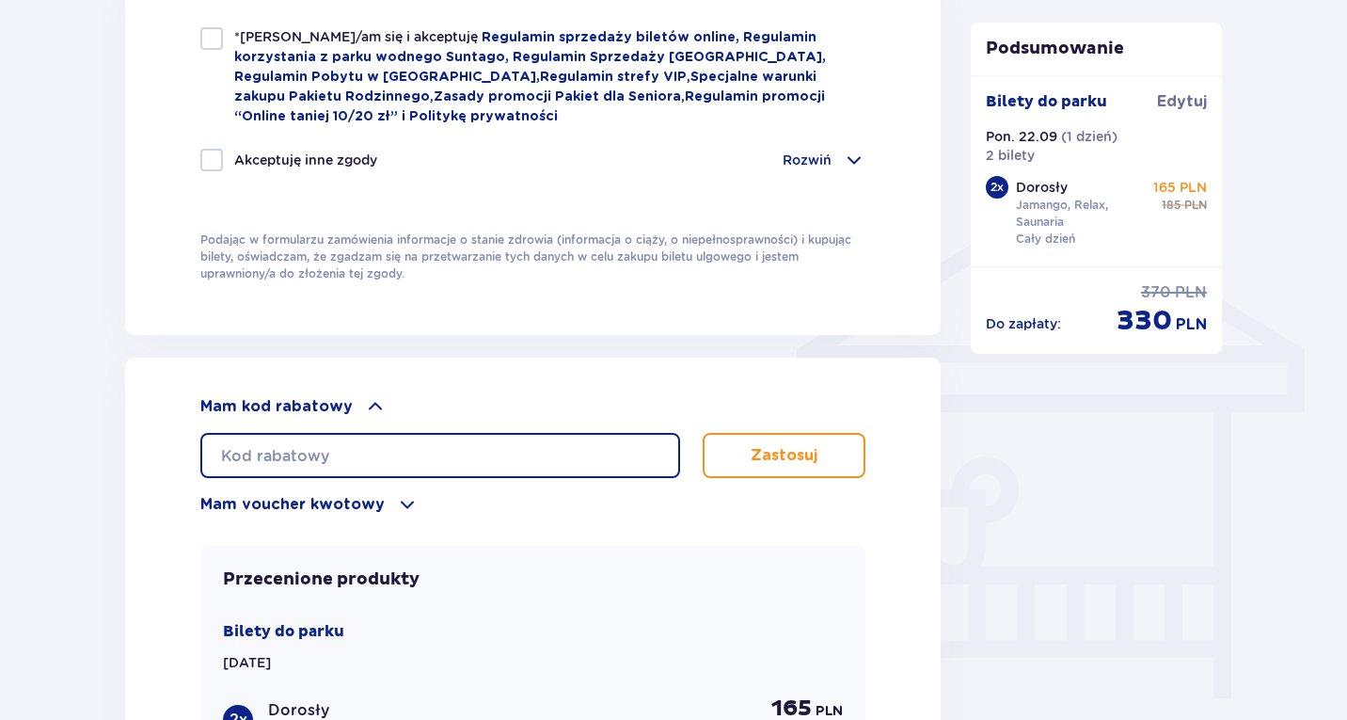
click at [362, 445] on input "text" at bounding box center [440, 455] width 480 height 45
type input "STUDENT30"
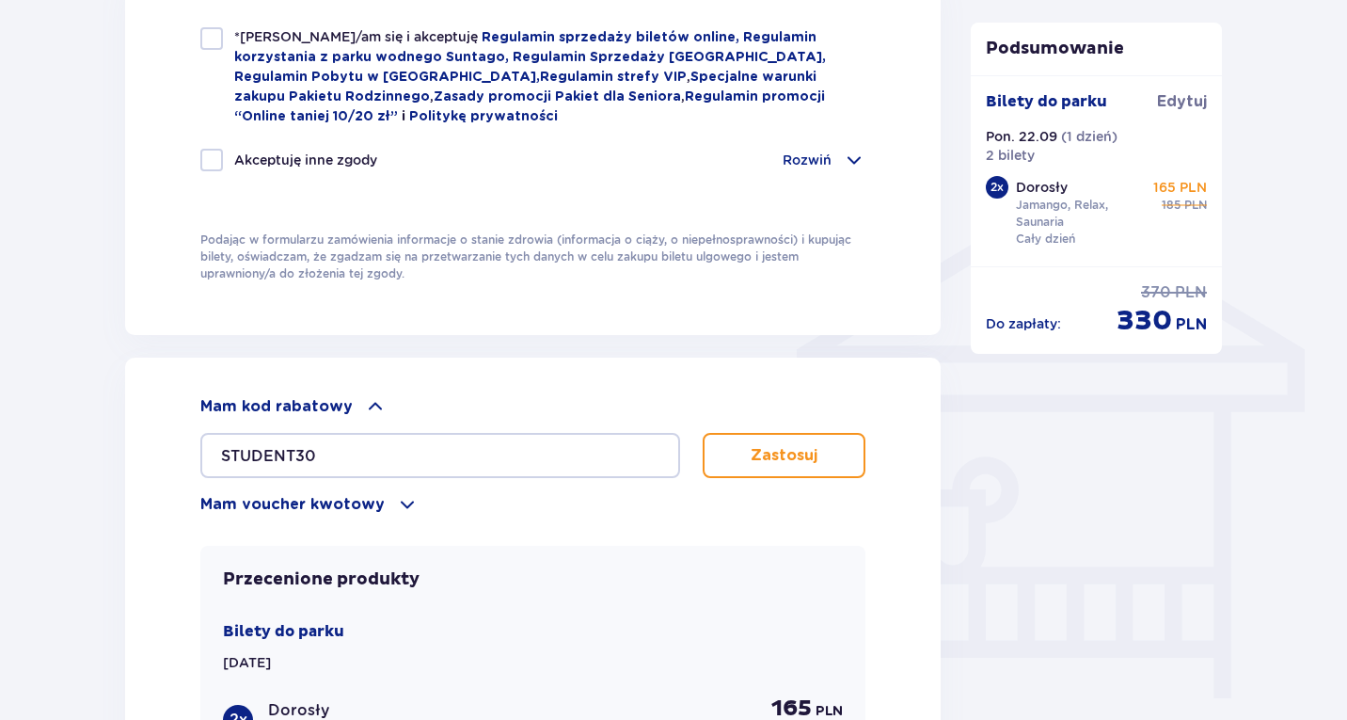
click at [720, 450] on button "Zastosuj" at bounding box center [784, 455] width 163 height 45
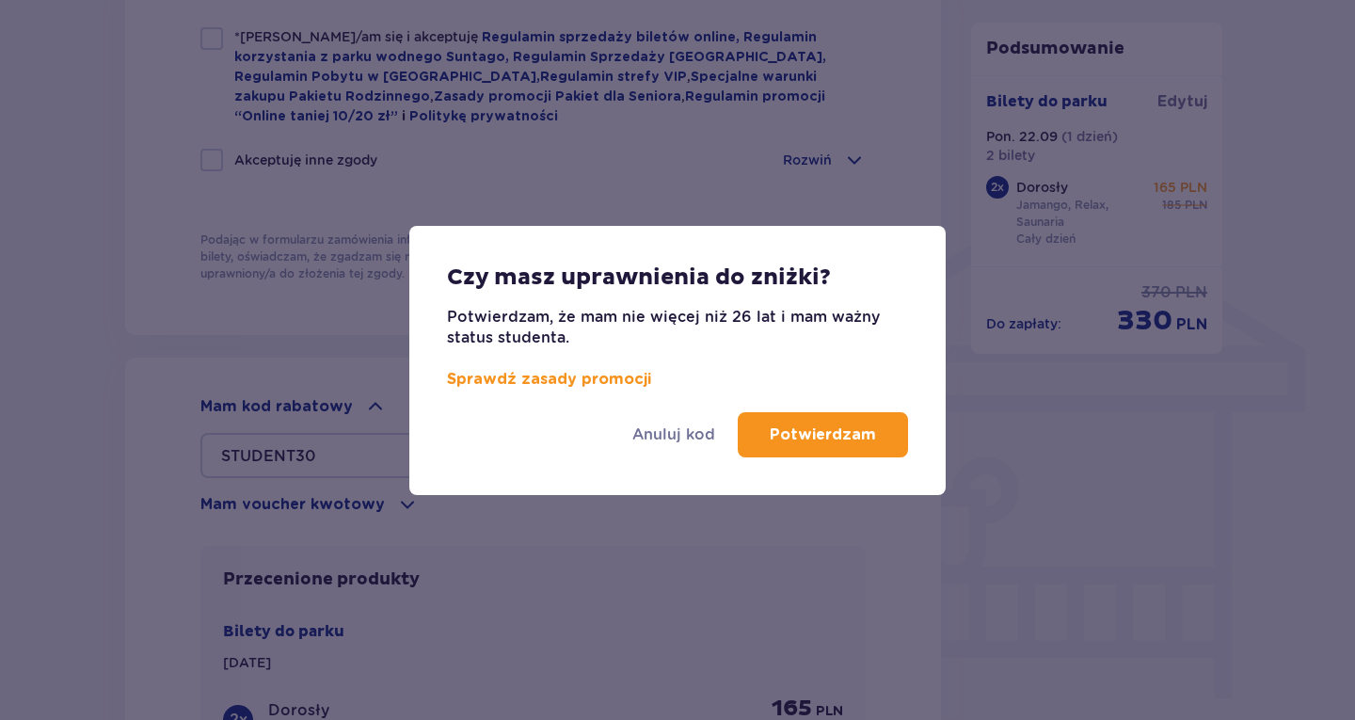
click at [832, 433] on p "Potwierdzam" at bounding box center [823, 434] width 106 height 21
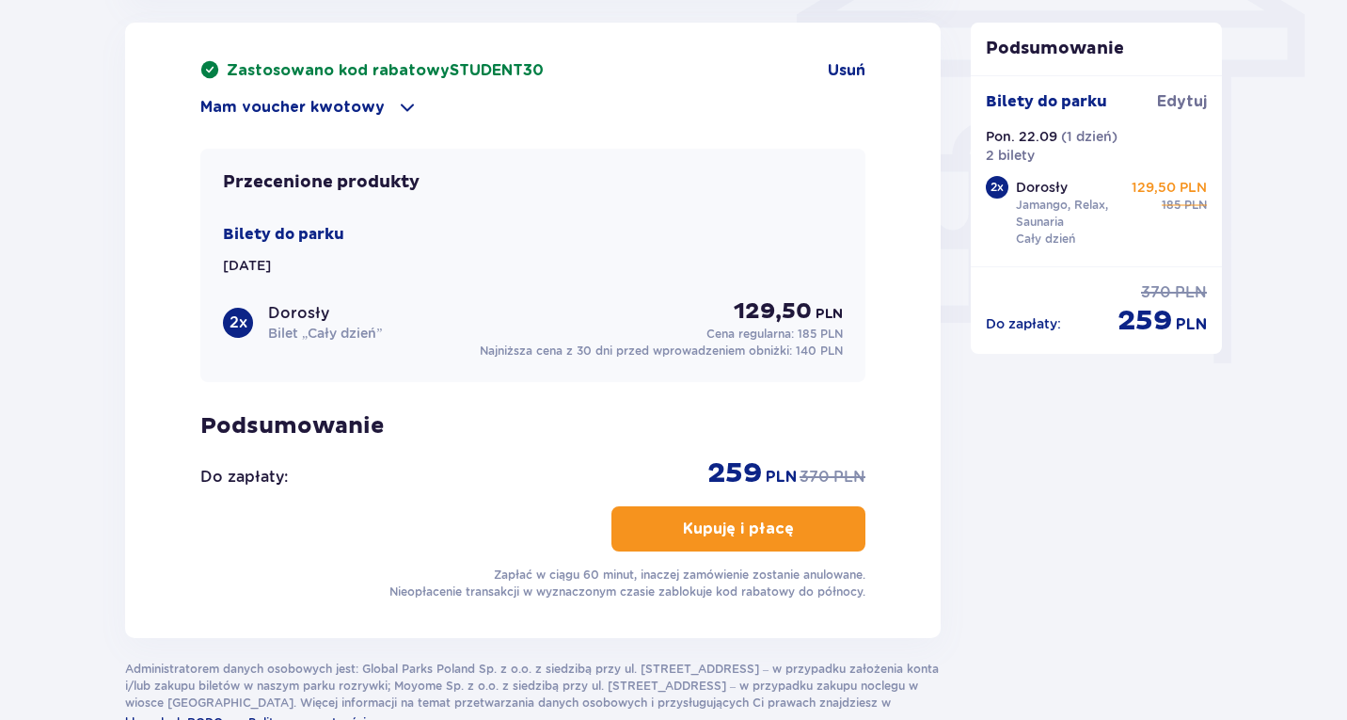
scroll to position [1668, 0]
